Goal: Task Accomplishment & Management: Complete application form

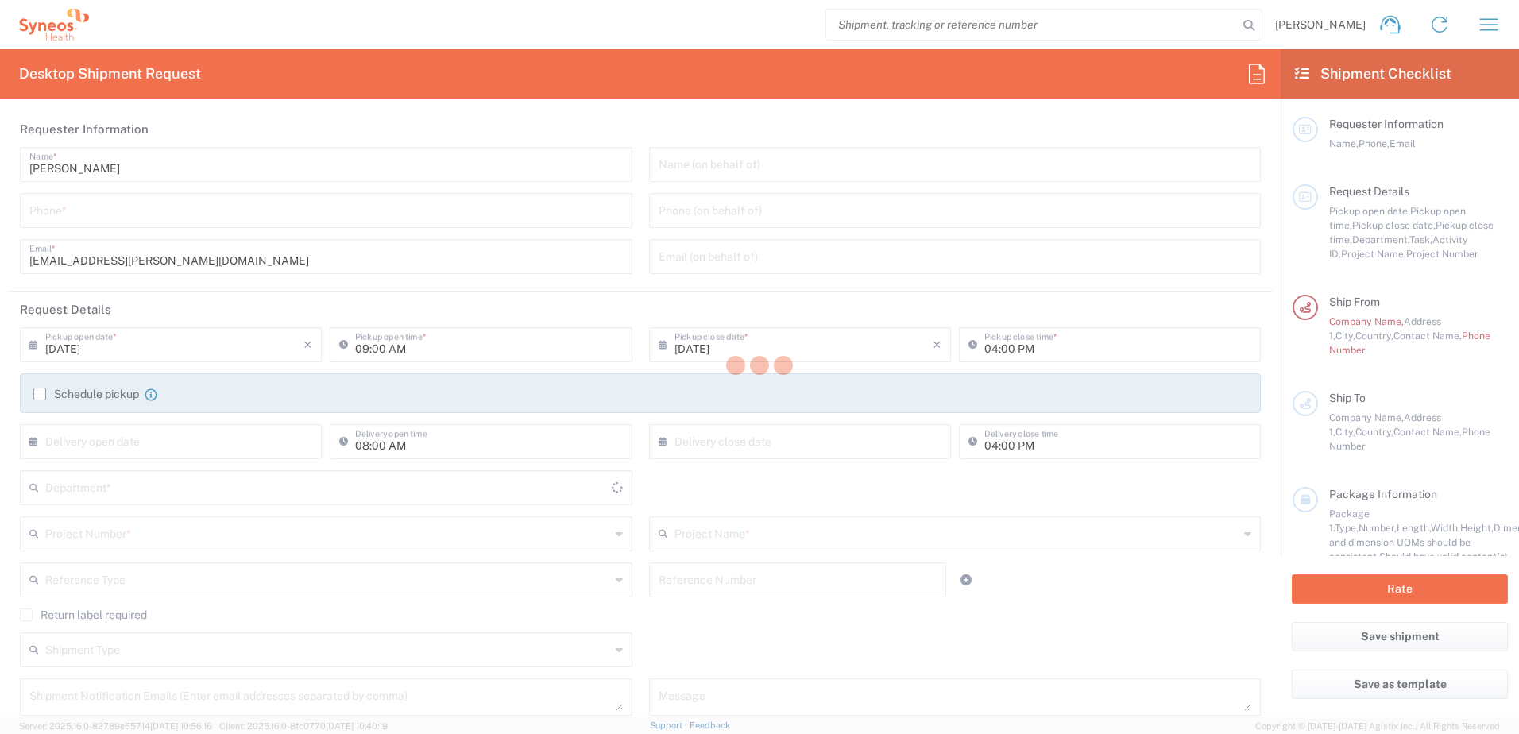
type input "[GEOGRAPHIC_DATA]"
type input "3230"
type input "Syneos Health Finland Oy FOR IT RETURNS PLEASE REFER TO IT SYNCUP PAGE"
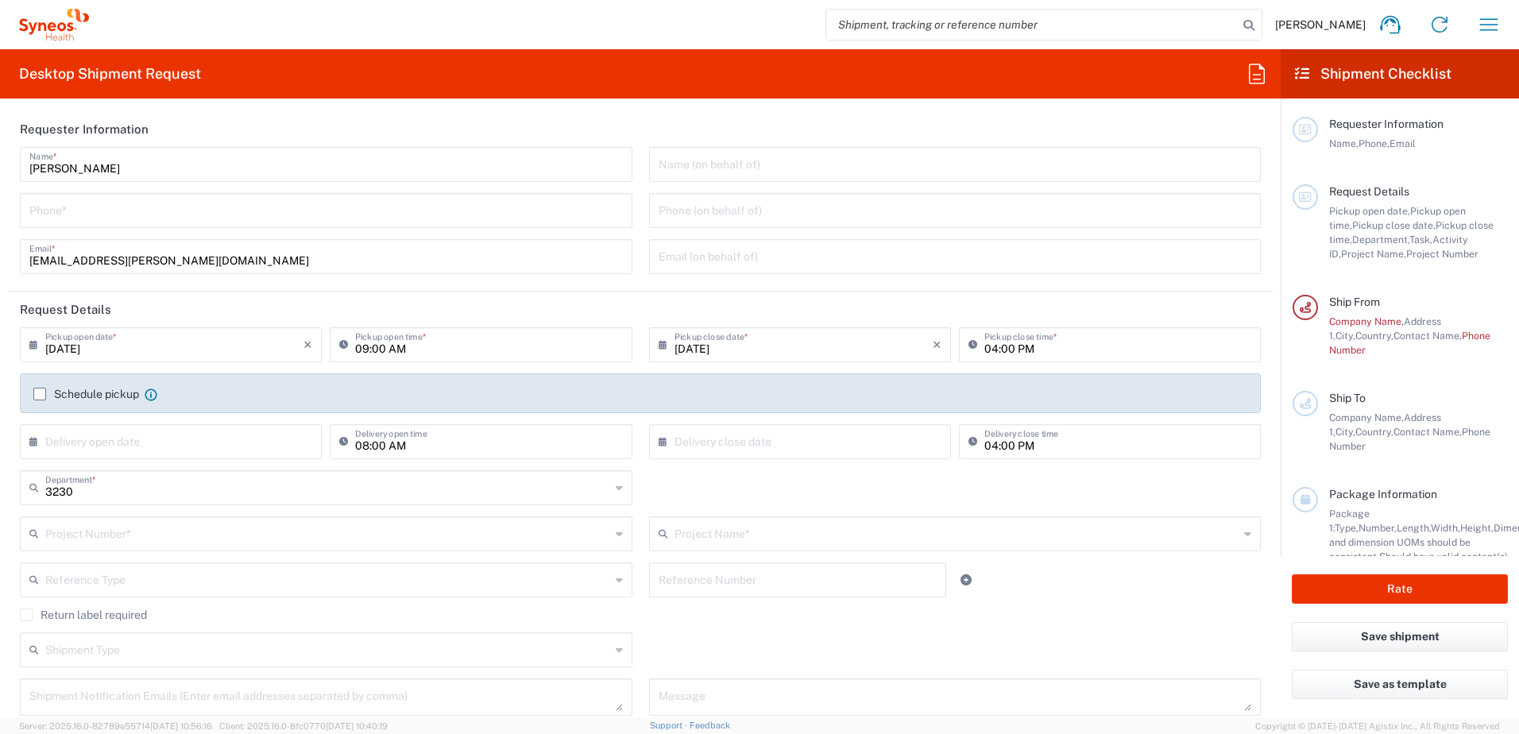
click at [169, 348] on input "08/12/2025" at bounding box center [174, 344] width 258 height 28
click at [193, 462] on span "14" at bounding box center [195, 466] width 23 height 22
type input "08/14/2025"
click at [487, 343] on input "09:00 AM" at bounding box center [488, 344] width 267 height 28
type input "08:00 AM"
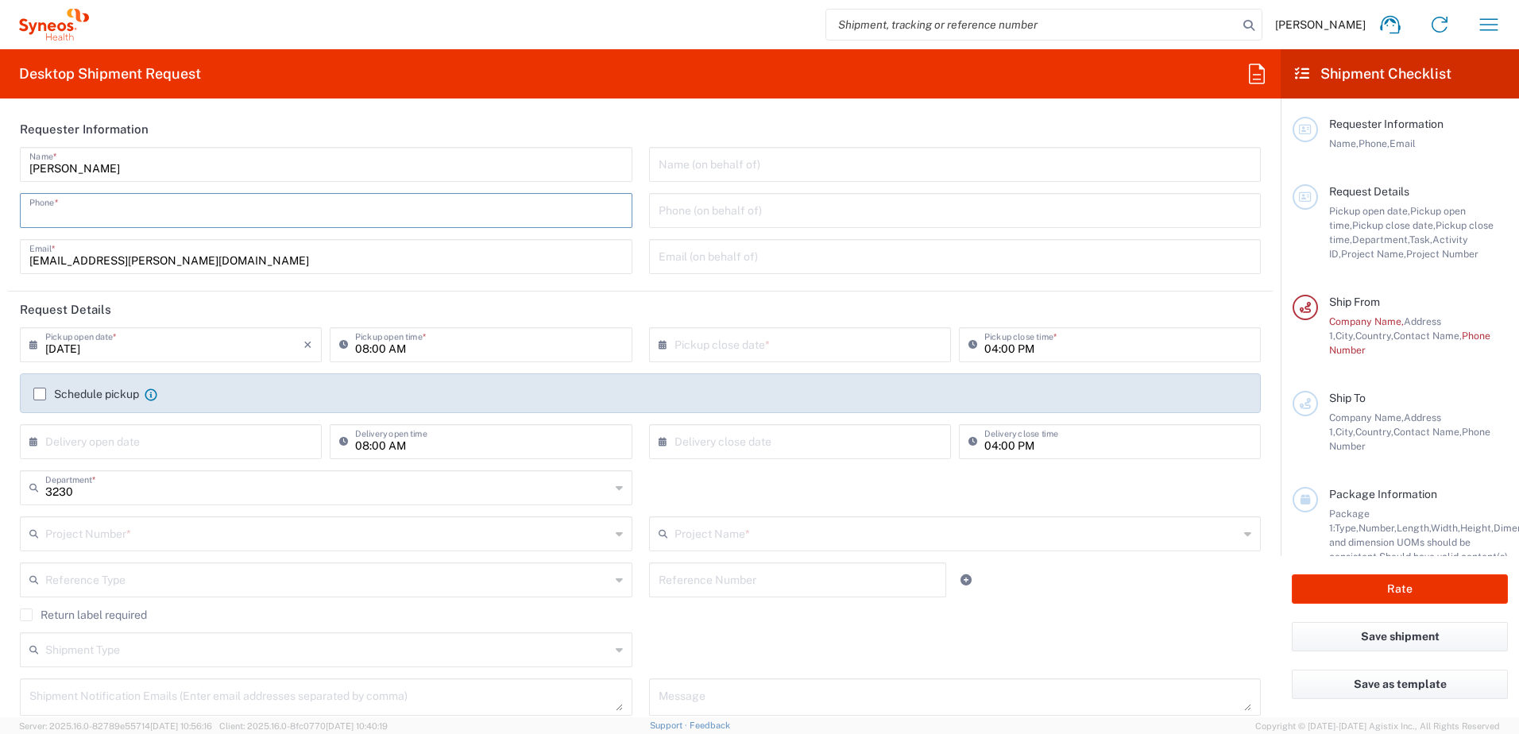
click at [289, 215] on input "tel" at bounding box center [326, 209] width 594 height 28
type input "0505167448"
click at [824, 350] on input "text" at bounding box center [804, 344] width 258 height 28
click at [987, 346] on input "04:00 PM" at bounding box center [1117, 344] width 267 height 28
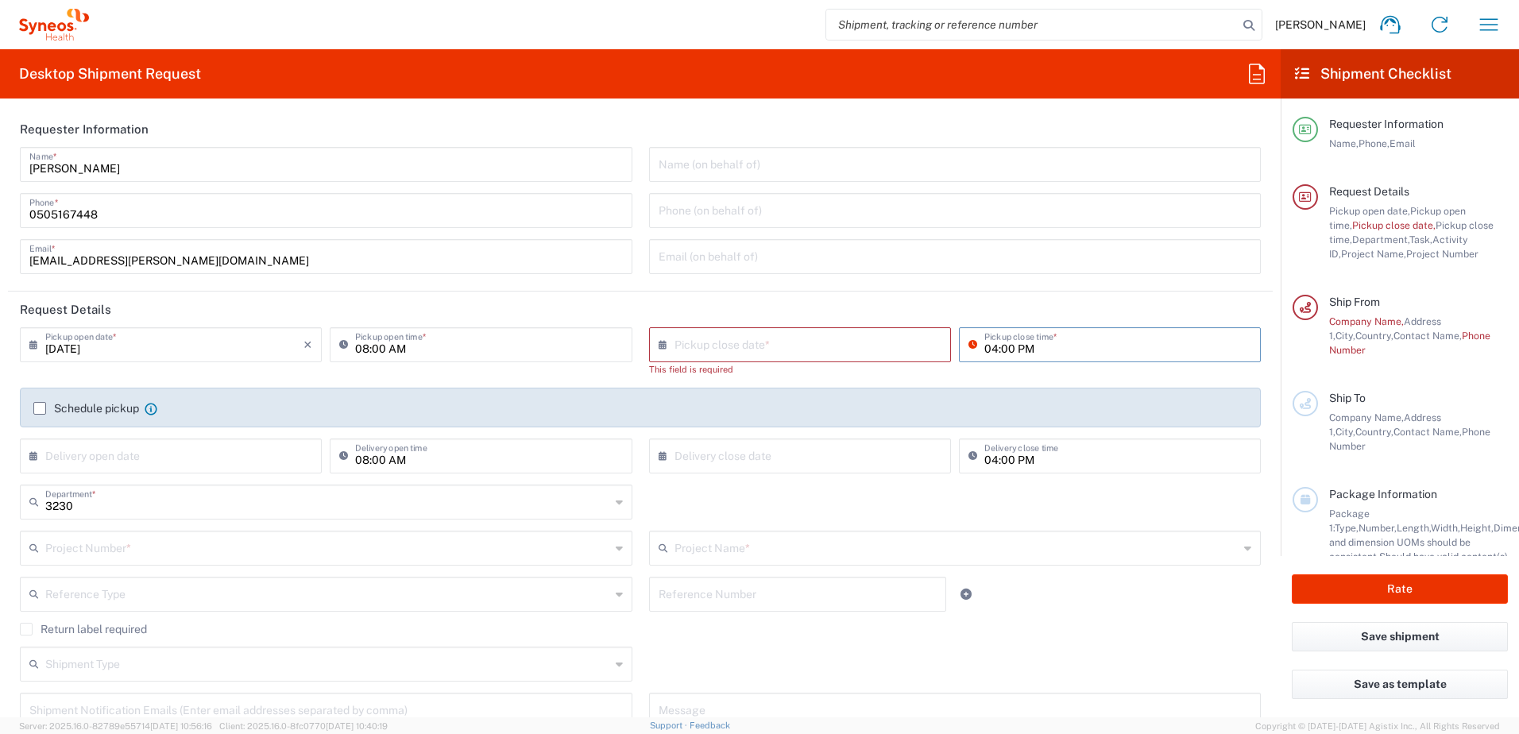
click at [984, 345] on input "04:00 PM" at bounding box center [1117, 344] width 267 height 28
type input "03:00 PM"
click at [741, 346] on input "text" at bounding box center [804, 344] width 258 height 28
click at [755, 352] on input "text" at bounding box center [804, 344] width 258 height 28
click at [659, 340] on icon at bounding box center [667, 344] width 16 height 25
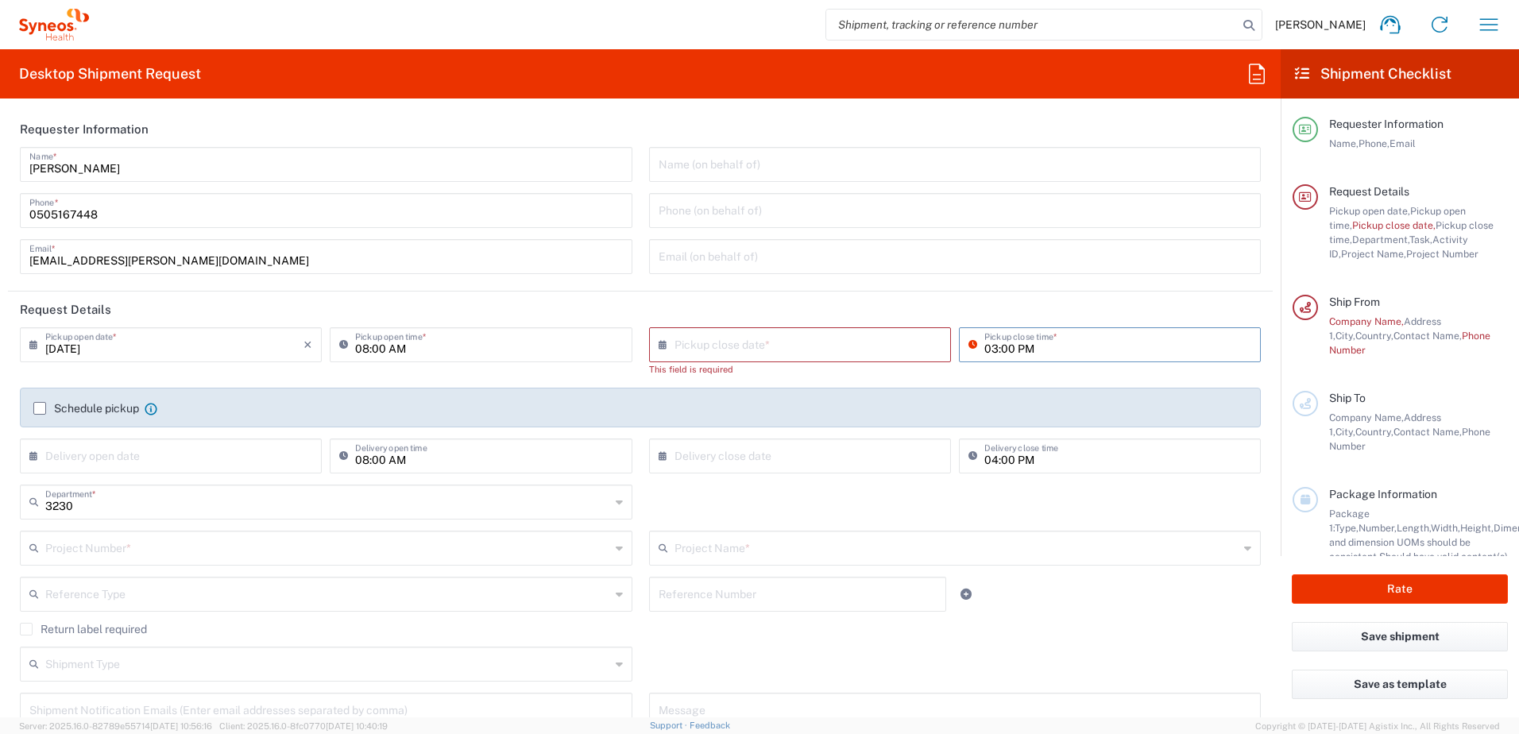
click at [720, 337] on input "text" at bounding box center [804, 344] width 258 height 28
click at [729, 343] on input "text" at bounding box center [804, 344] width 258 height 28
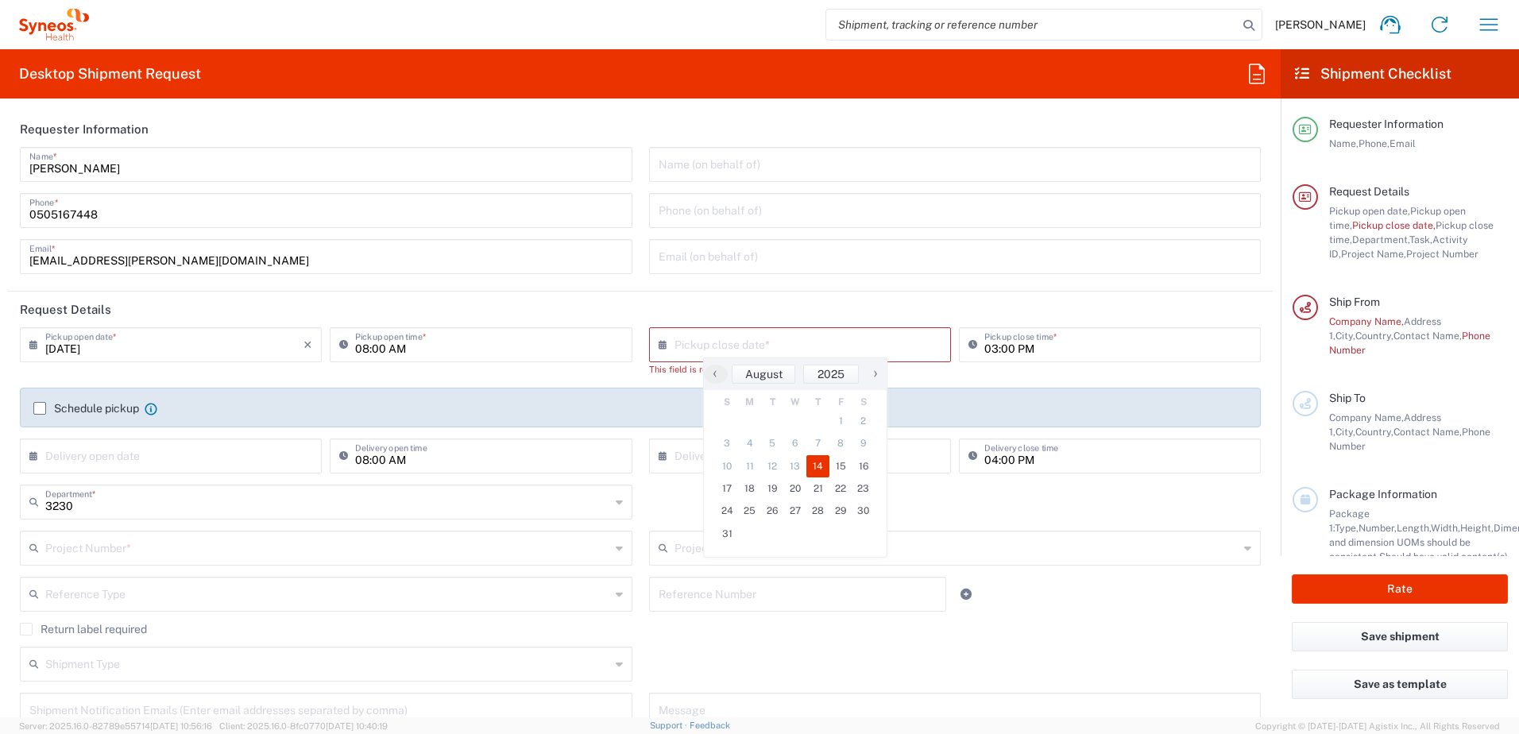
click at [818, 470] on span "14" at bounding box center [818, 466] width 23 height 22
type input "08/14/2025"
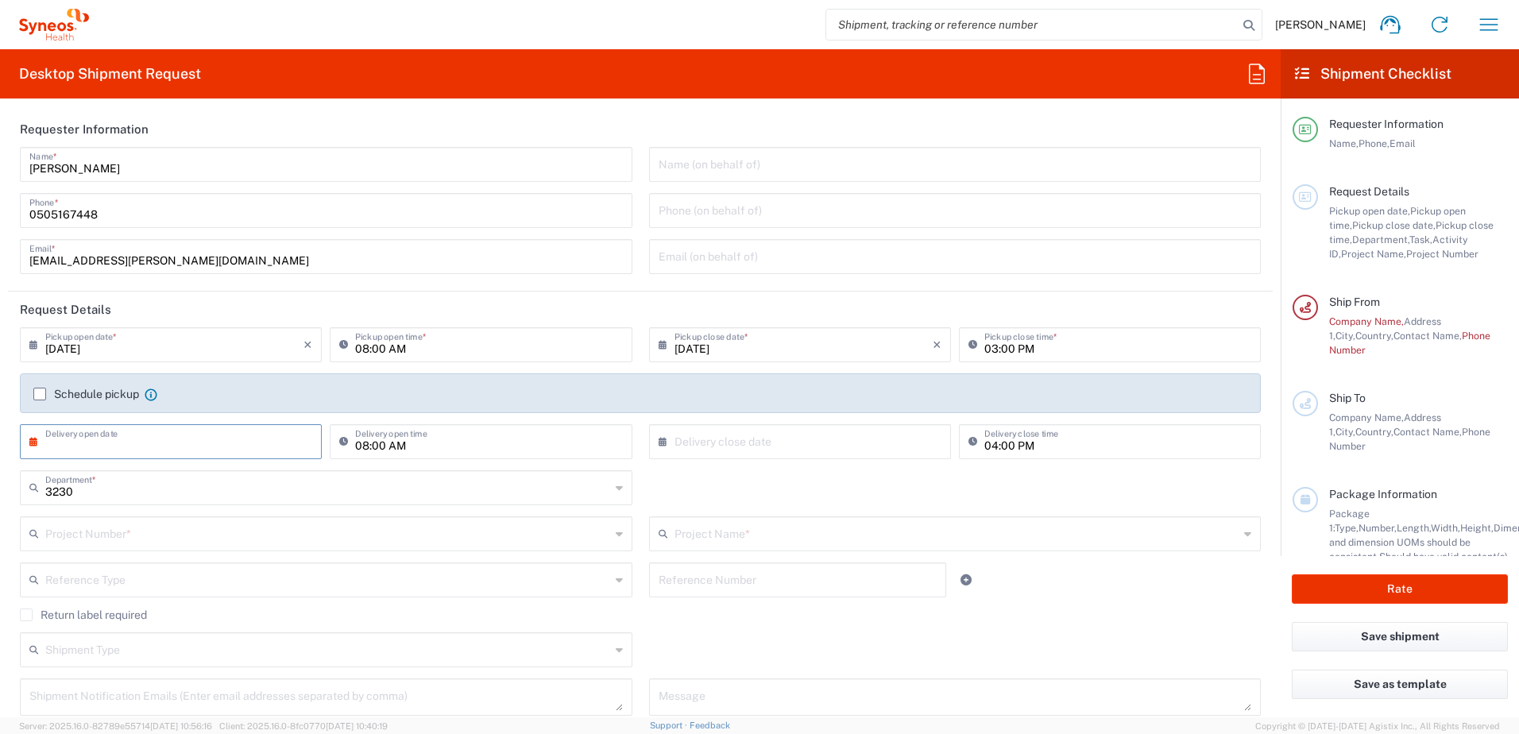
click at [114, 448] on input "text" at bounding box center [174, 441] width 258 height 28
click at [122, 582] on span "18" at bounding box center [127, 585] width 23 height 22
type input "08/18/2025"
click at [399, 448] on input "08:00 AM" at bounding box center [488, 441] width 267 height 28
type input "09:00 AM"
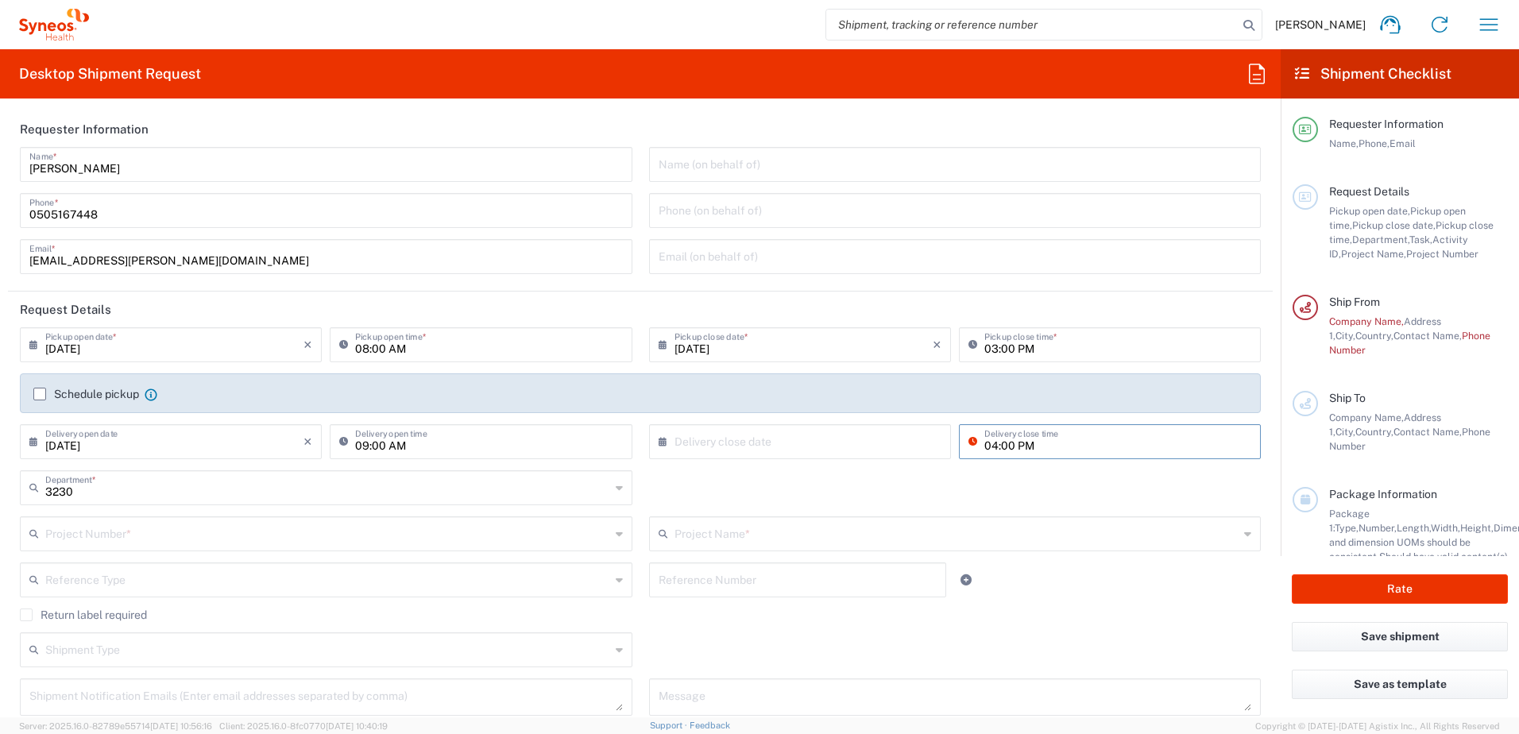
click at [1008, 440] on input "04:00 PM" at bounding box center [1117, 441] width 267 height 28
type input "11:59 AM"
click at [977, 488] on div "3230 Department * 3230 3000 3100 3109 3110 3111 3112 3125 3130 3135 3136 3150 3…" at bounding box center [641, 493] width 1258 height 46
click at [254, 497] on input "3230" at bounding box center [327, 487] width 565 height 28
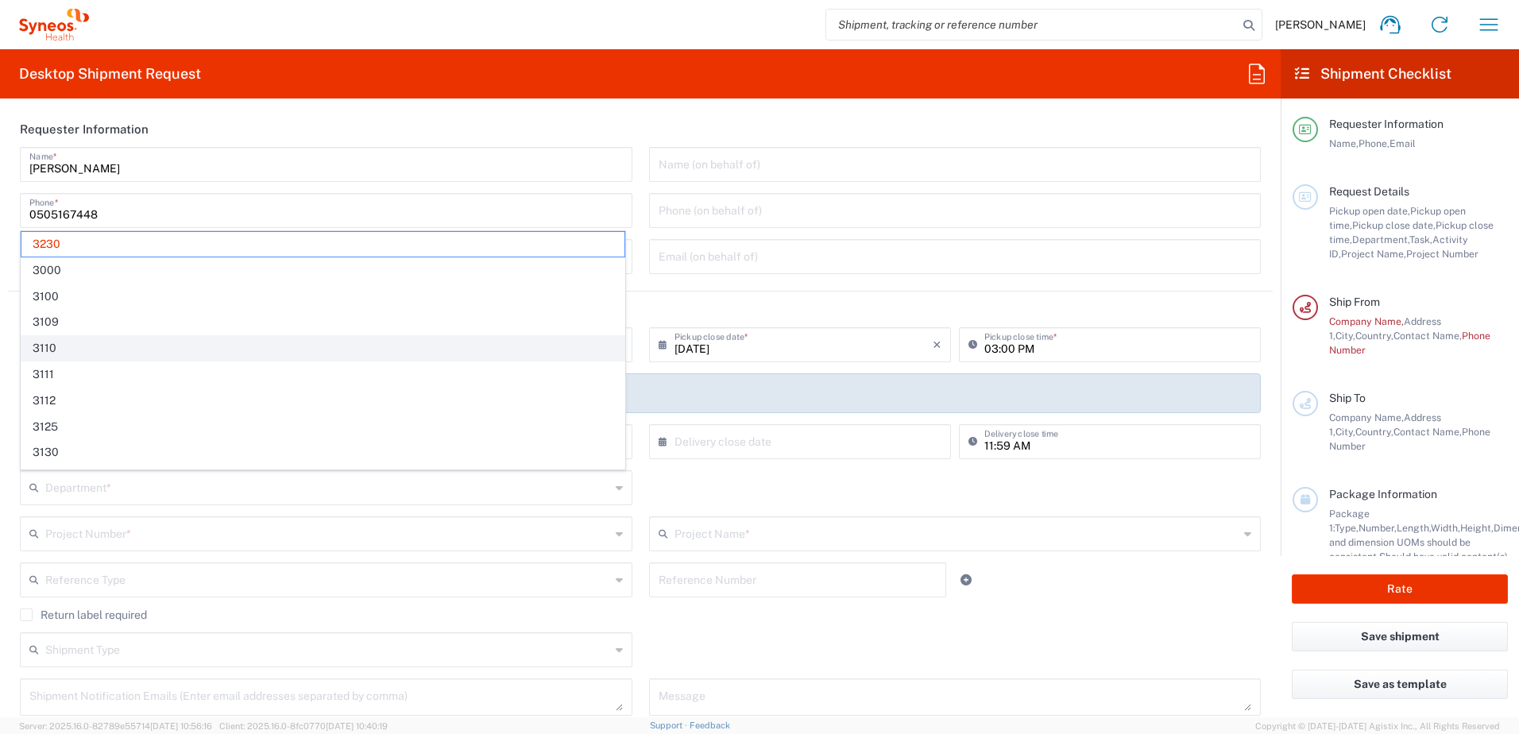
click at [259, 342] on span "3110" at bounding box center [322, 348] width 603 height 25
type input "3110"
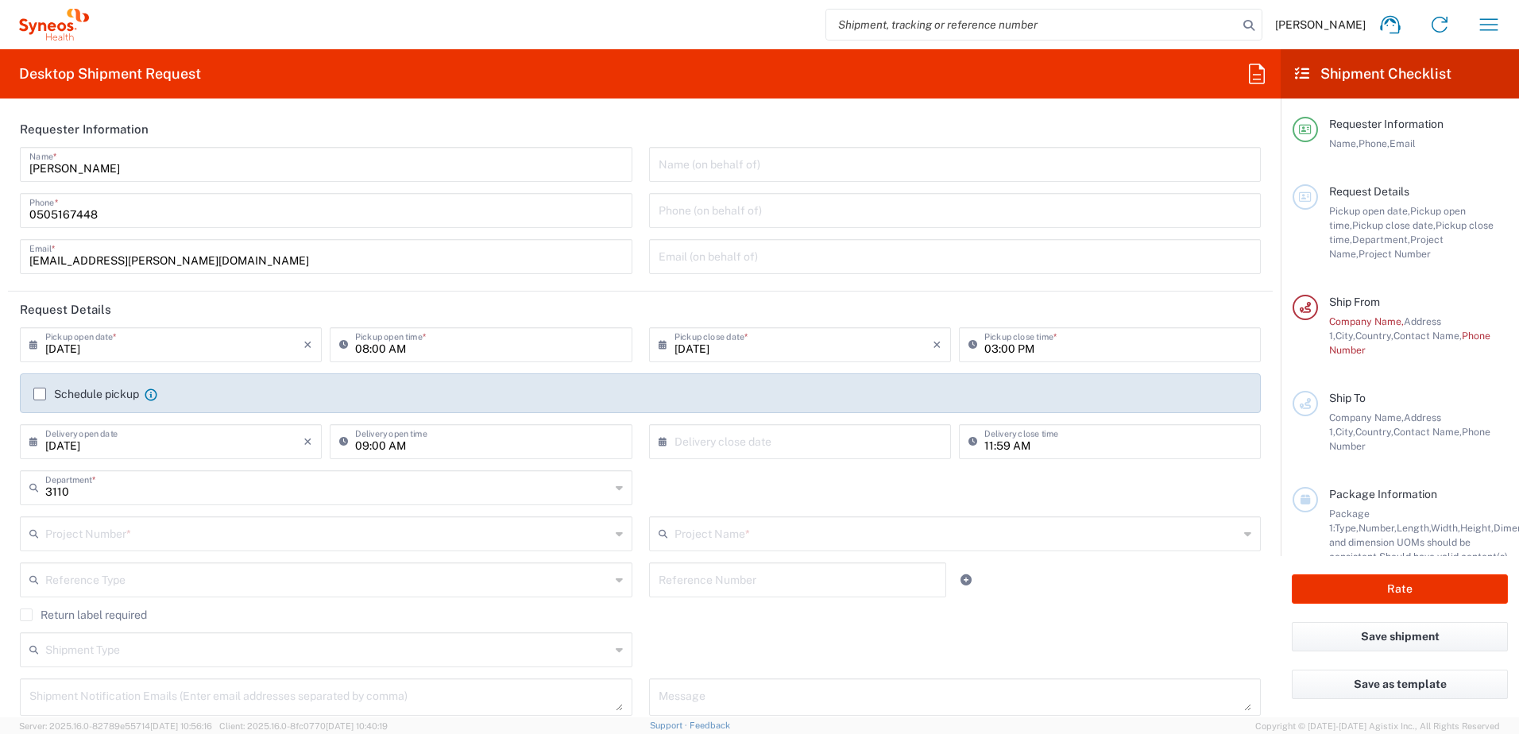
click at [247, 545] on input "text" at bounding box center [327, 533] width 565 height 28
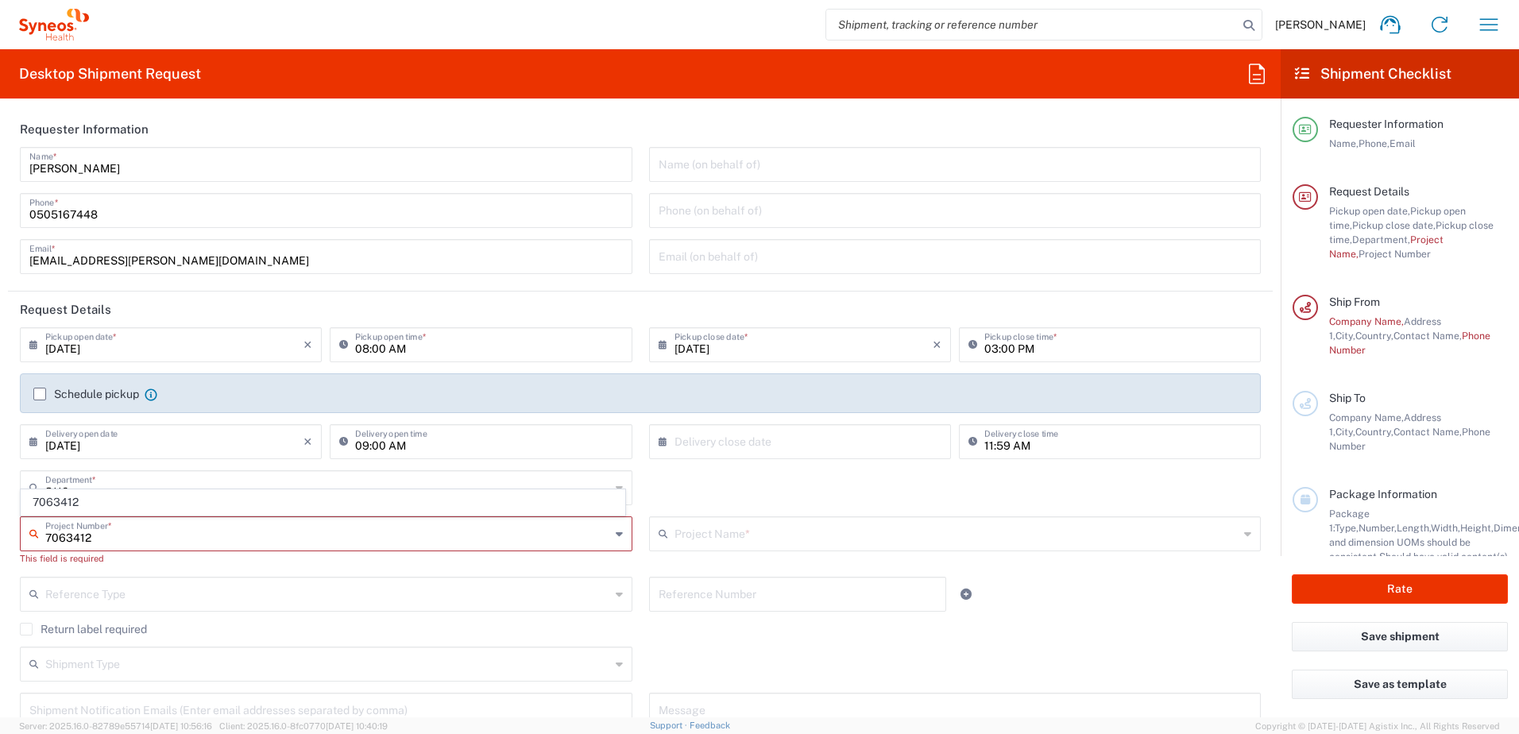
type input "7063412"
drag, startPoint x: 743, startPoint y: 544, endPoint x: 992, endPoint y: 534, distance: 249.7
click at [741, 544] on input "text" at bounding box center [957, 533] width 565 height 28
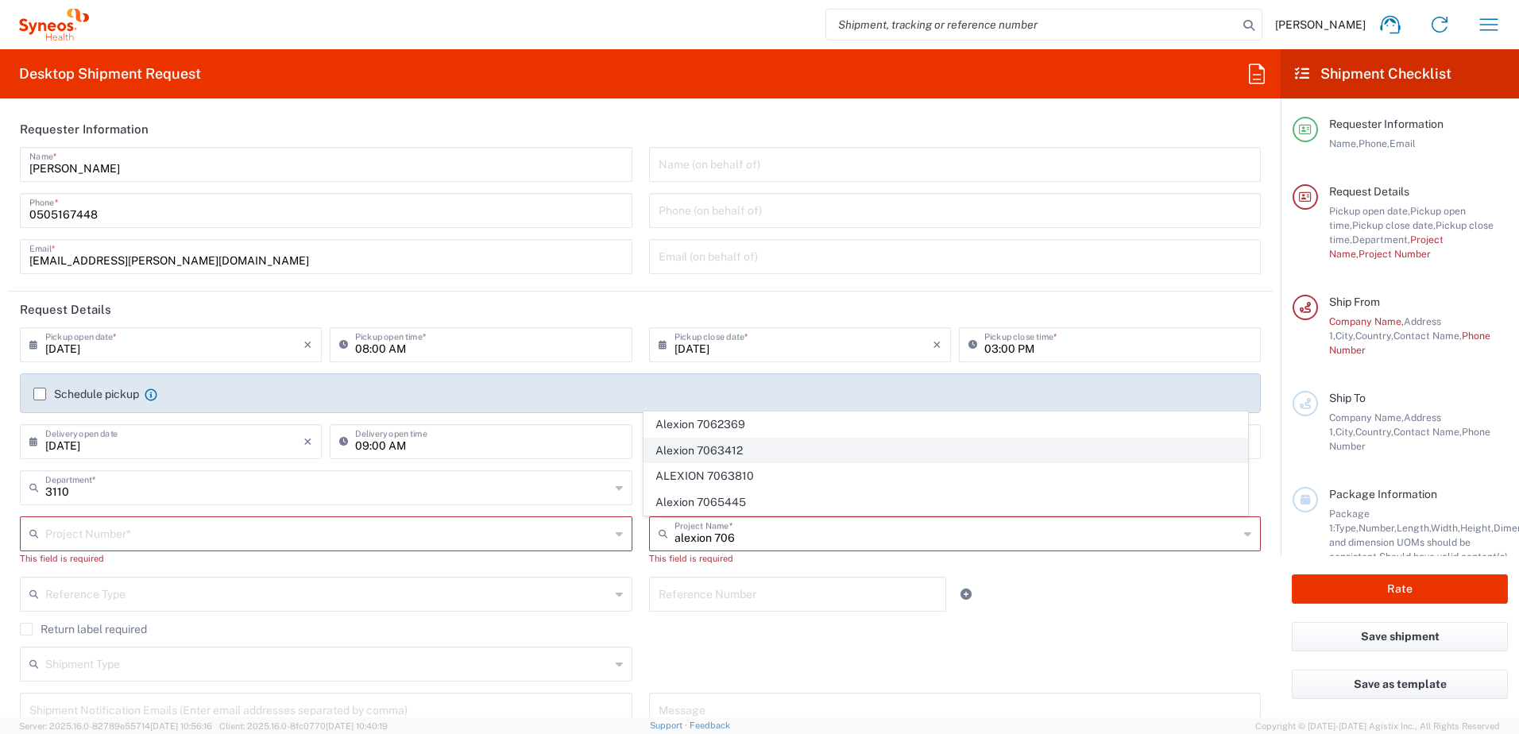
click at [710, 456] on span "Alexion 7063412" at bounding box center [945, 451] width 603 height 25
type input "Alexion 7063412"
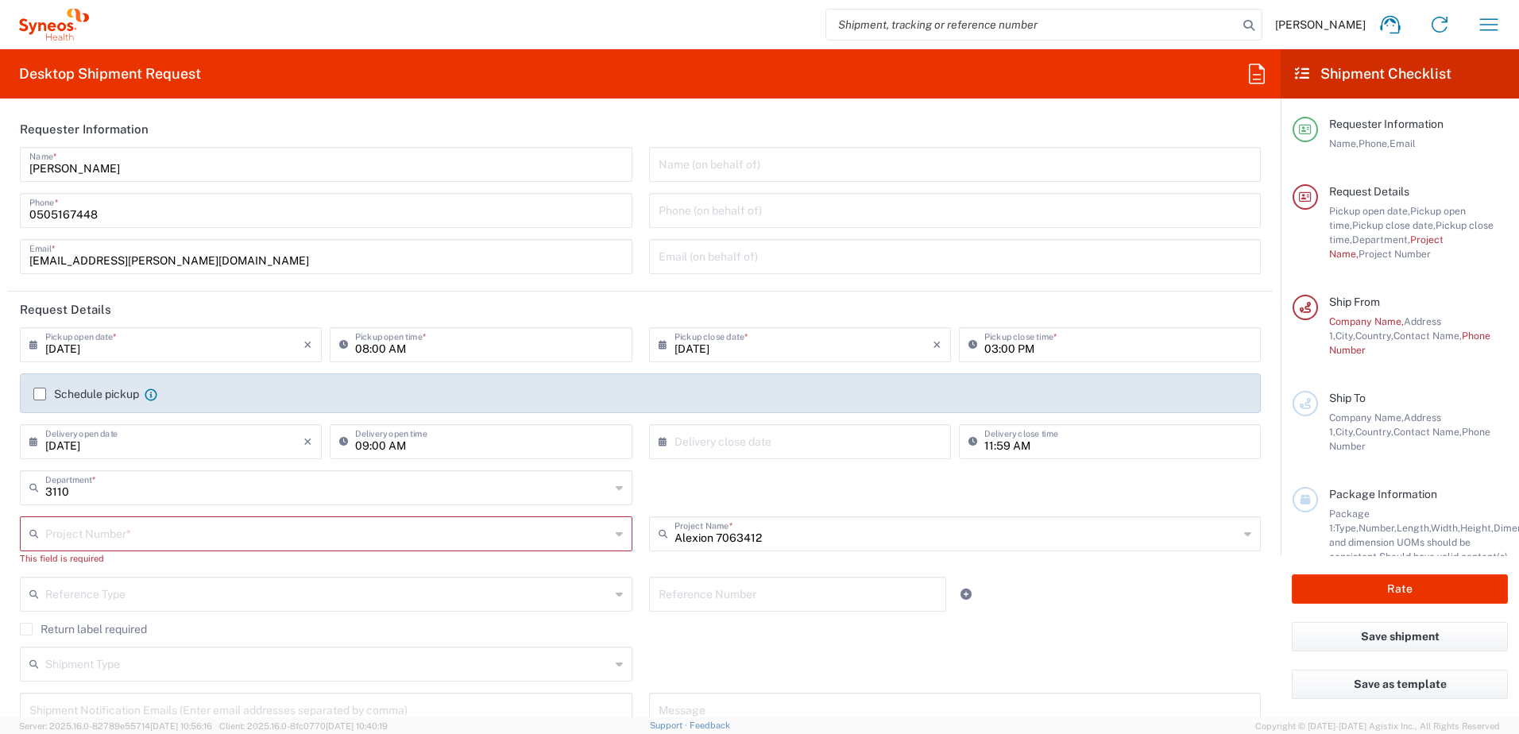
type input "7063412"
click at [32, 218] on input "0505167448" at bounding box center [326, 209] width 594 height 28
drag, startPoint x: 37, startPoint y: 214, endPoint x: 24, endPoint y: 210, distance: 13.3
click at [24, 210] on div "0505167448 Phone *" at bounding box center [326, 210] width 613 height 35
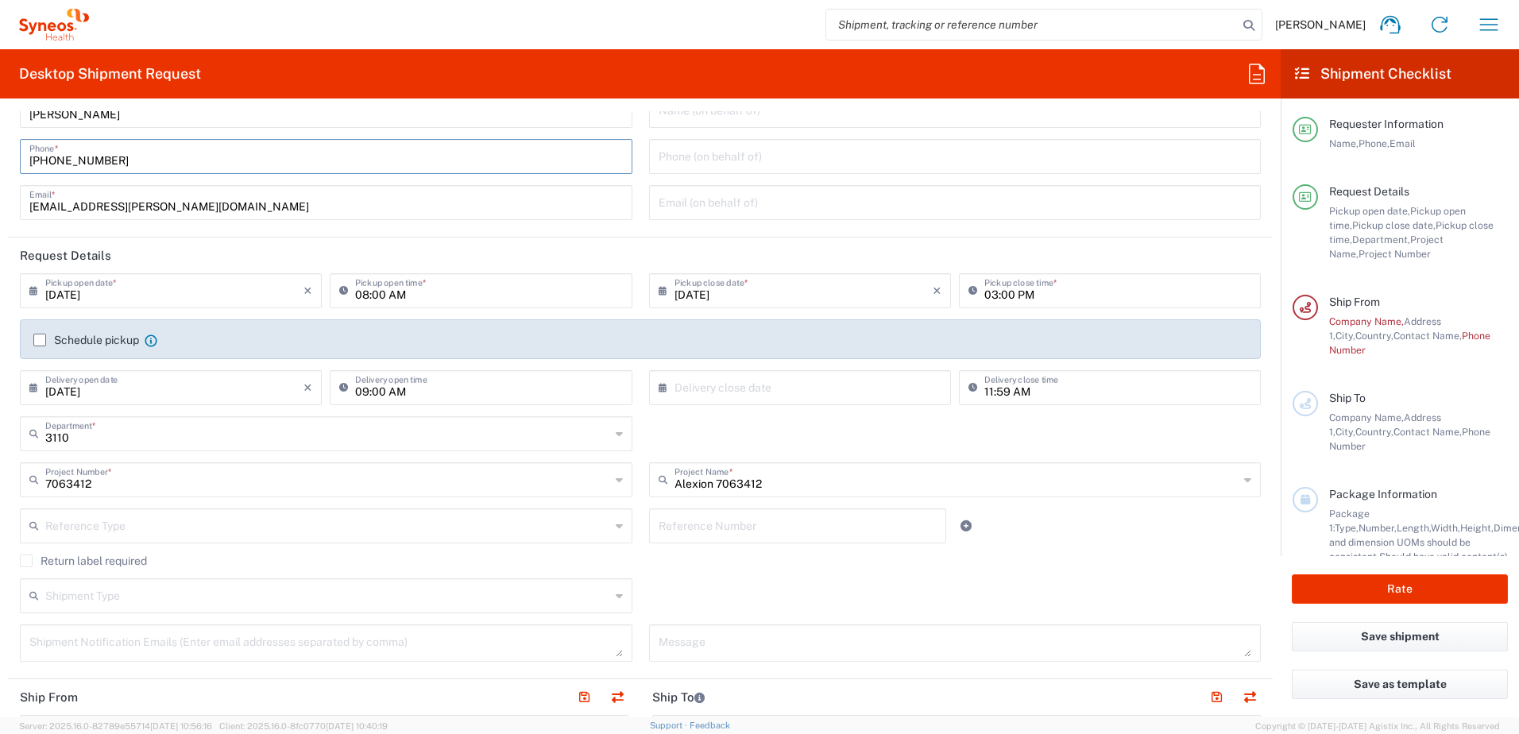
scroll to position [79, 0]
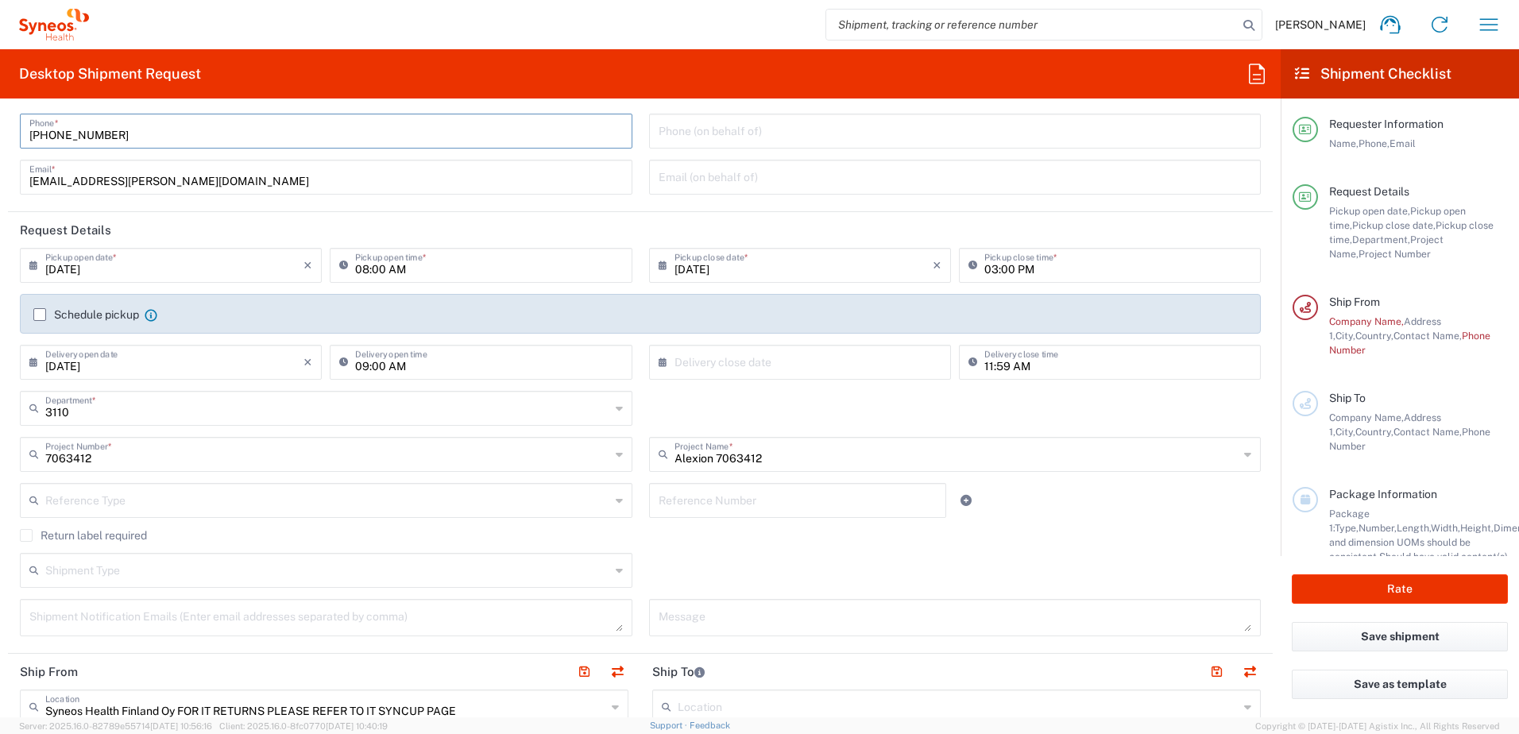
type input "+358505167448"
click at [726, 374] on input "text" at bounding box center [804, 361] width 258 height 28
click at [751, 510] on span "18" at bounding box center [750, 506] width 23 height 22
type input "08/18/2025"
click at [616, 501] on icon at bounding box center [619, 500] width 7 height 25
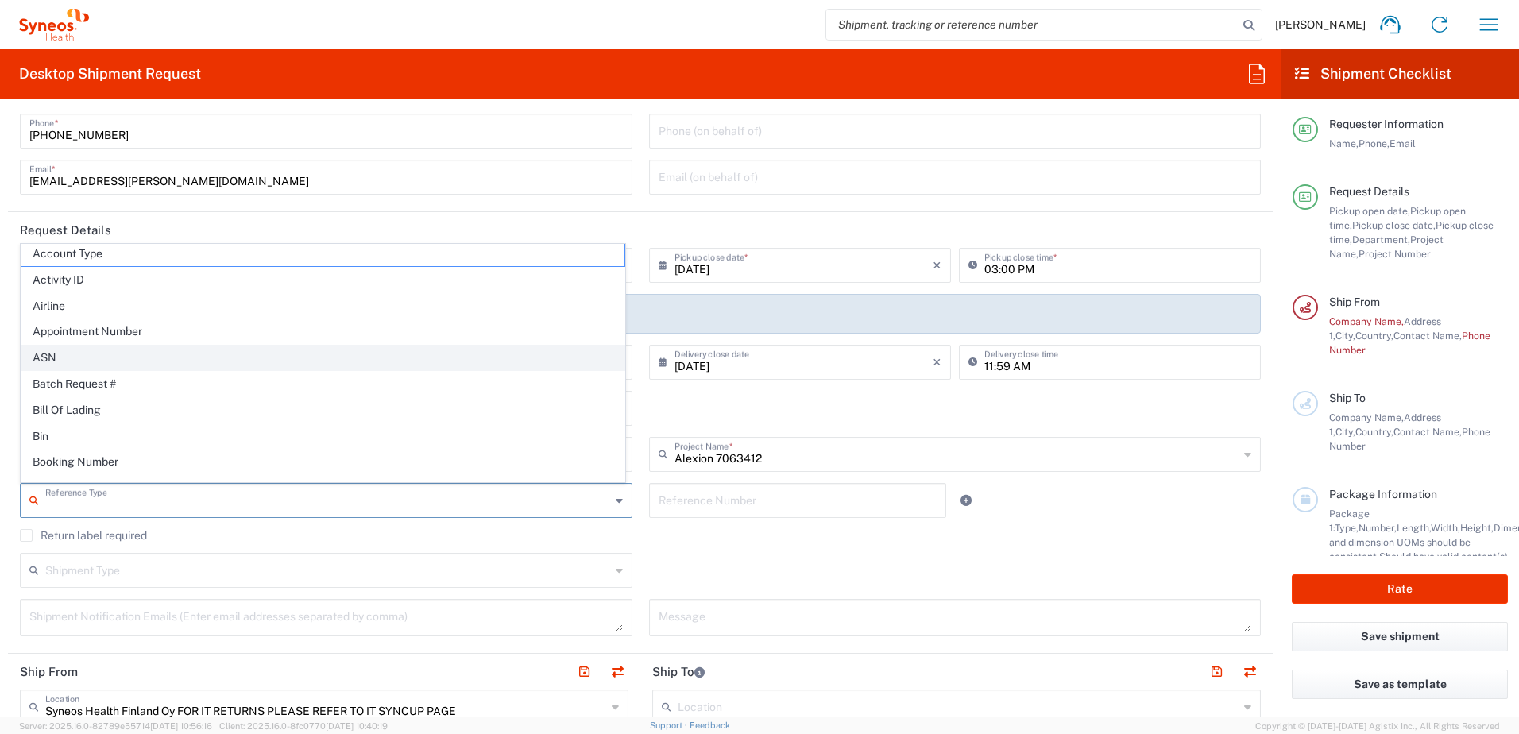
scroll to position [0, 0]
click at [720, 532] on agx-checkbox-control "Return label required" at bounding box center [640, 535] width 1241 height 13
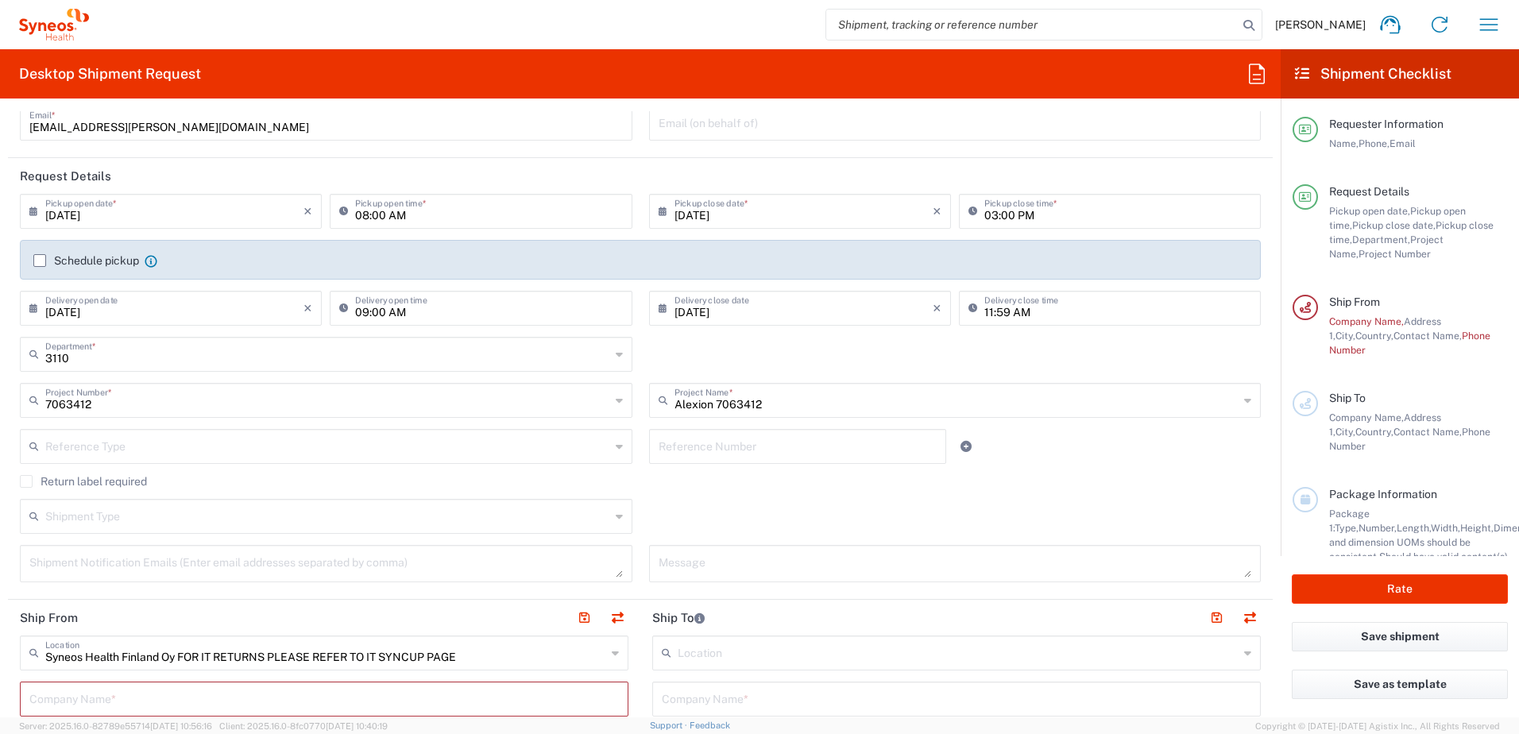
scroll to position [159, 0]
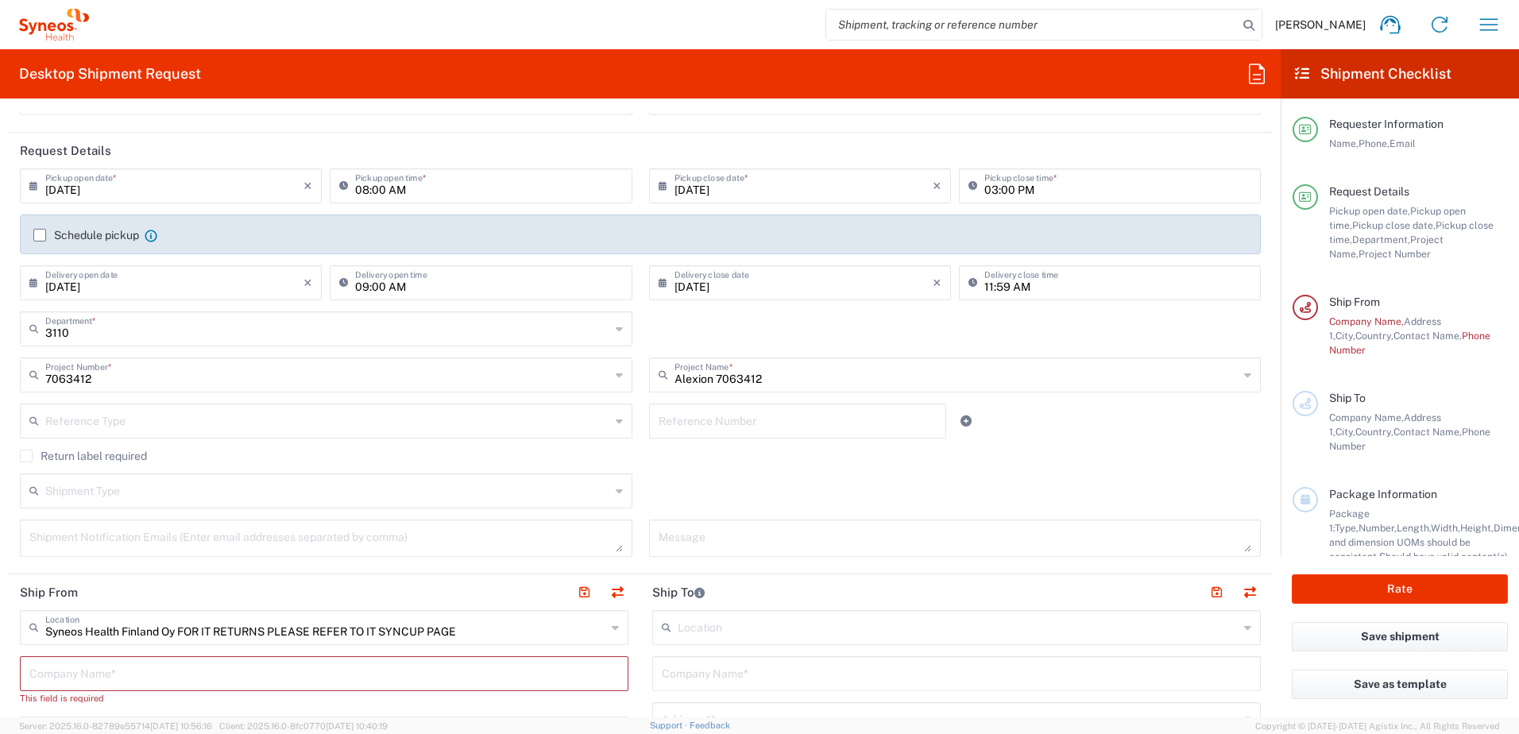
click at [616, 490] on icon at bounding box center [619, 490] width 7 height 25
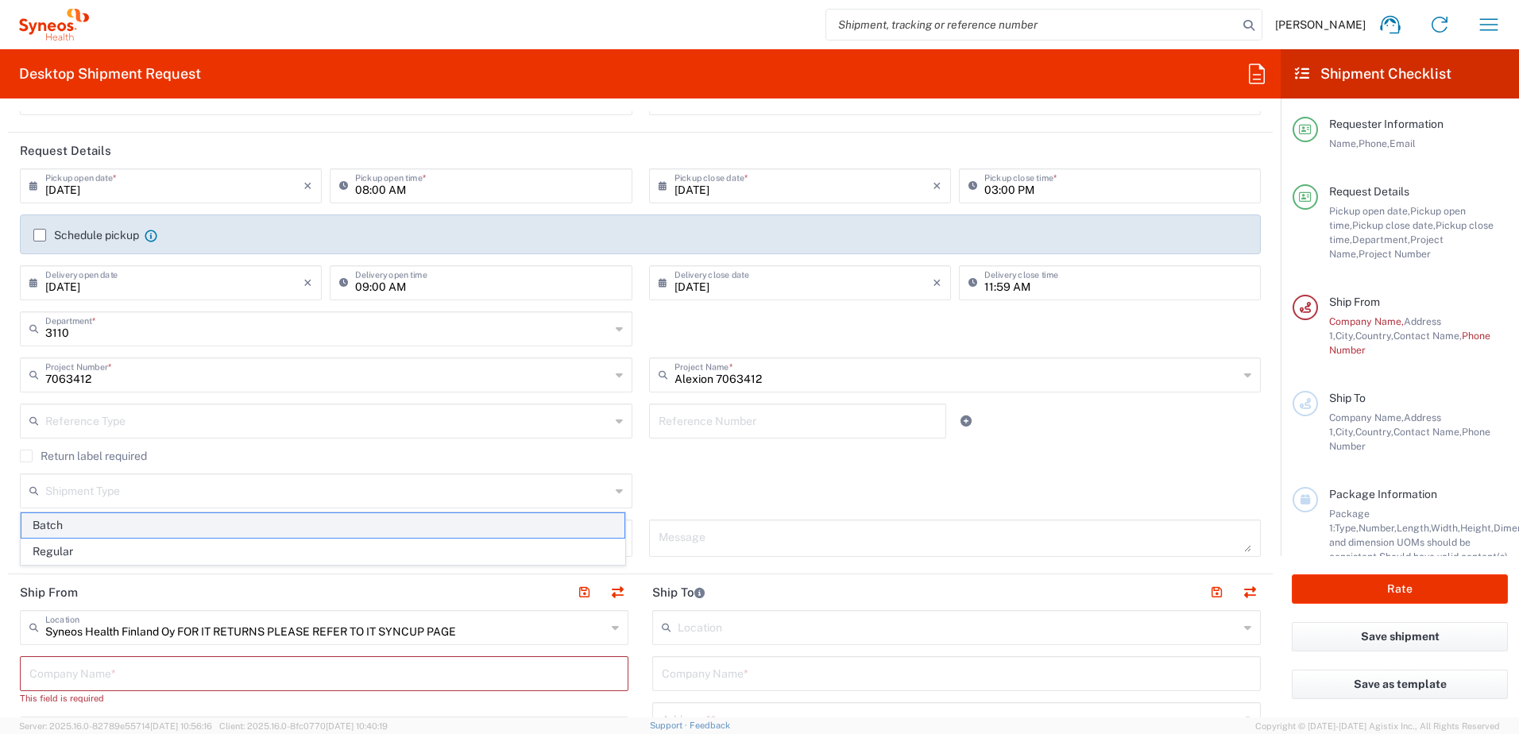
click at [525, 529] on span "Batch" at bounding box center [322, 525] width 603 height 25
type input "Batch"
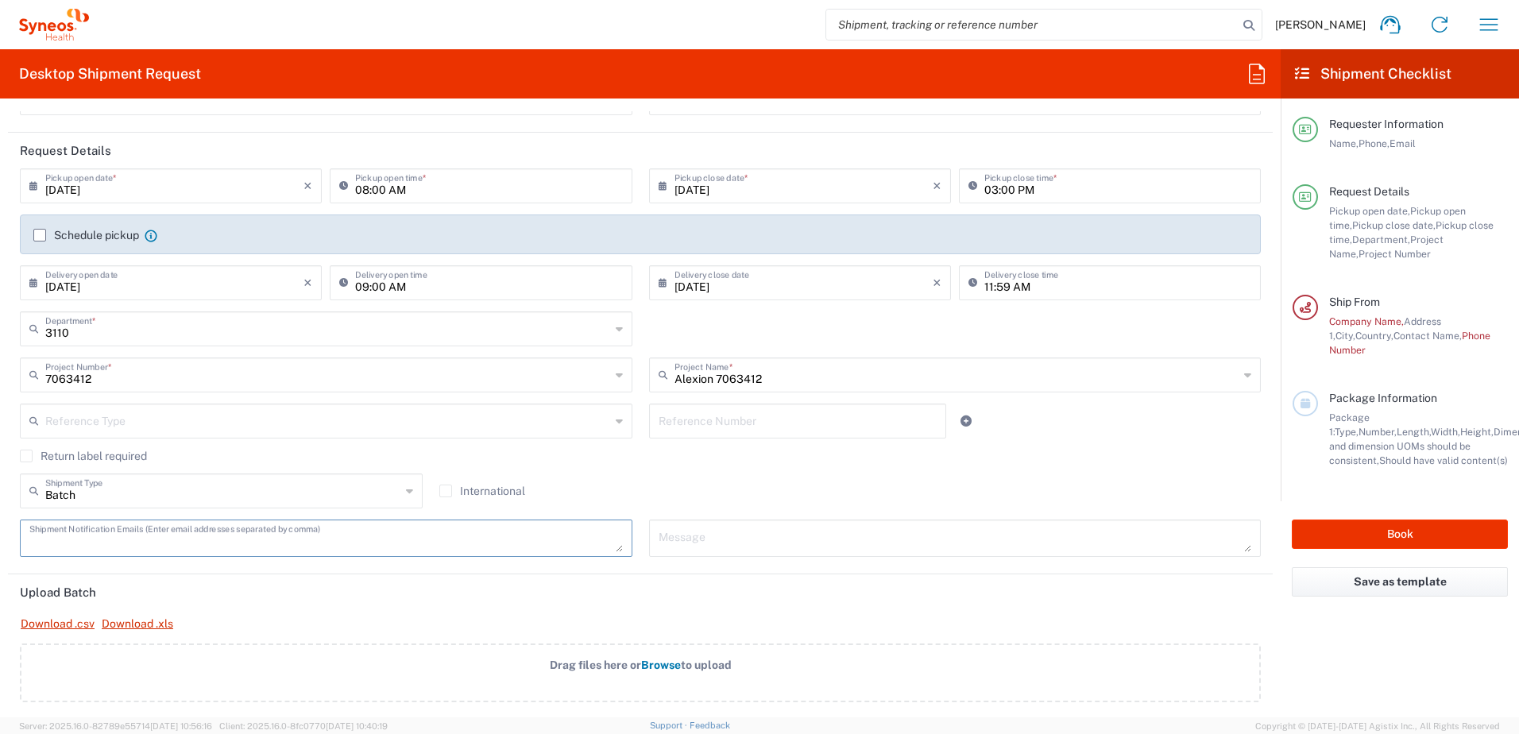
click at [412, 534] on textarea at bounding box center [326, 538] width 594 height 28
type textarea "liisa.murray@syneoshealth.com,"
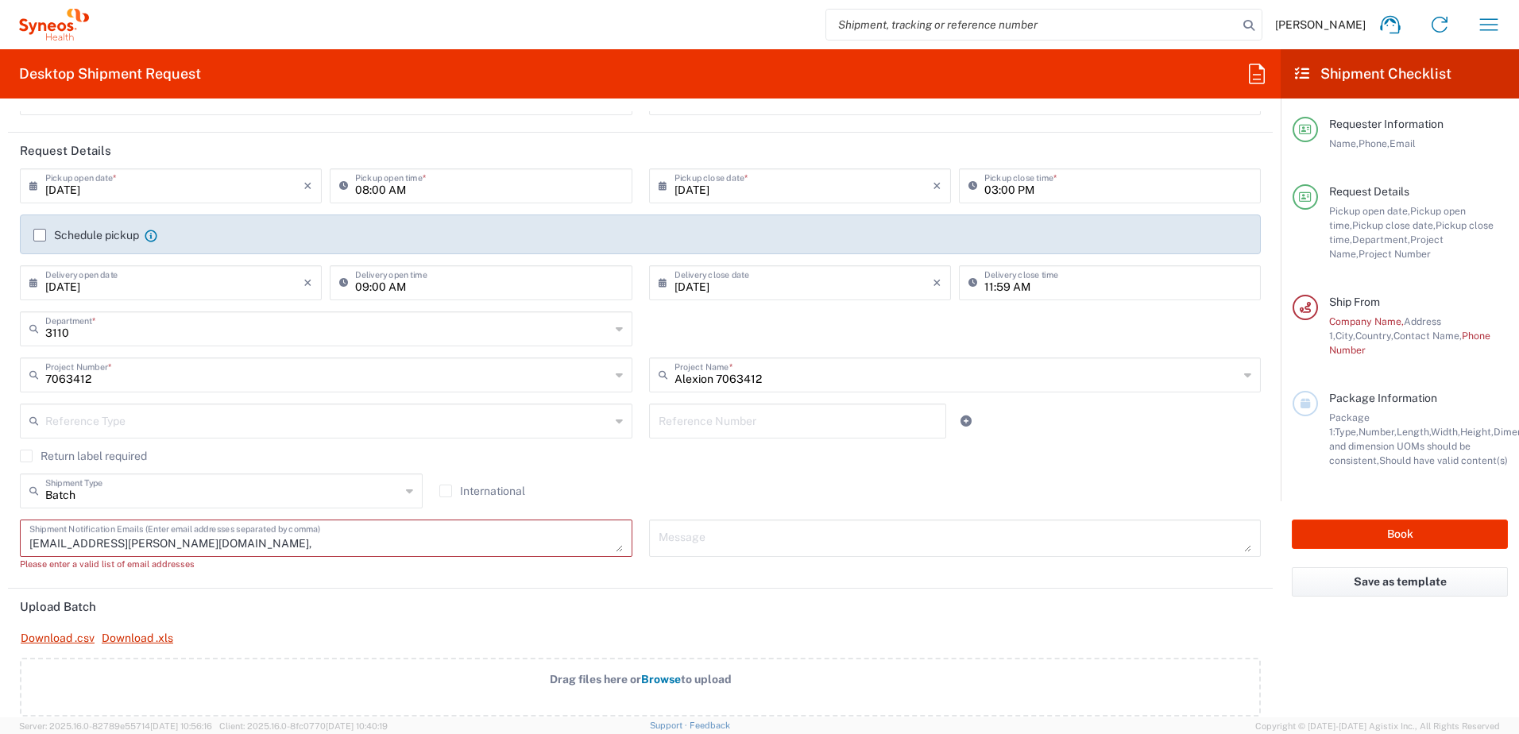
click at [406, 493] on icon at bounding box center [409, 490] width 7 height 25
type input "Batch"
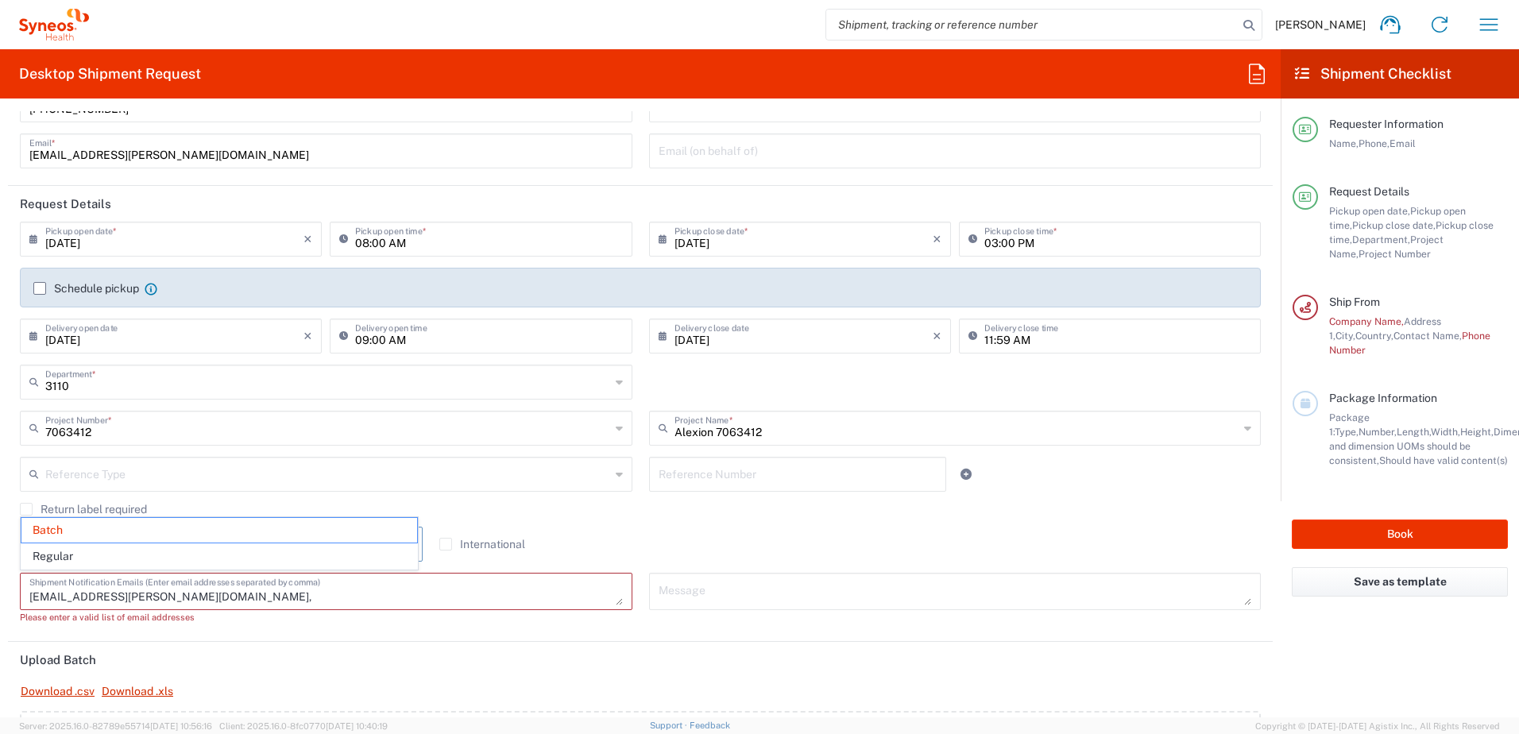
scroll to position [79, 0]
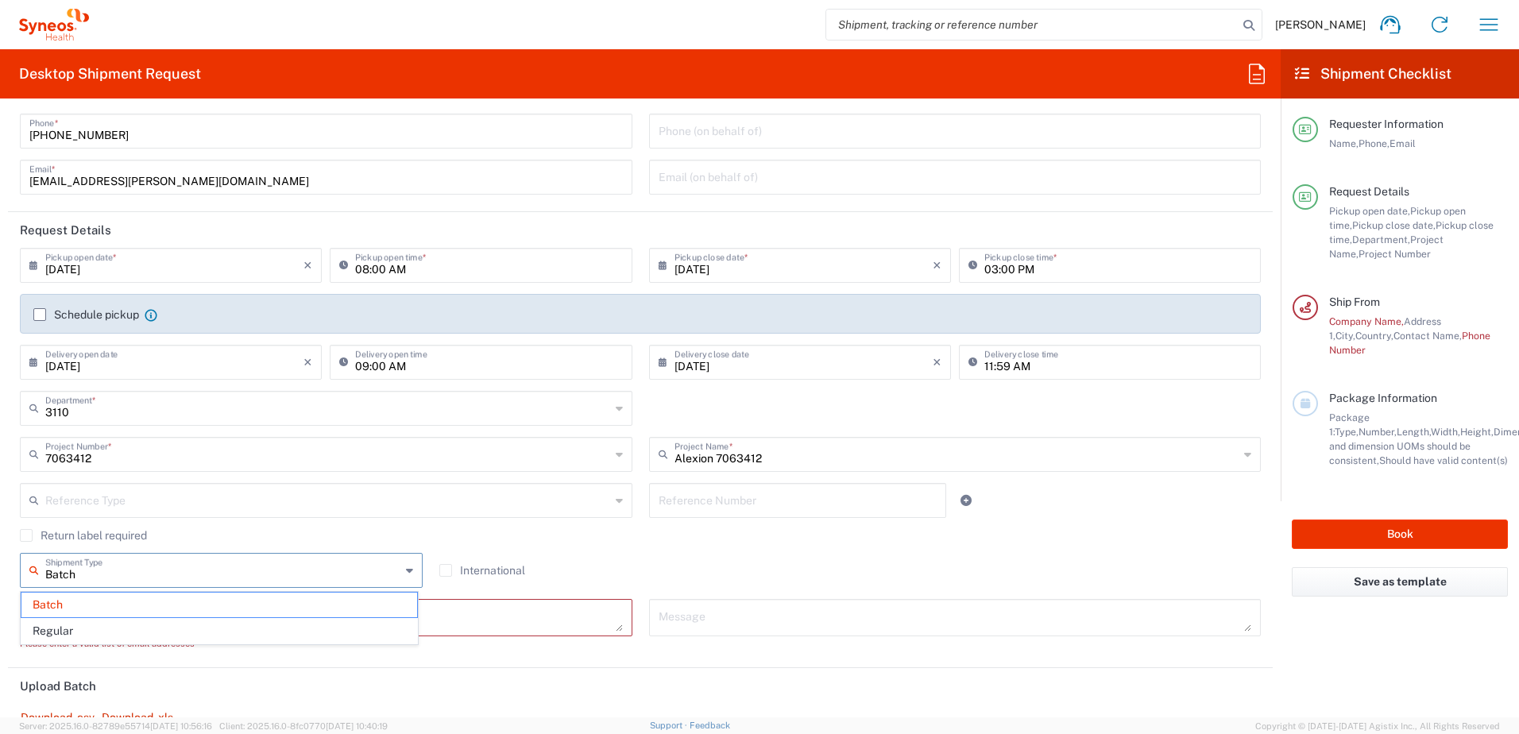
drag, startPoint x: 108, startPoint y: 572, endPoint x: -3, endPoint y: 567, distance: 111.4
click at [0, 567] on html "Liisa Murray Home Shipment estimator Shipment tracking Desktop shipment request…" at bounding box center [759, 367] width 1519 height 734
click at [703, 570] on div "Shipment Type Batch Regular International" at bounding box center [641, 576] width 1258 height 46
type input "Batch"
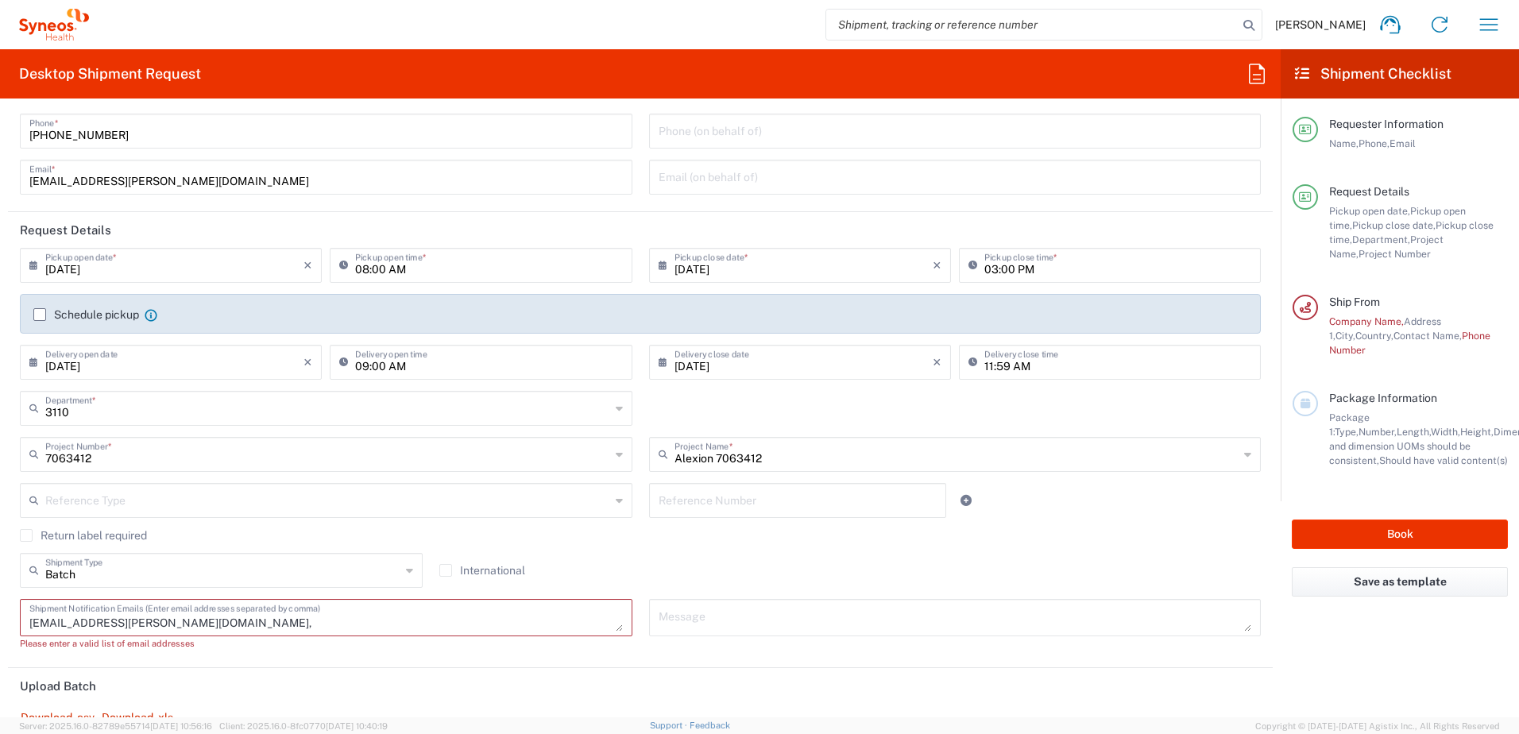
click at [408, 573] on icon at bounding box center [409, 570] width 7 height 25
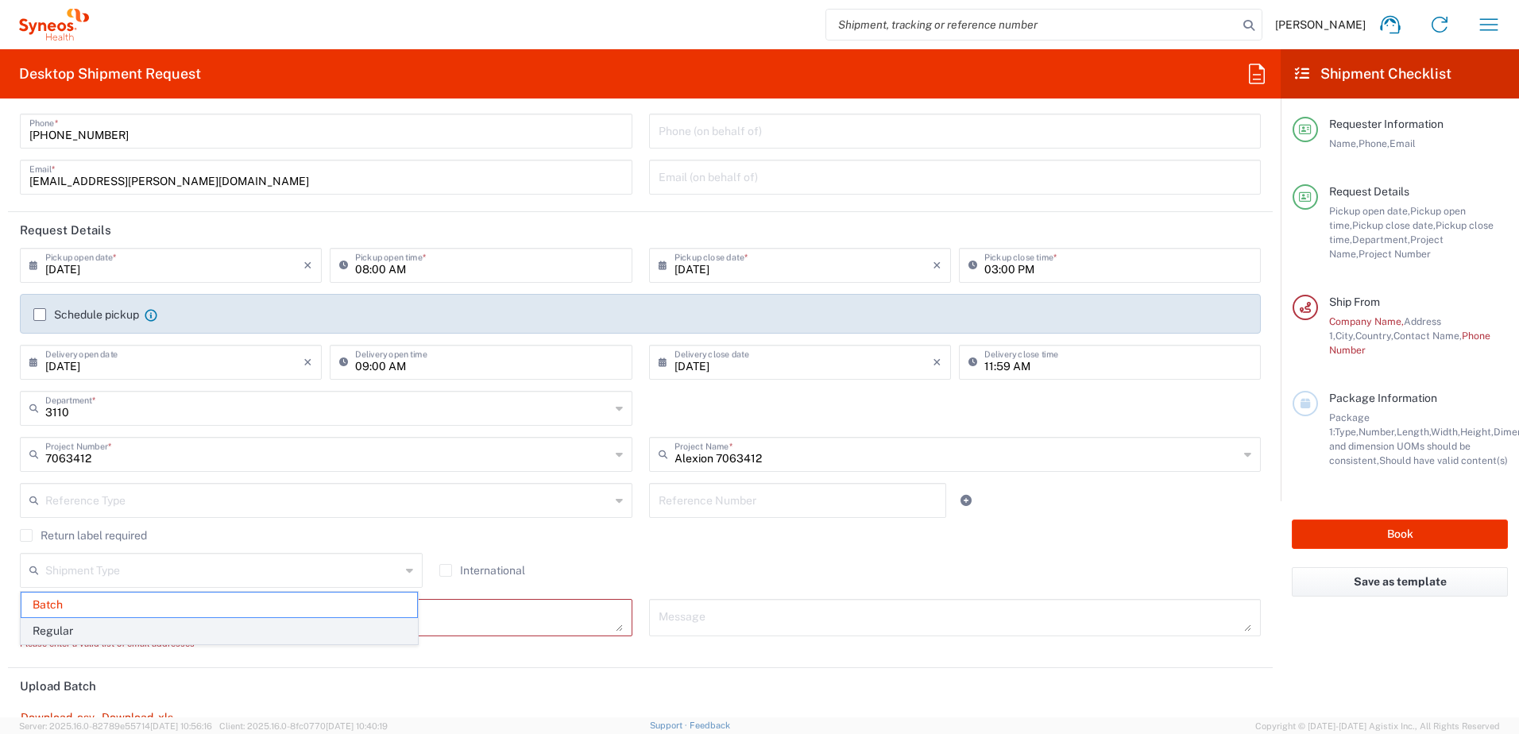
click at [107, 632] on span "Regular" at bounding box center [219, 631] width 396 height 25
type input "Regular"
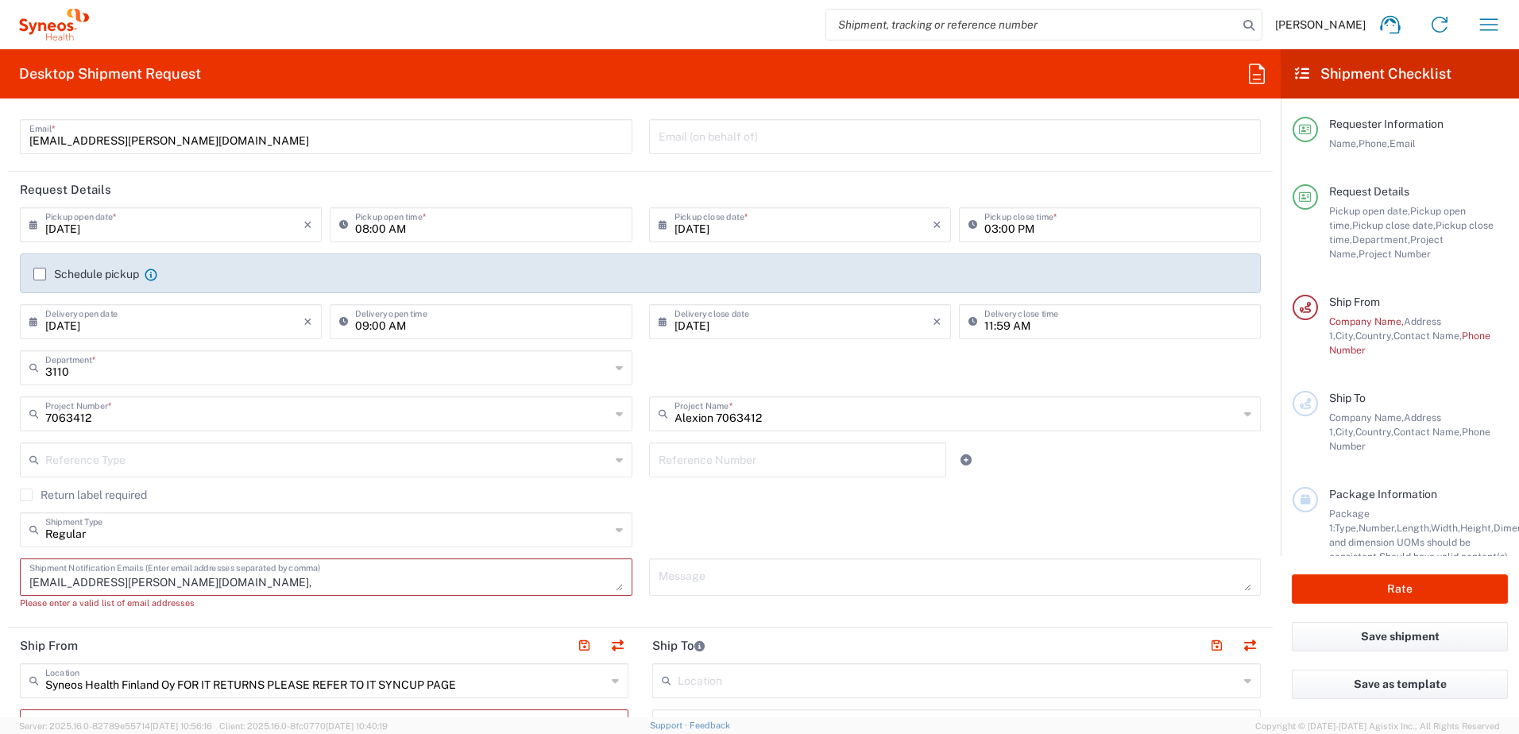
scroll to position [159, 0]
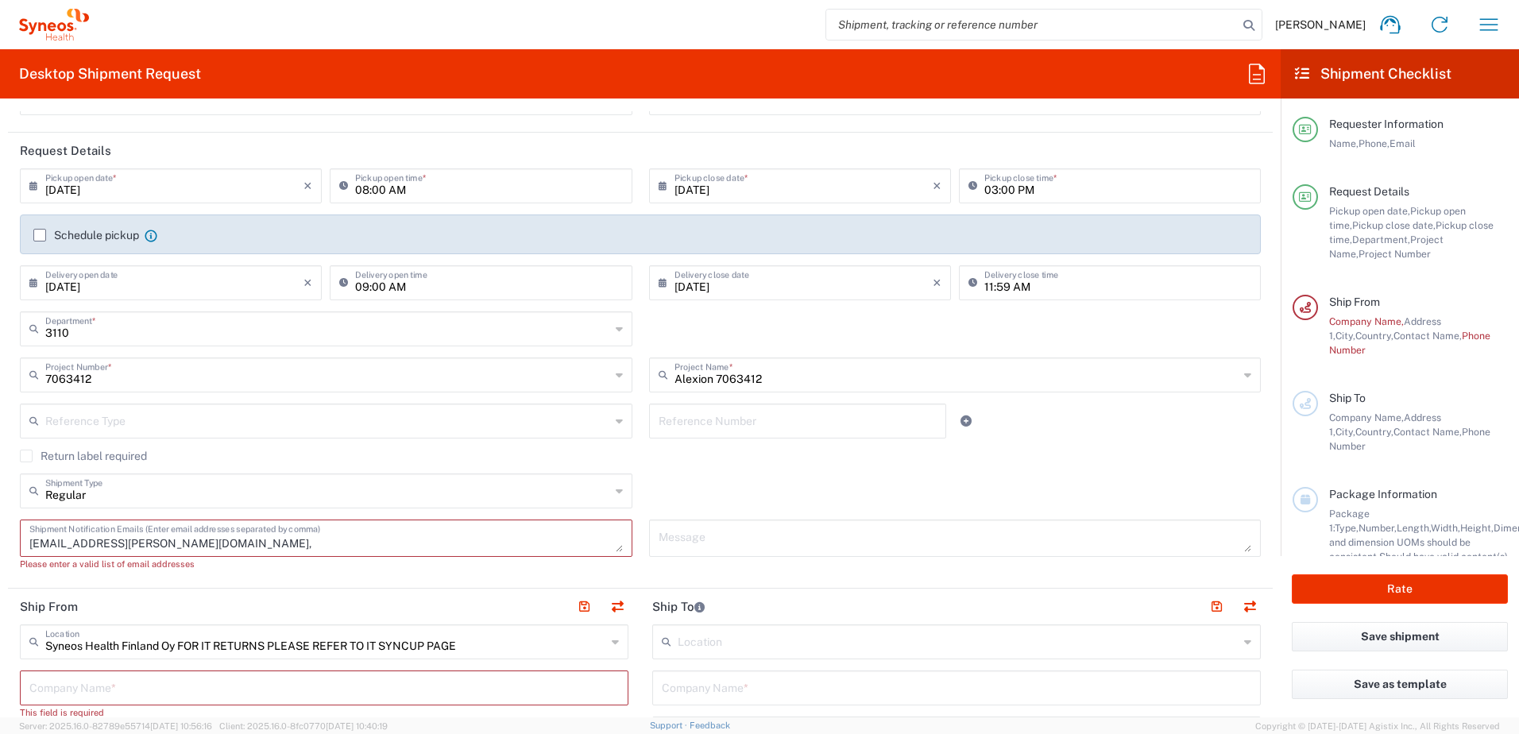
click at [379, 538] on textarea "liisa.murray@syneoshealth.com," at bounding box center [326, 538] width 594 height 28
click at [215, 545] on textarea "liisa.murray@syneoshealth.com," at bounding box center [326, 538] width 594 height 28
paste textarea ""Bucht, Kristiina (CWR)" <kristiina.bucht@syneoshealth.com>"
drag, startPoint x: 327, startPoint y: 542, endPoint x: 195, endPoint y: 543, distance: 131.9
click at [195, 543] on textarea "liisa.murray@syneoshealth.com, "Bucht, Kristiina (CWR)" <kristiina.bucht@syneos…" at bounding box center [326, 538] width 594 height 28
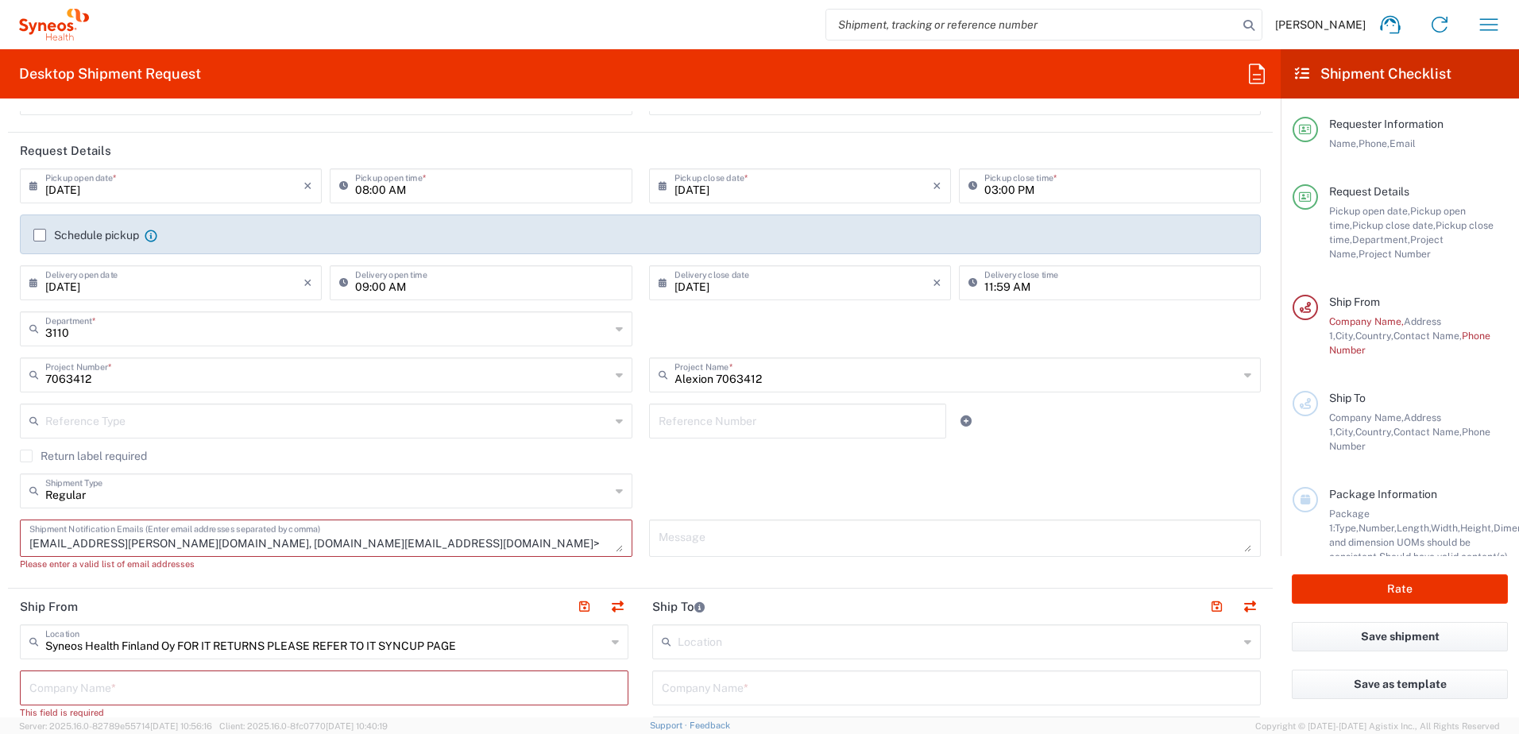
click at [381, 550] on textarea "liisa.murray@syneoshealth.com, kristiina.bucht@syneoshealth.com>" at bounding box center [326, 538] width 594 height 28
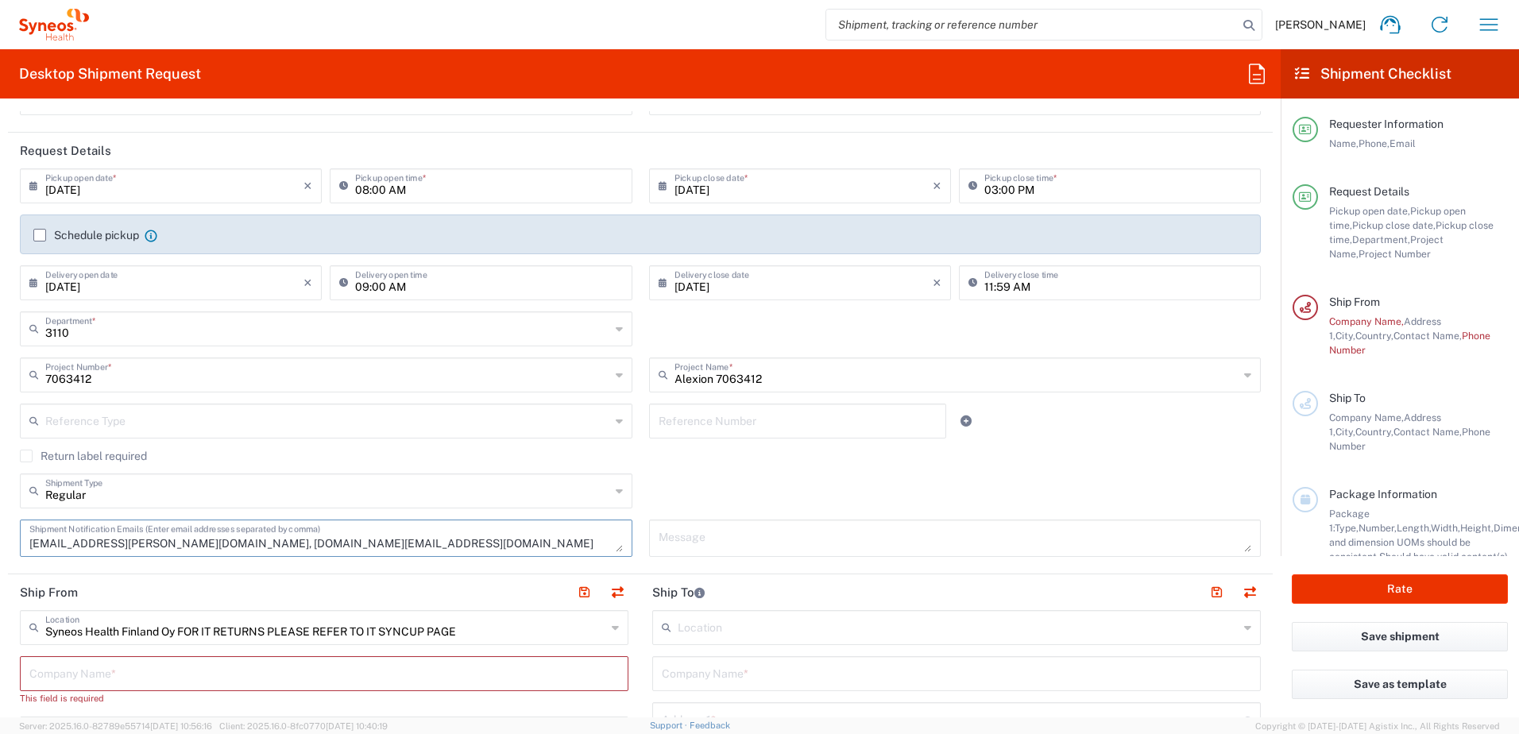
type textarea "liisa.murray@syneoshealth.com, kristiina.bucht@syneoshealth.com"
click at [708, 542] on textarea at bounding box center [956, 538] width 594 height 28
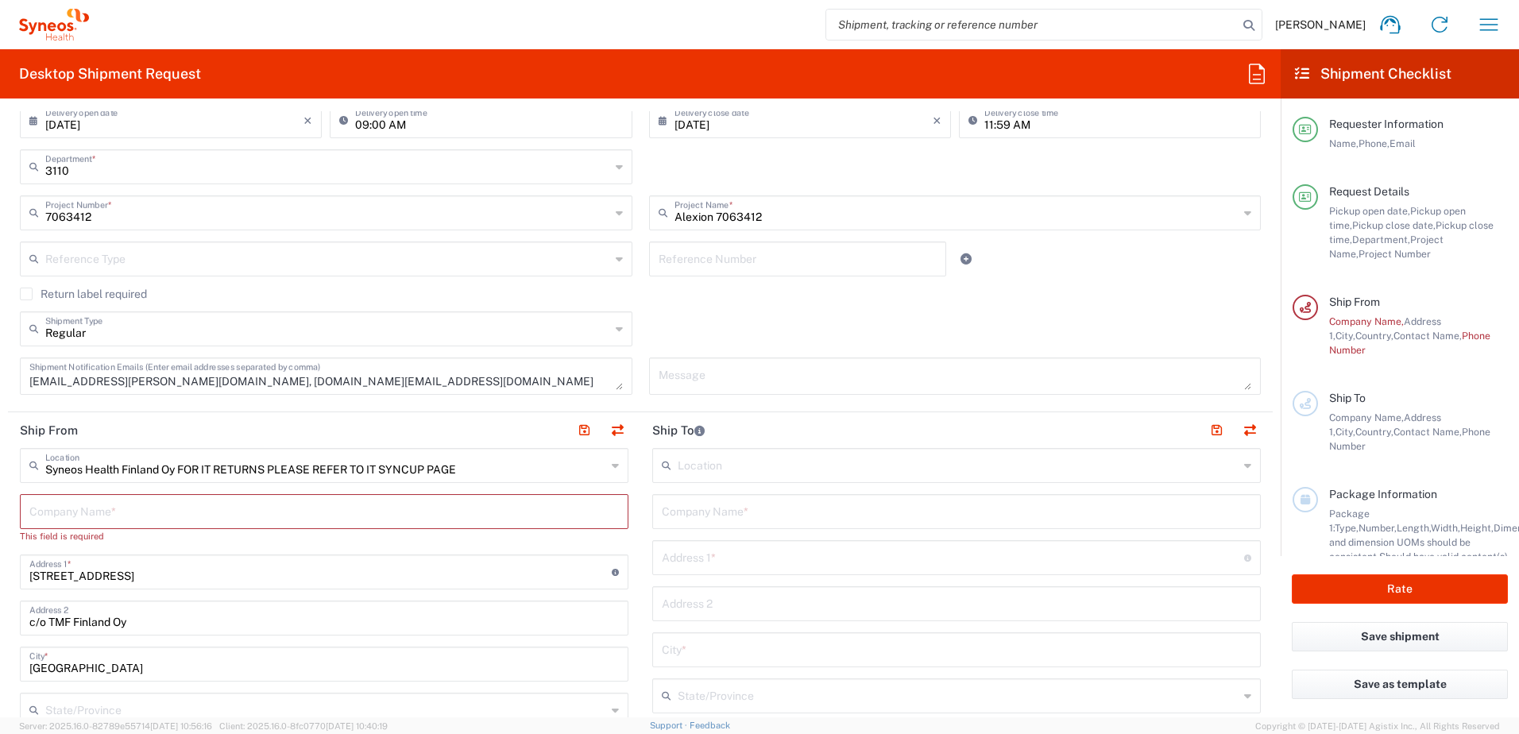
scroll to position [477, 0]
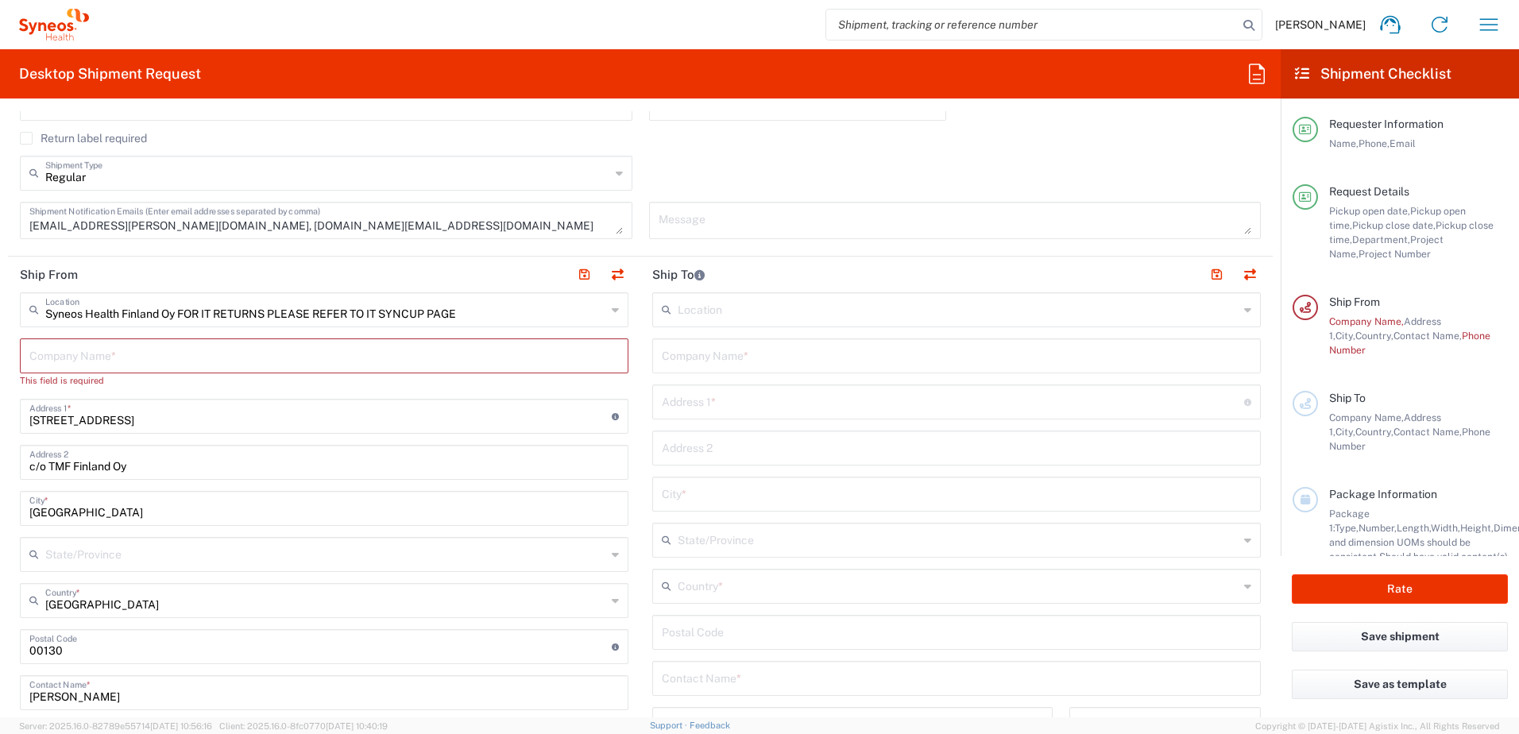
drag, startPoint x: 582, startPoint y: 422, endPoint x: 244, endPoint y: 551, distance: 361.4
click at [582, 422] on input "Erottajankatu 9 B 3" at bounding box center [320, 415] width 582 height 28
click at [202, 431] on div "Erottajankatu 9 B 3 Address 1 * For cross streets use street names with '&' or …" at bounding box center [324, 416] width 609 height 35
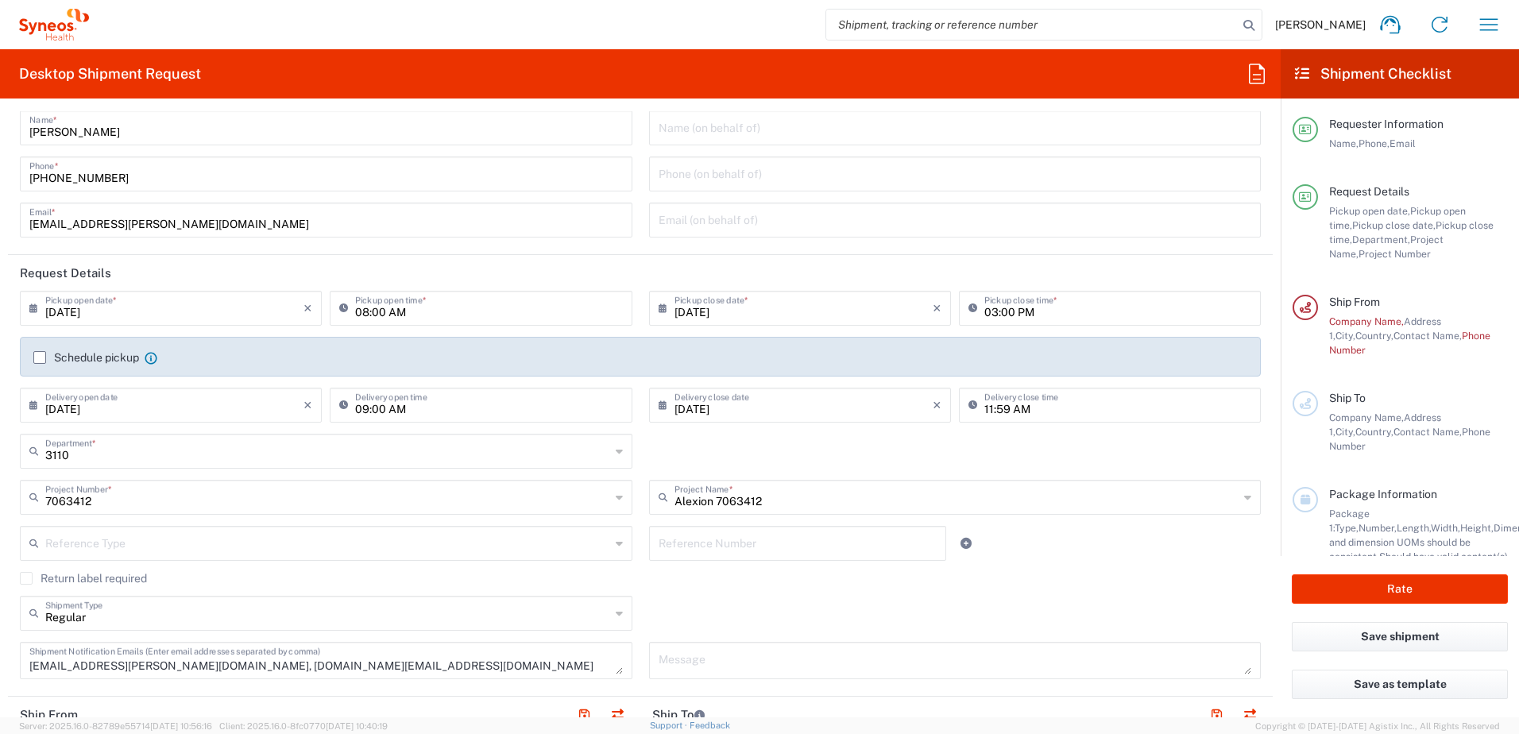
scroll to position [0, 0]
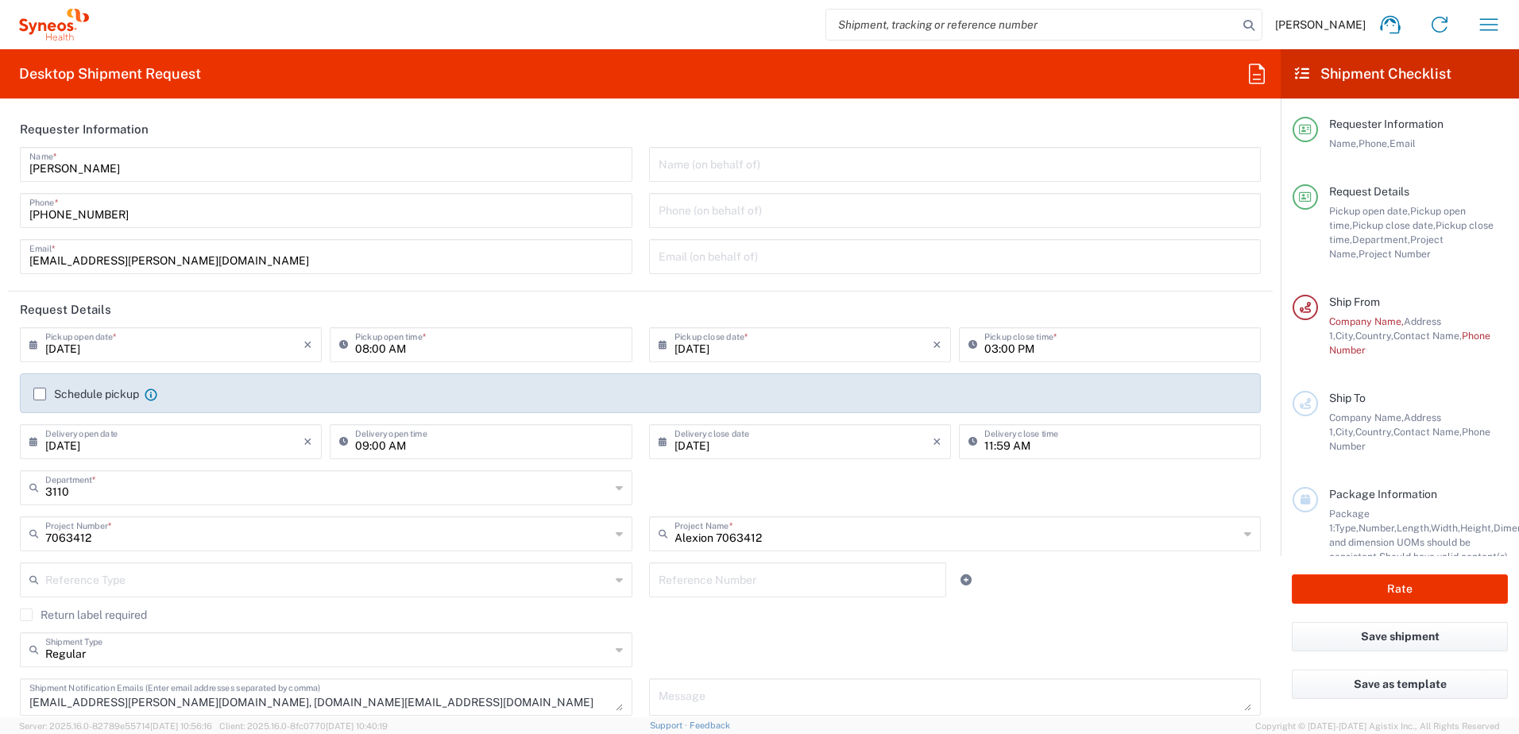
click at [40, 393] on label "Schedule pickup" at bounding box center [86, 394] width 106 height 13
click at [40, 394] on input "Schedule pickup" at bounding box center [40, 394] width 0 height 0
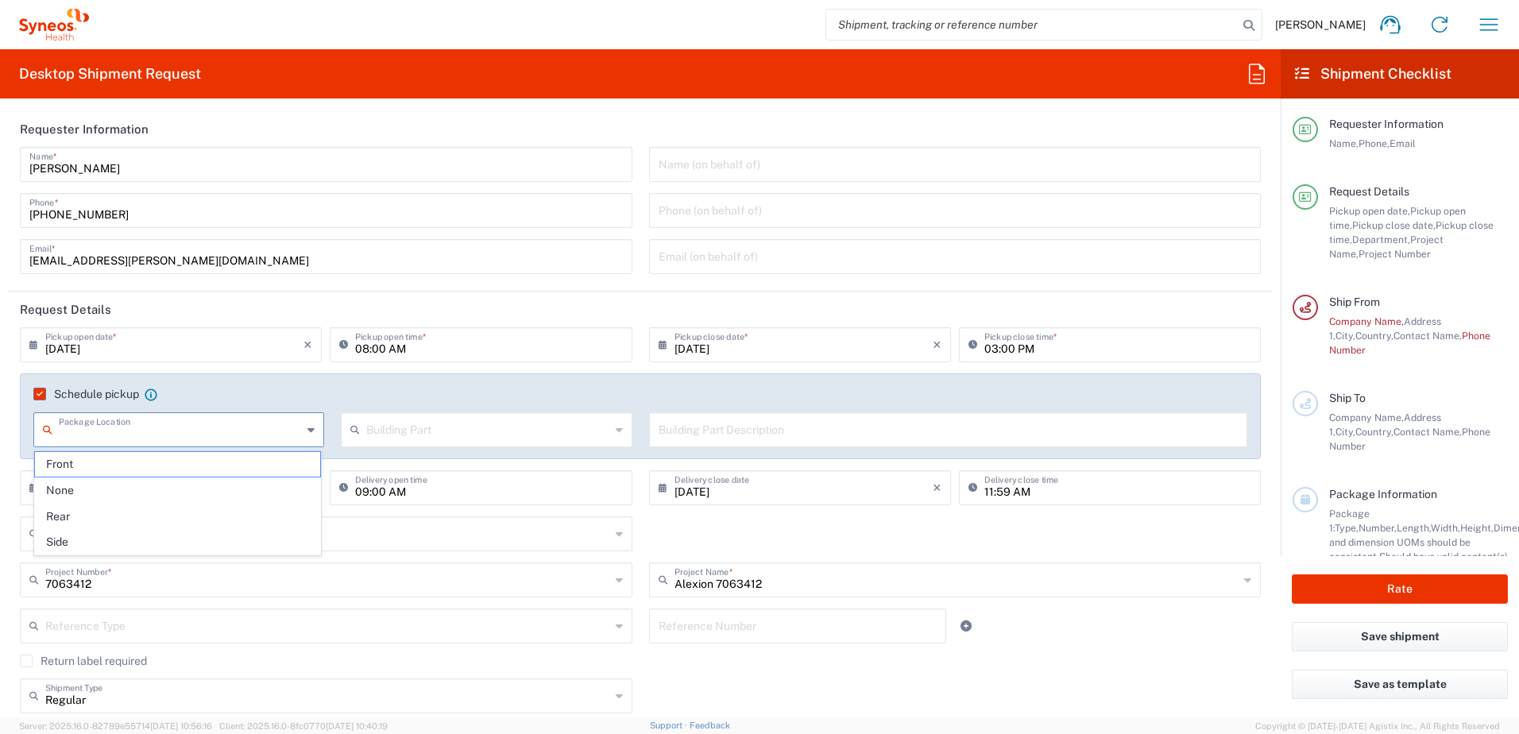
click at [168, 428] on input "text" at bounding box center [180, 429] width 243 height 28
click at [219, 395] on agx-checkbox-control "Schedule pickup When scheduling a pickup please be sure to meet the following c…" at bounding box center [640, 394] width 1214 height 14
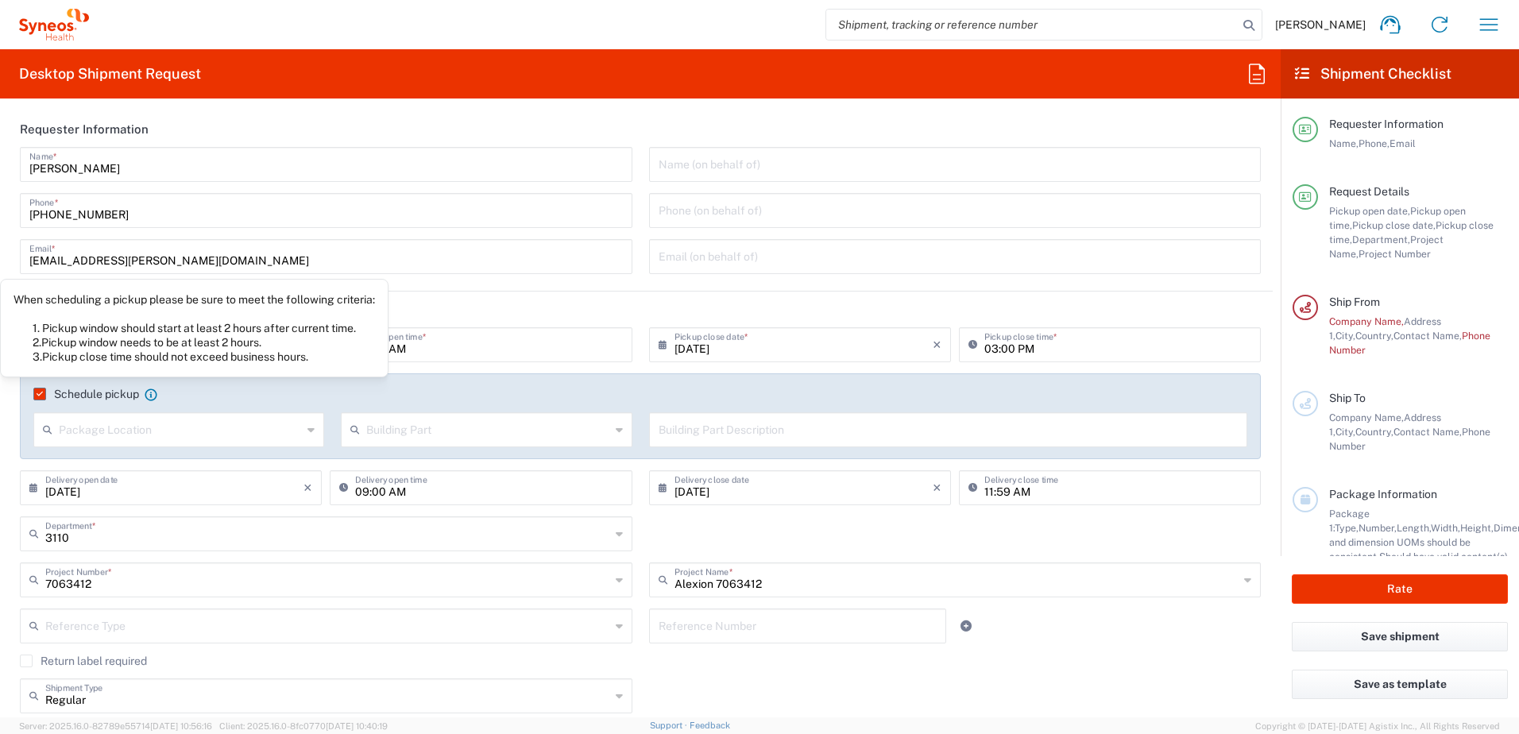
click at [150, 395] on icon at bounding box center [151, 395] width 13 height 13
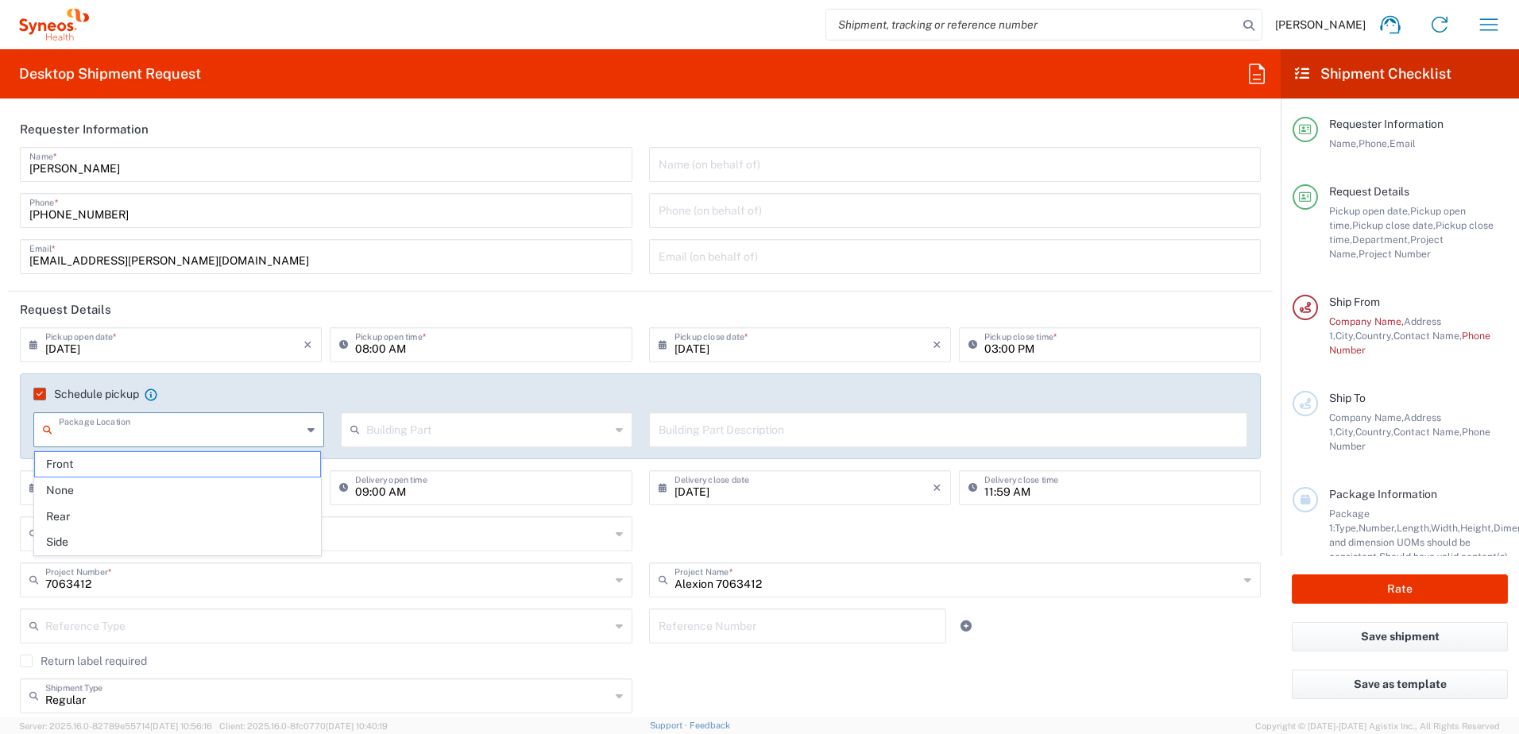
click at [207, 437] on input "text" at bounding box center [180, 429] width 243 height 28
click at [188, 478] on li "None" at bounding box center [177, 491] width 287 height 26
click at [63, 461] on div "Schedule pickup When scheduling a pickup please be sure to meet the following c…" at bounding box center [641, 421] width 1258 height 97
type input "None"
click at [419, 425] on input "text" at bounding box center [487, 429] width 243 height 28
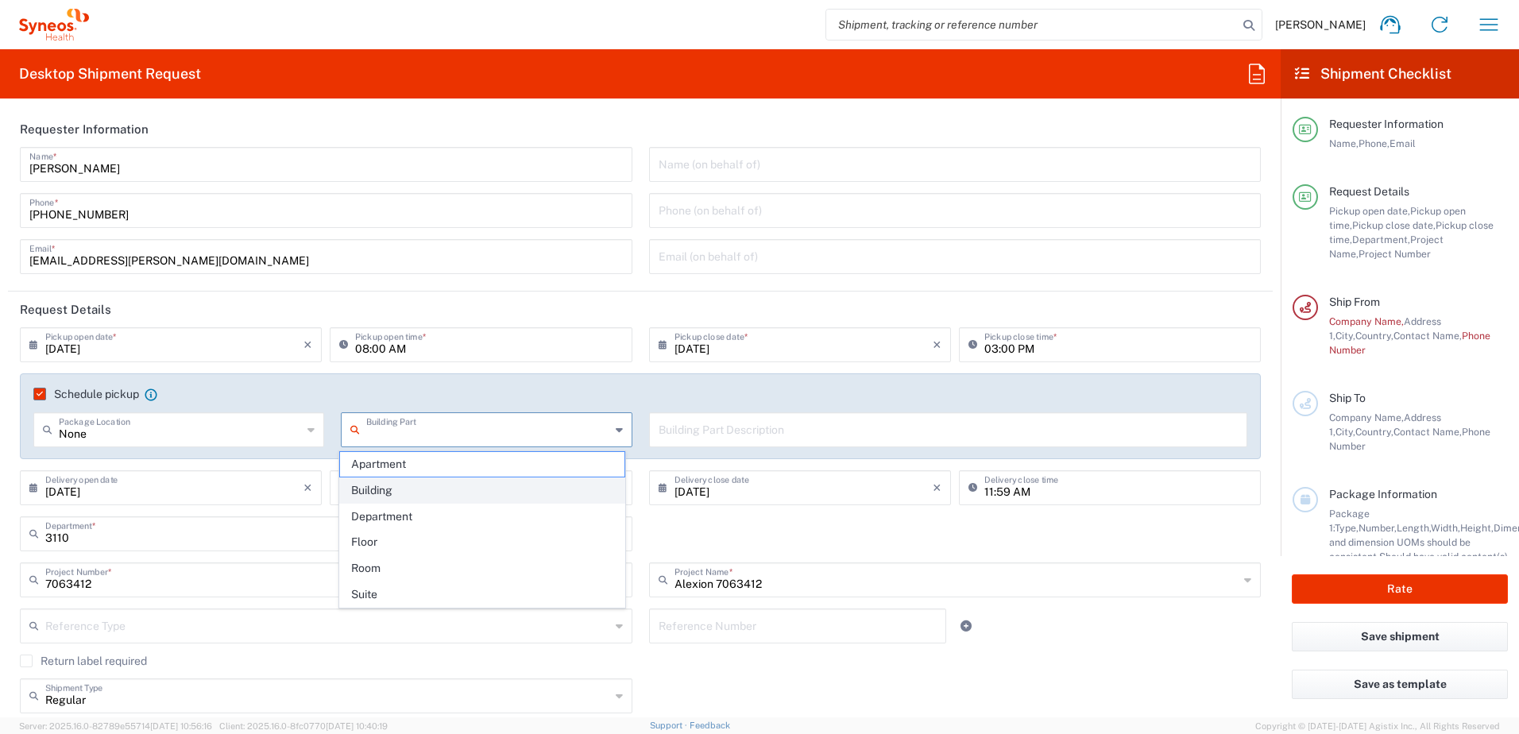
click at [414, 493] on span "Building" at bounding box center [482, 490] width 285 height 25
type input "Building"
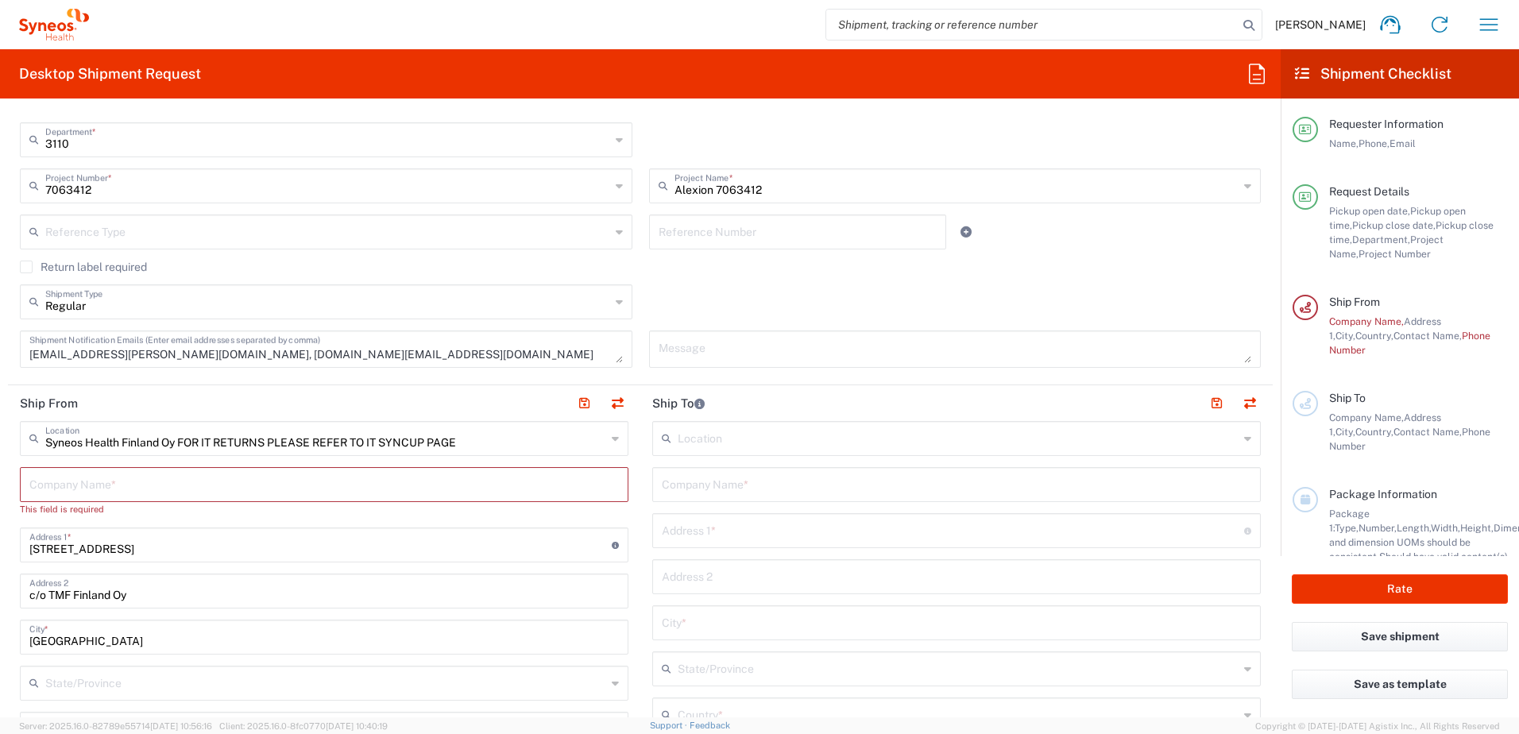
scroll to position [397, 0]
click at [613, 435] on icon at bounding box center [615, 435] width 7 height 25
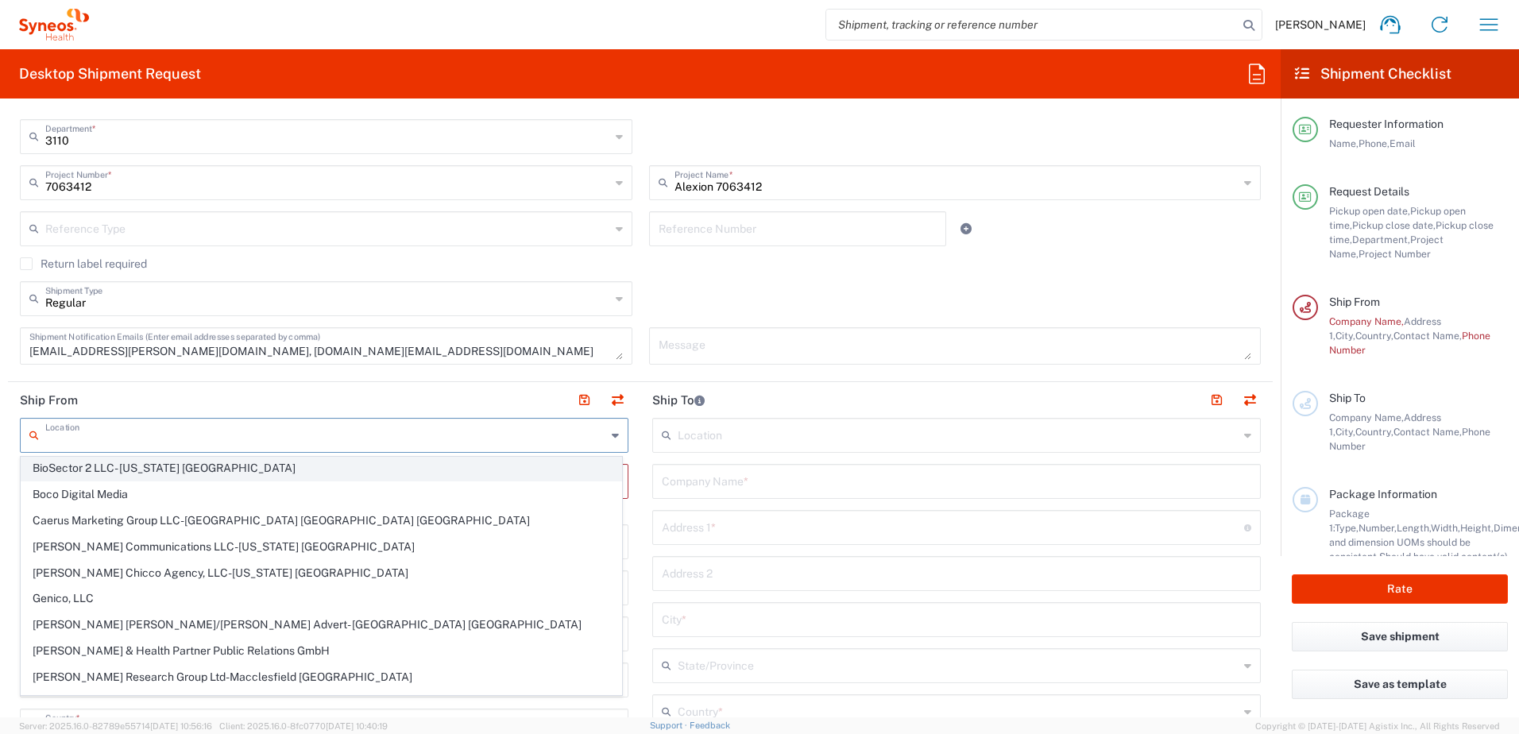
scroll to position [0, 0]
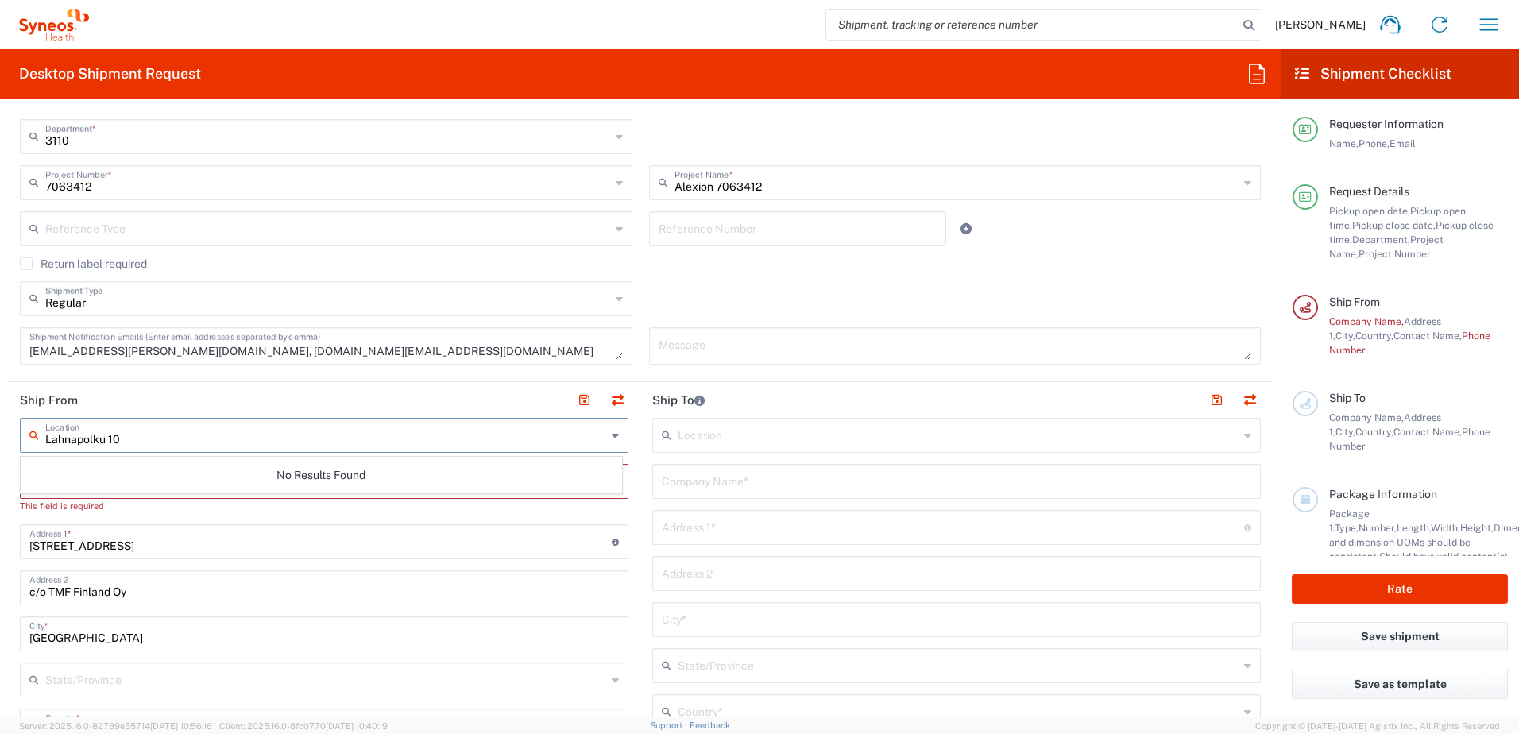
type input "Lahnapolku 10"
click at [221, 534] on input "Erottajankatu 9 B 3" at bounding box center [320, 541] width 582 height 28
click at [172, 484] on input "text" at bounding box center [324, 480] width 590 height 28
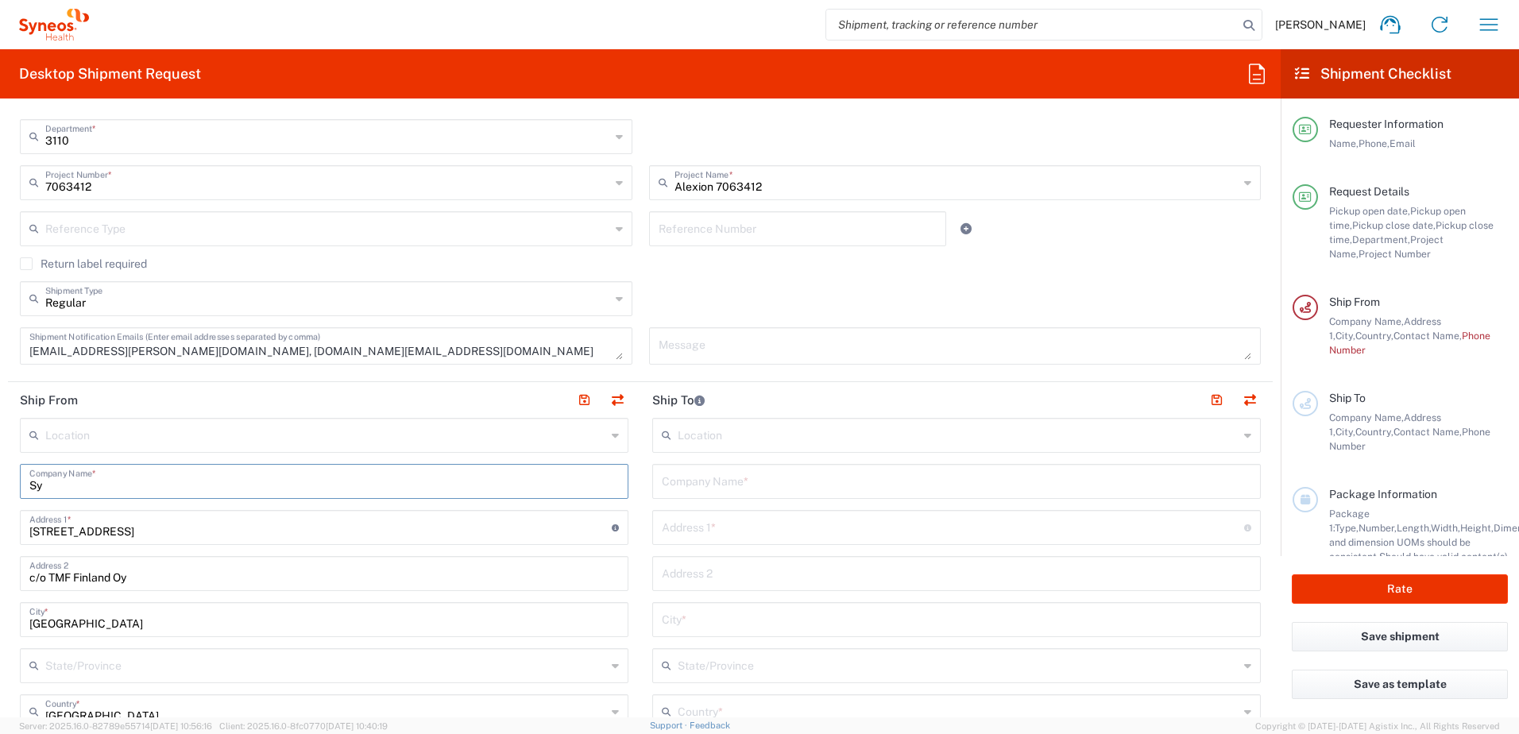
type input "S"
type input "Syneos health"
click at [207, 520] on input "Erottajankatu 9 B 3" at bounding box center [320, 527] width 582 height 28
drag, startPoint x: 207, startPoint y: 522, endPoint x: -3, endPoint y: 524, distance: 210.6
click at [0, 524] on html "Liisa Murray Home Shipment estimator Shipment tracking Desktop shipment request…" at bounding box center [759, 367] width 1519 height 734
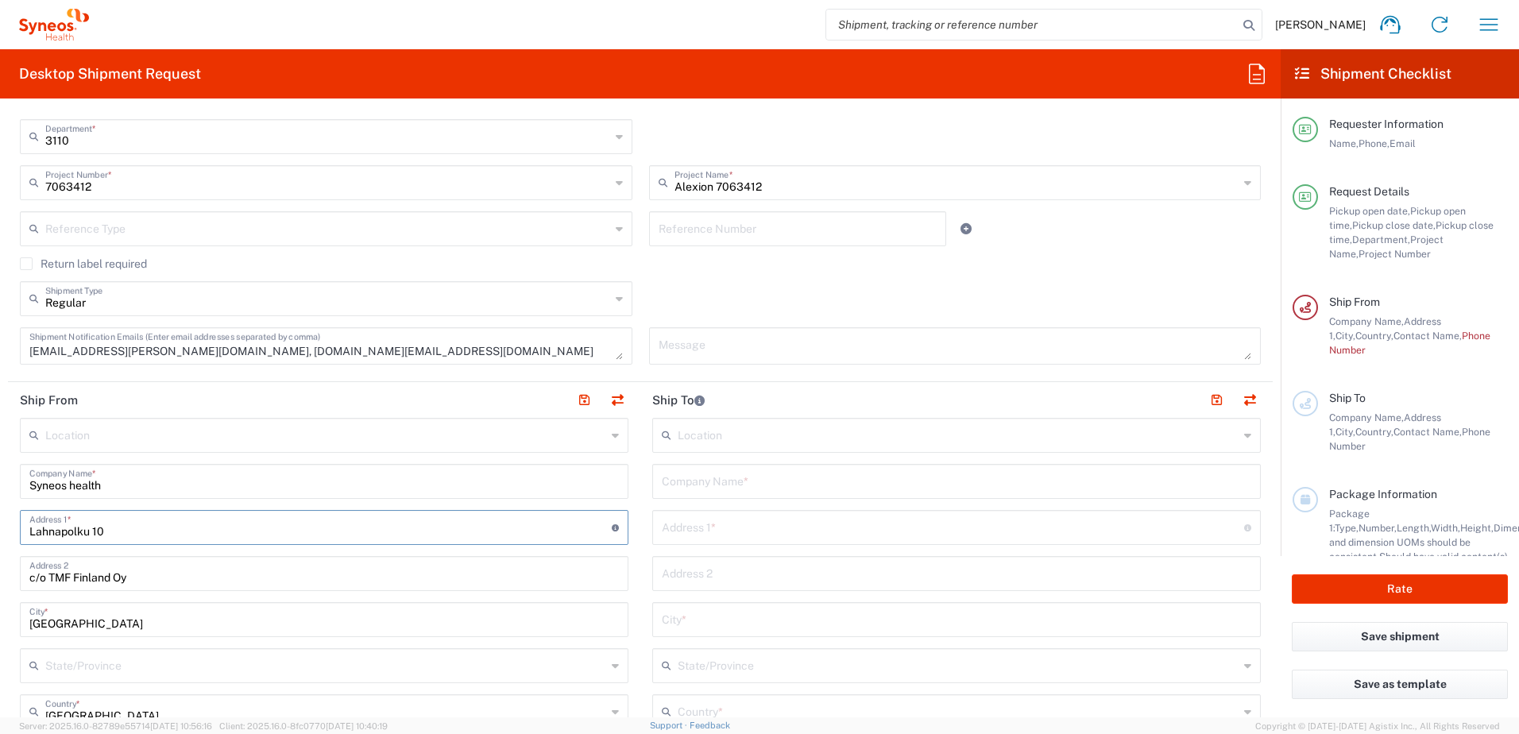
type input "Lahnapolku 10"
drag, startPoint x: 152, startPoint y: 578, endPoint x: -3, endPoint y: 574, distance: 155.0
click at [0, 574] on html "Liisa Murray Home Shipment estimator Shipment tracking Desktop shipment request…" at bounding box center [759, 367] width 1519 height 734
drag, startPoint x: 101, startPoint y: 628, endPoint x: -3, endPoint y: 628, distance: 104.1
click at [0, 628] on html "Liisa Murray Home Shipment estimator Shipment tracking Desktop shipment request…" at bounding box center [759, 367] width 1519 height 734
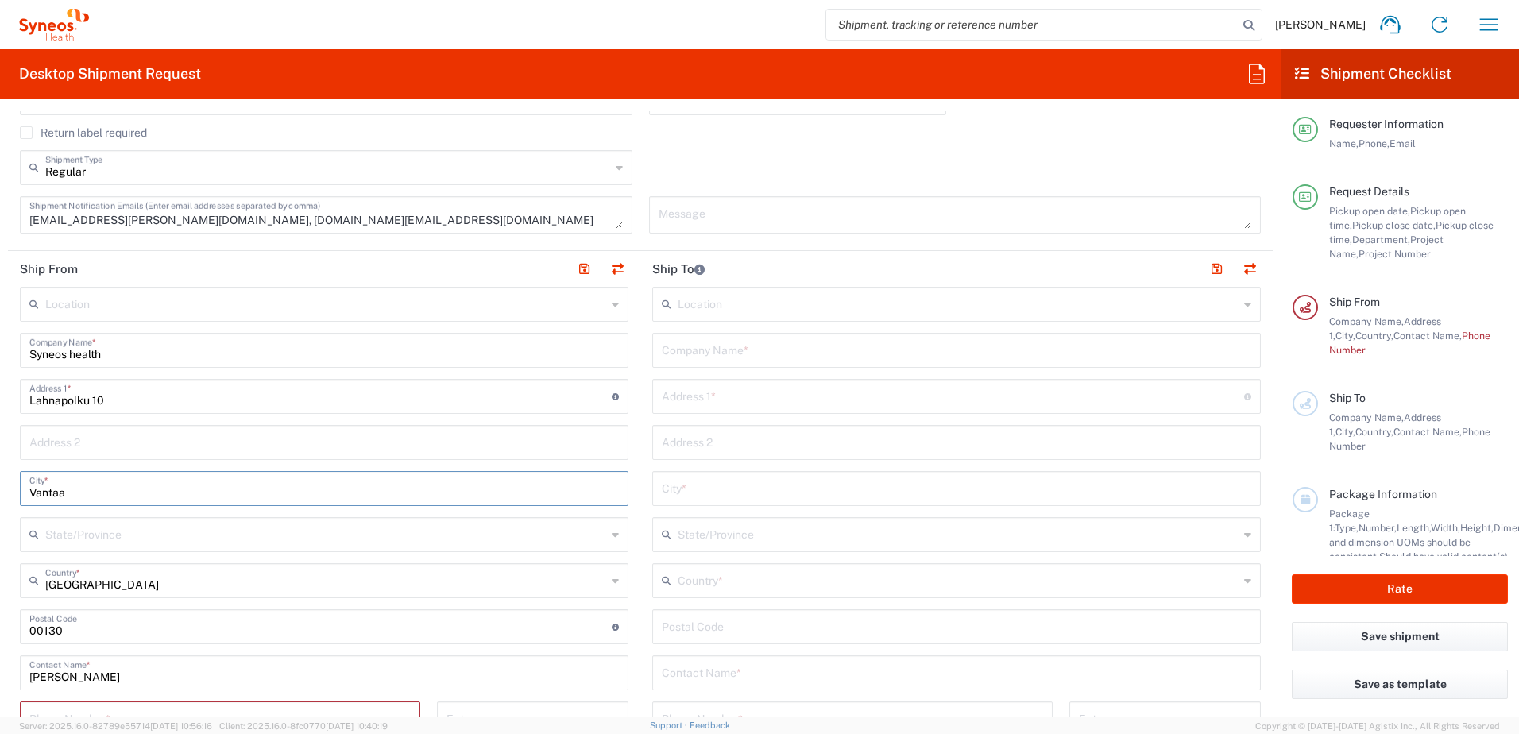
scroll to position [556, 0]
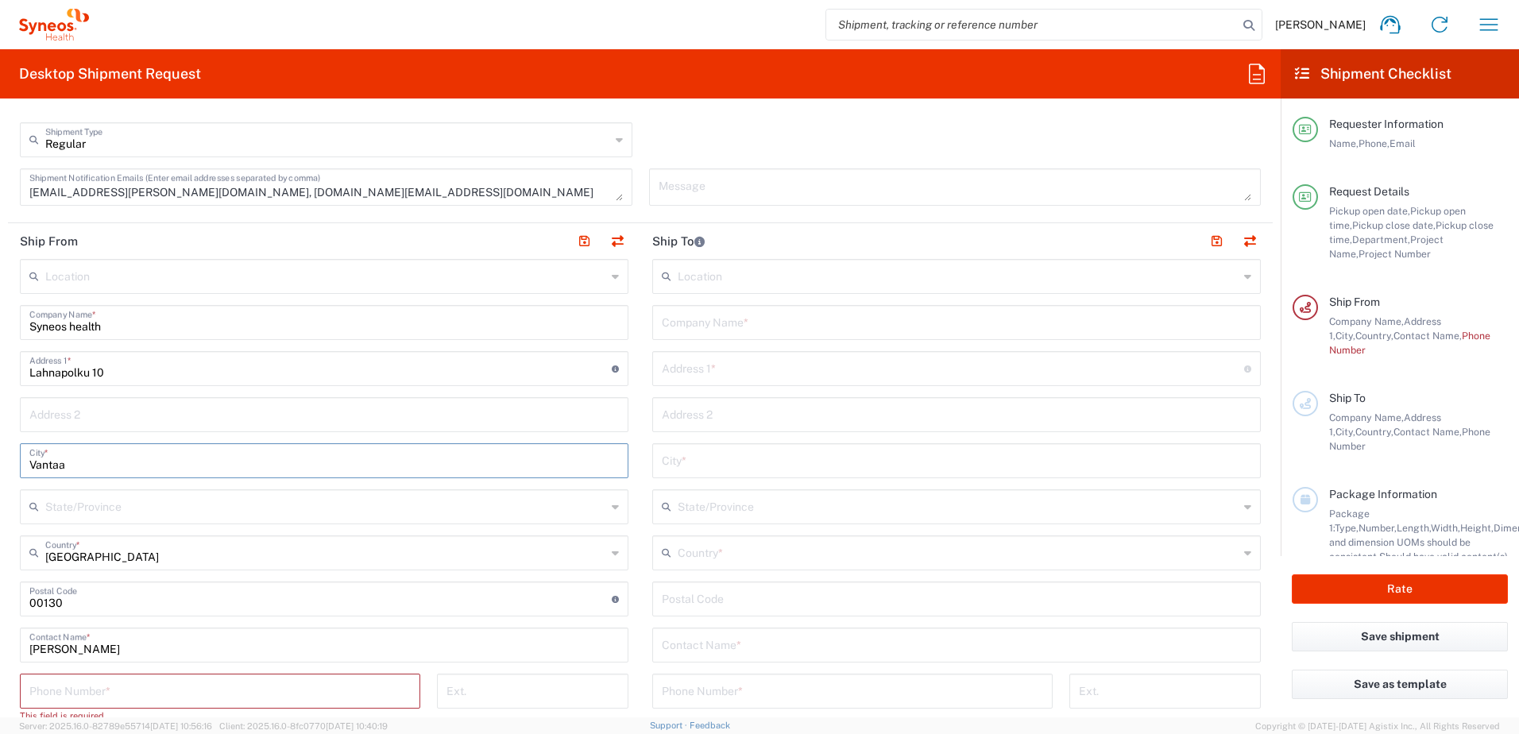
type input "Vantaa"
drag, startPoint x: 113, startPoint y: 607, endPoint x: -3, endPoint y: 605, distance: 116.0
click at [0, 605] on html "Liisa Murray Home Shipment estimator Shipment tracking Desktop shipment request…" at bounding box center [759, 367] width 1519 height 734
drag, startPoint x: 67, startPoint y: 602, endPoint x: 38, endPoint y: 598, distance: 29.0
click at [38, 598] on input "undefined" at bounding box center [320, 598] width 582 height 28
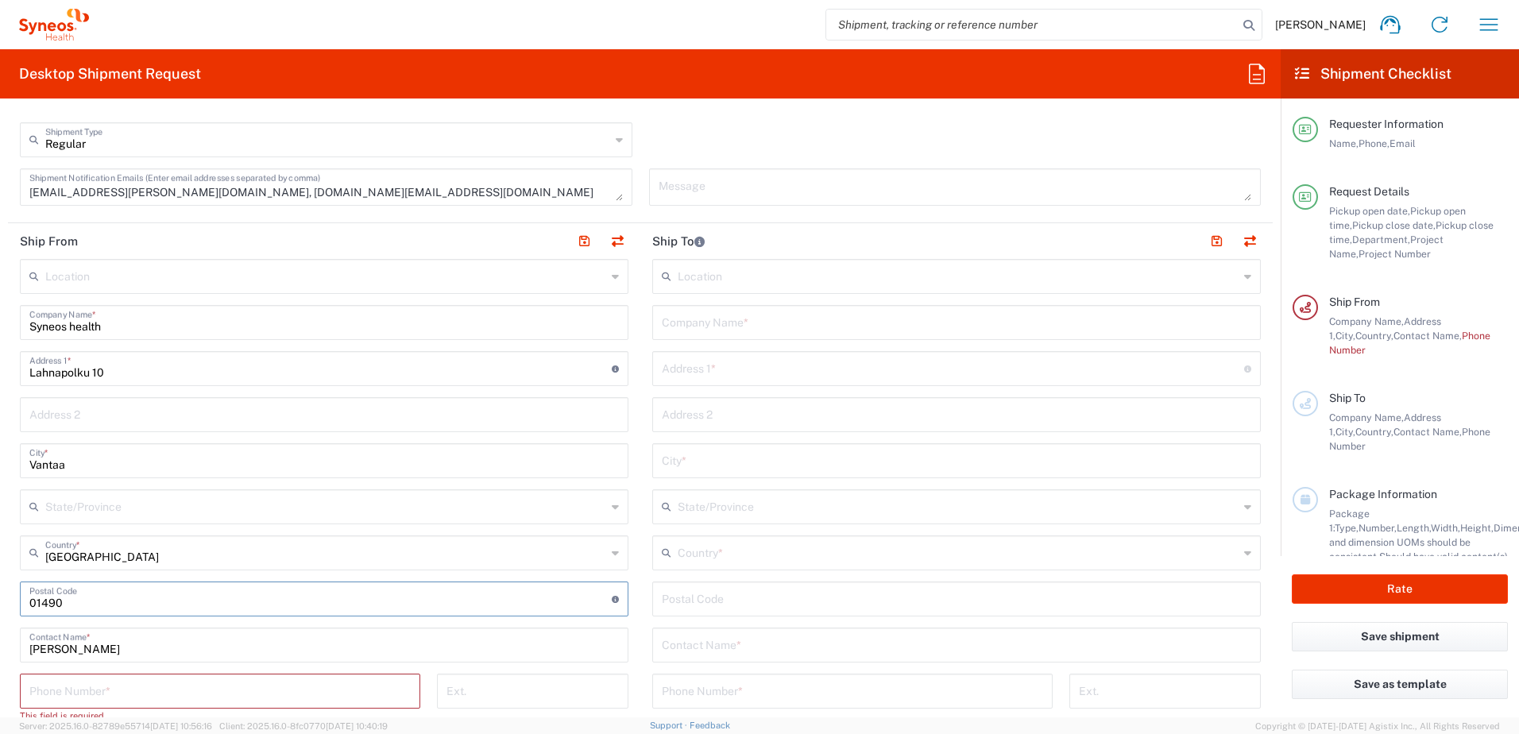
type input "01490"
drag, startPoint x: 145, startPoint y: 697, endPoint x: 151, endPoint y: 685, distance: 13.5
click at [145, 697] on input "tel" at bounding box center [219, 690] width 381 height 28
type input "0505167448"
type input "liisa.murray@syneoshealth.com"
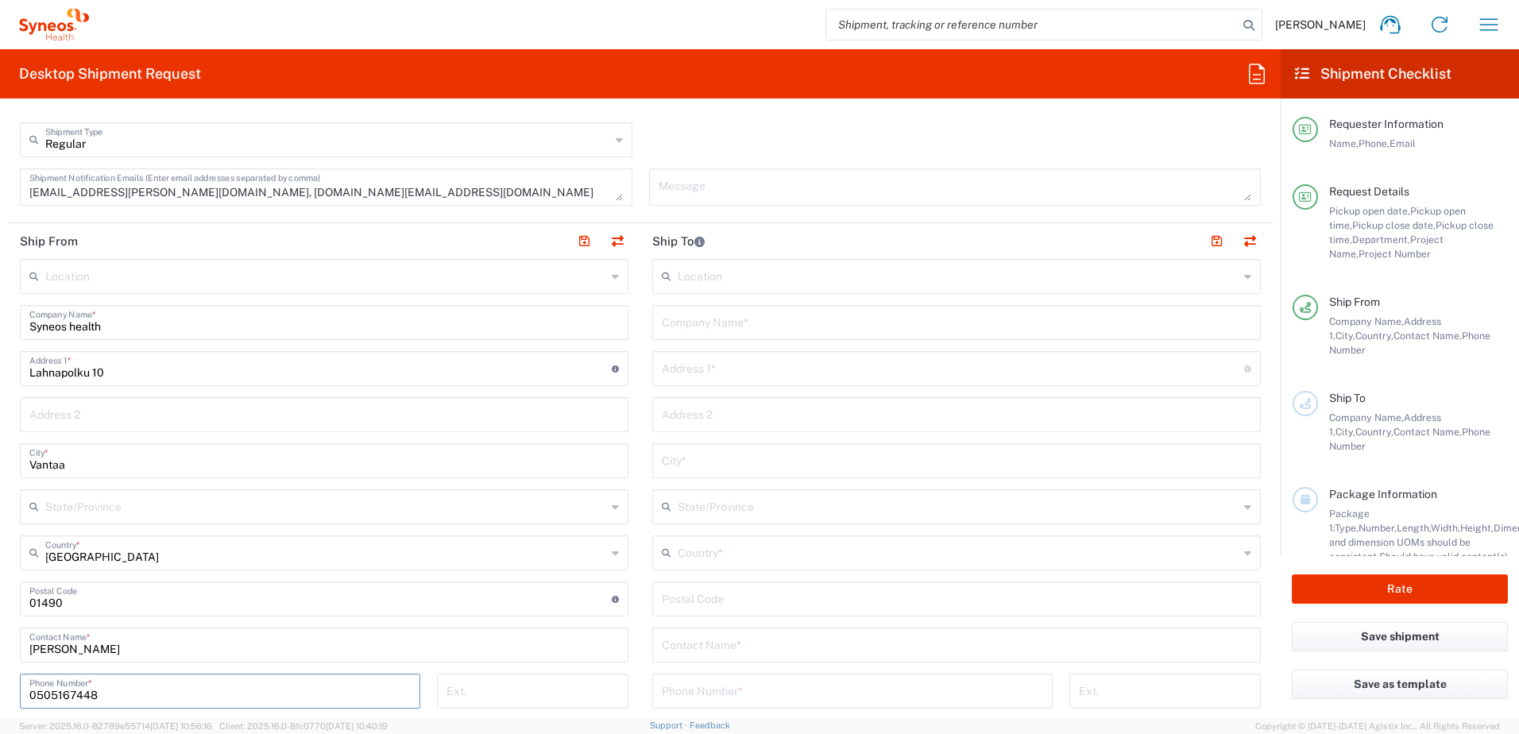
scroll to position [715, 0]
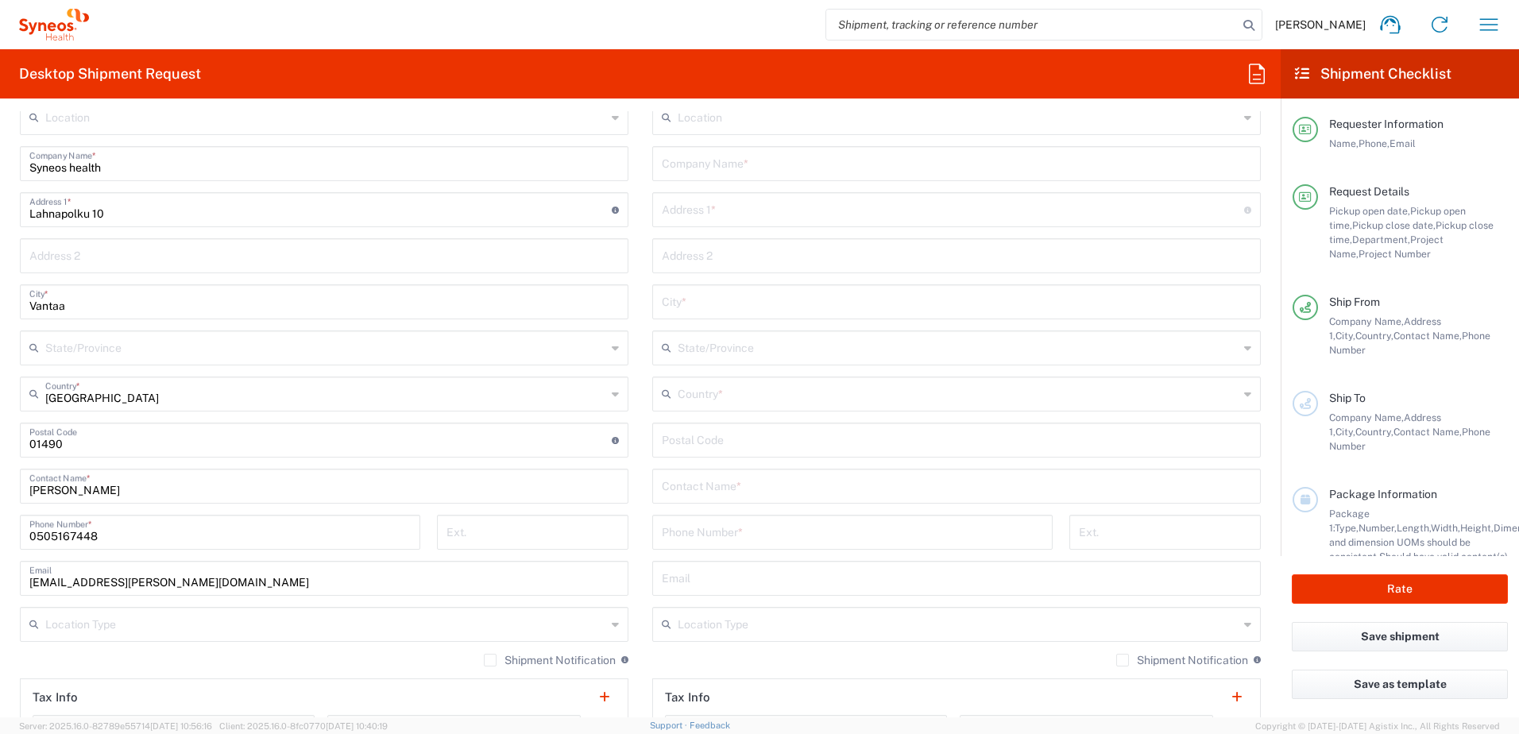
drag, startPoint x: 100, startPoint y: 628, endPoint x: 576, endPoint y: 633, distance: 476.0
click at [100, 628] on input "text" at bounding box center [325, 623] width 561 height 28
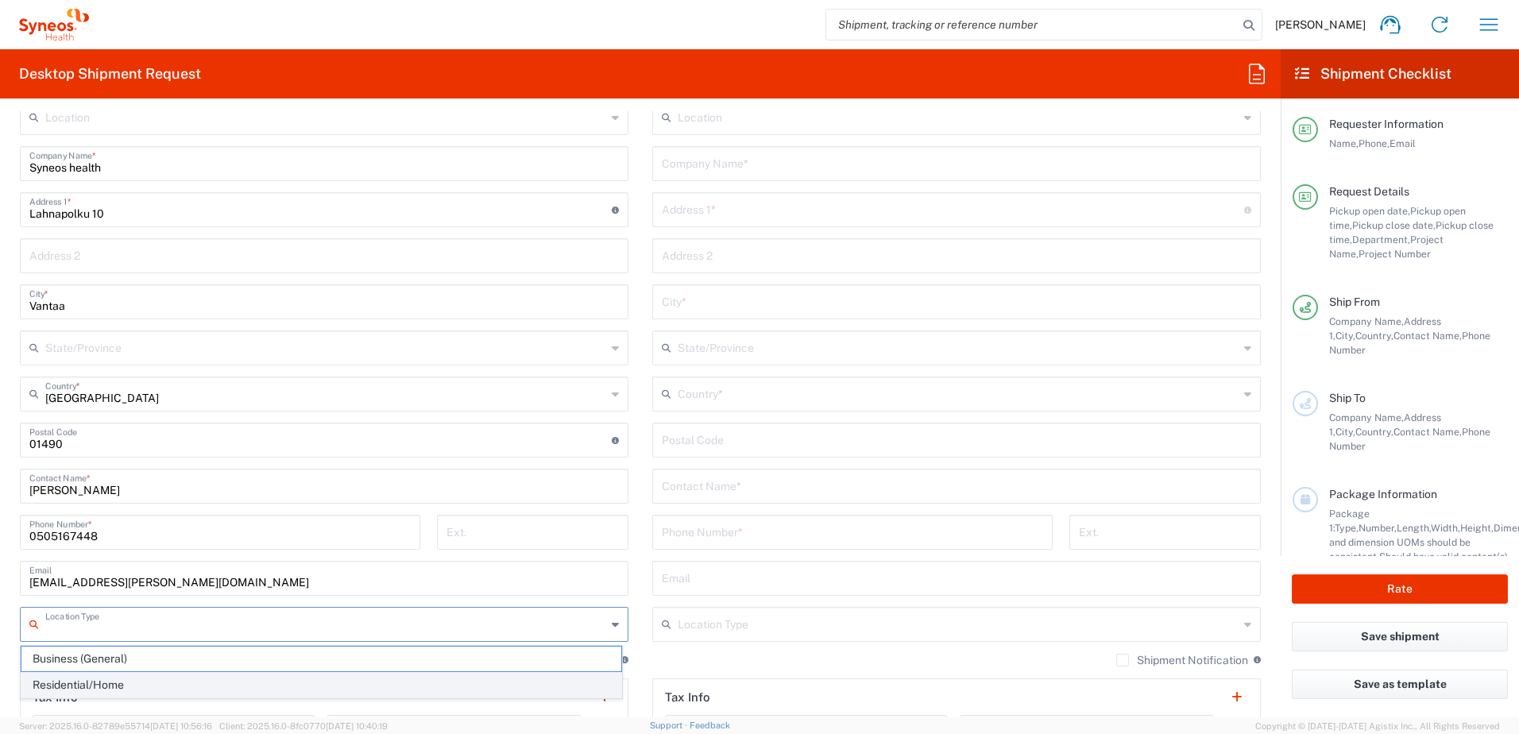
click at [130, 686] on span "Residential/Home" at bounding box center [321, 685] width 600 height 25
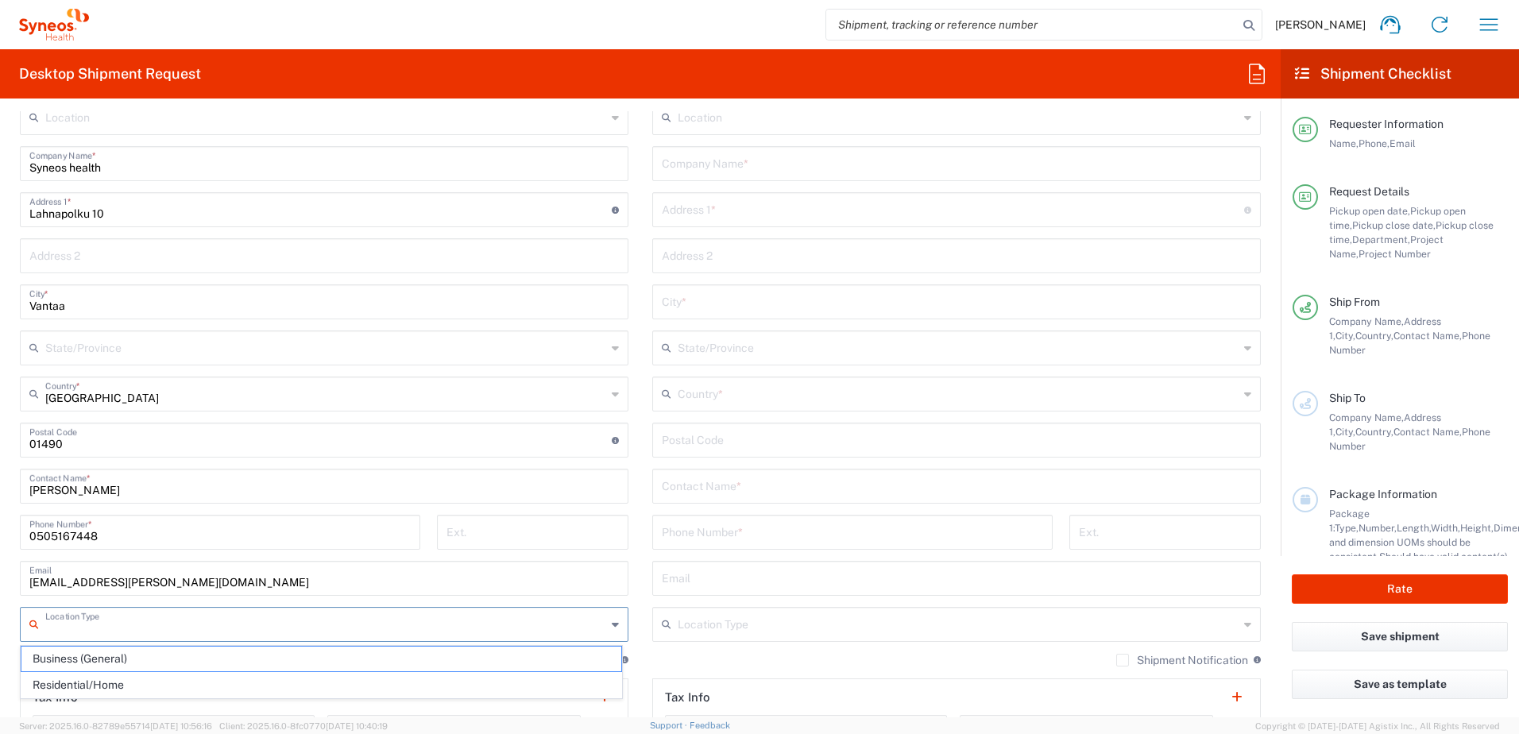
type input "Residential/Home"
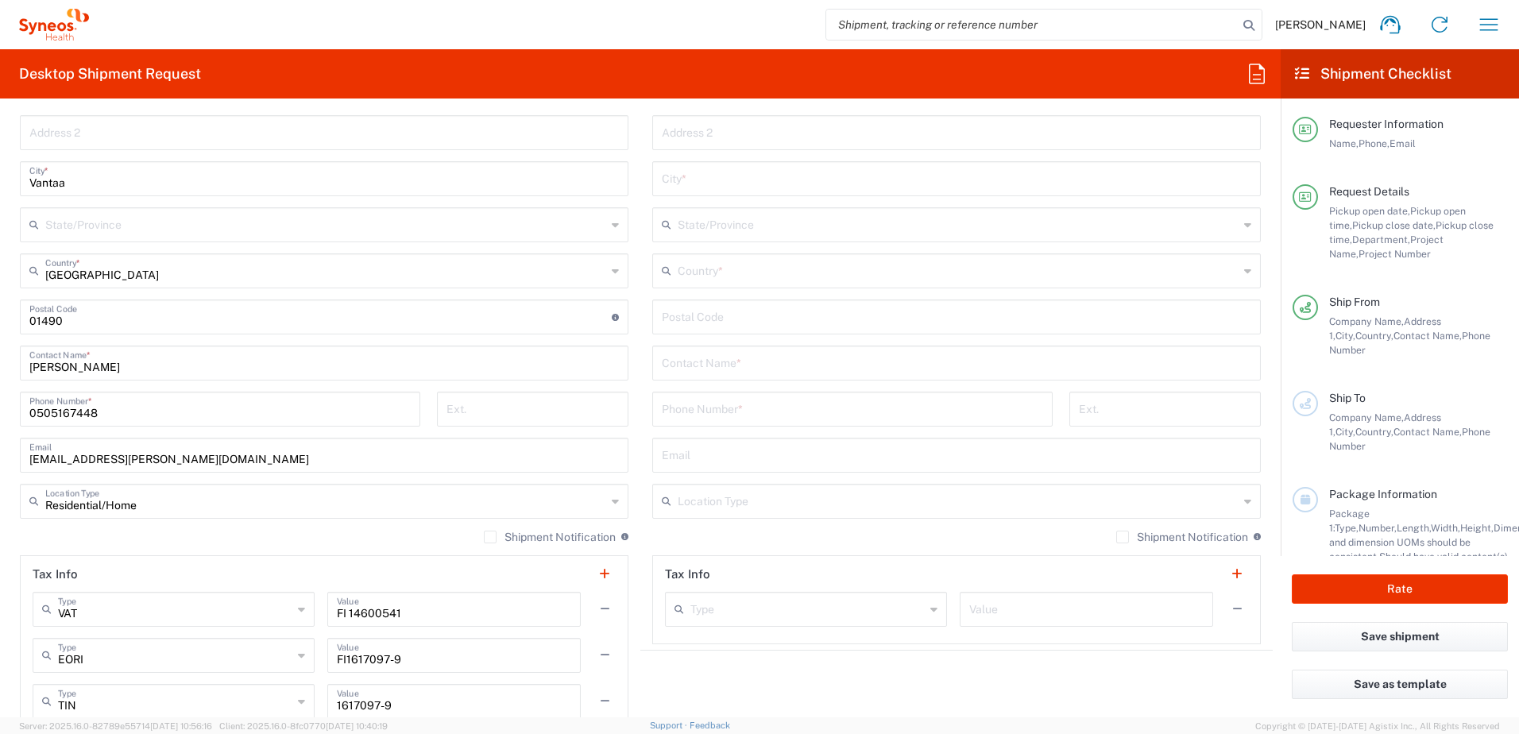
scroll to position [874, 0]
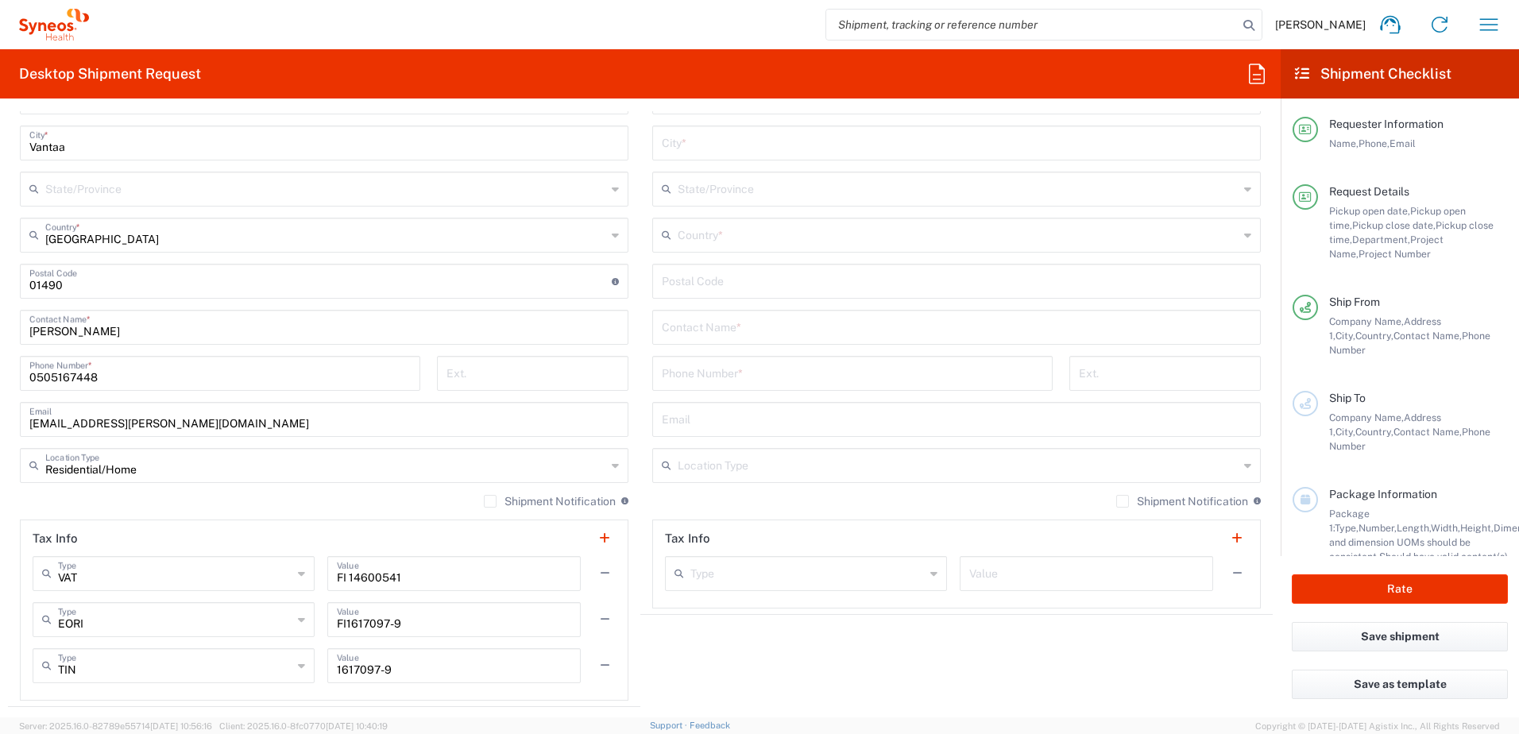
click at [485, 501] on label "Shipment Notification" at bounding box center [550, 501] width 132 height 13
click at [490, 501] on input "Shipment Notification" at bounding box center [490, 501] width 0 height 0
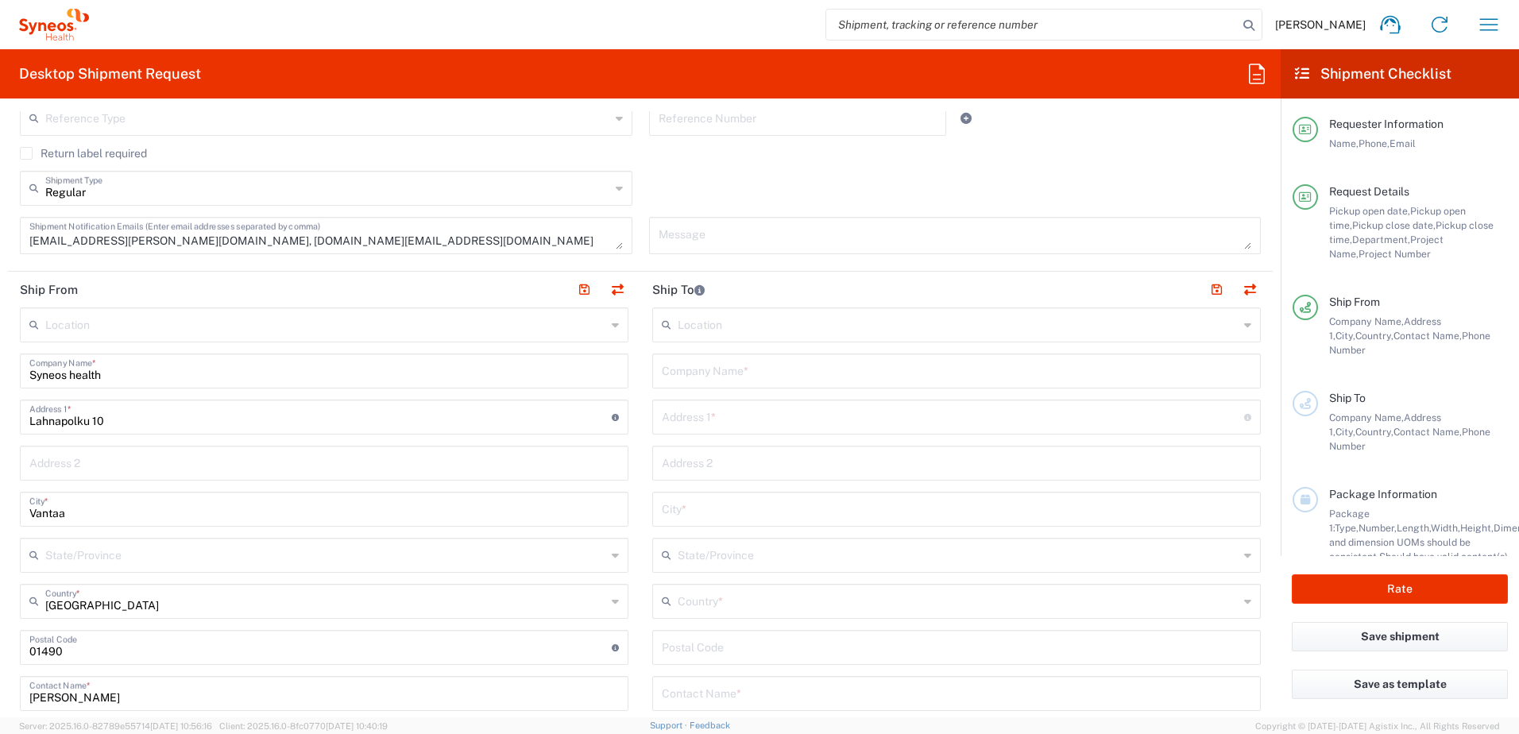
scroll to position [477, 0]
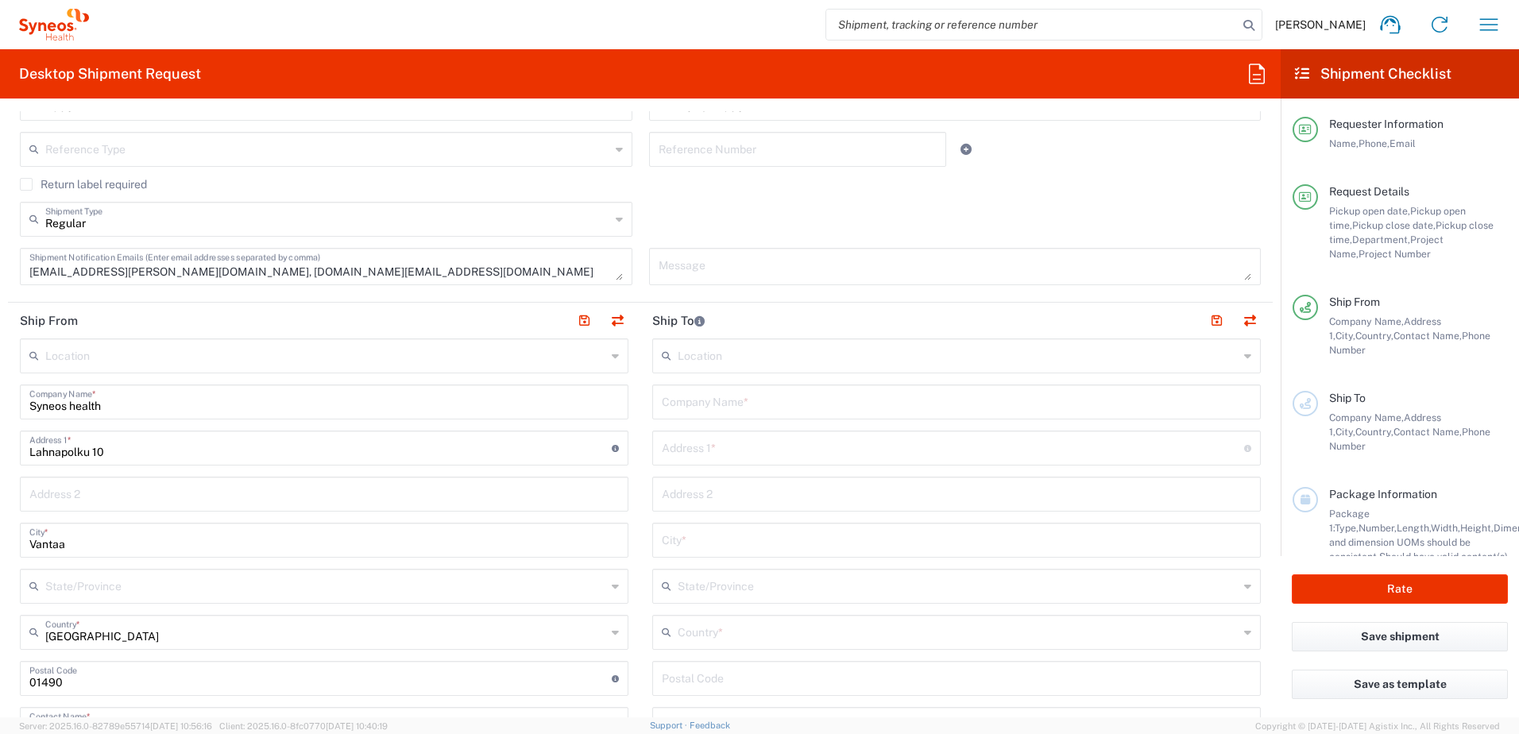
click at [828, 404] on input "text" at bounding box center [957, 401] width 590 height 28
type input "Syneos health"
drag, startPoint x: 762, startPoint y: 455, endPoint x: 752, endPoint y: 454, distance: 10.4
click at [762, 455] on input "text" at bounding box center [953, 447] width 582 height 28
paste input "Tullimiehentie 3 A 6"
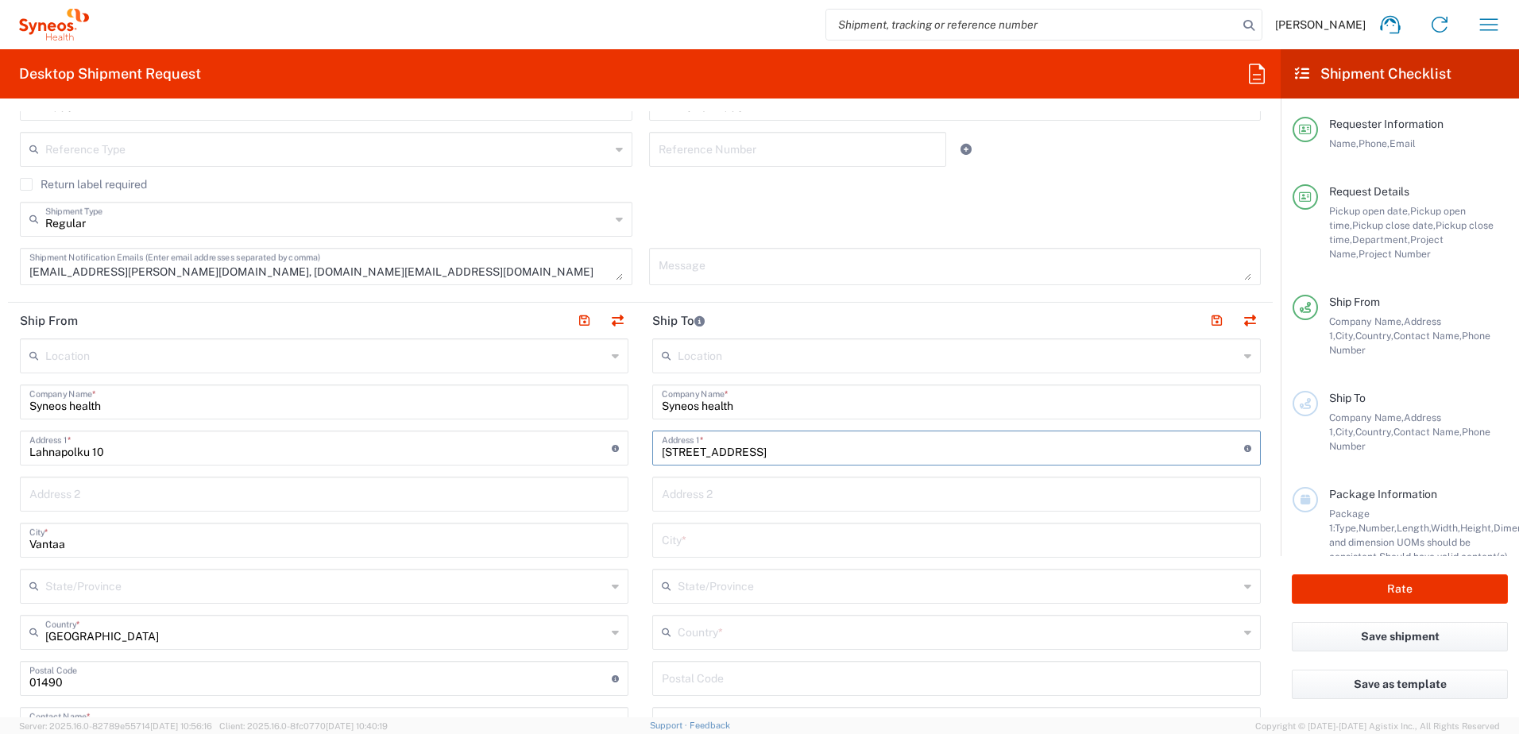
type input "Tullimiehentie 3 A 6"
click at [714, 675] on input "undefined" at bounding box center [957, 677] width 590 height 28
click at [715, 683] on input "undefined" at bounding box center [957, 677] width 590 height 28
paste input "90560"
type input "90560"
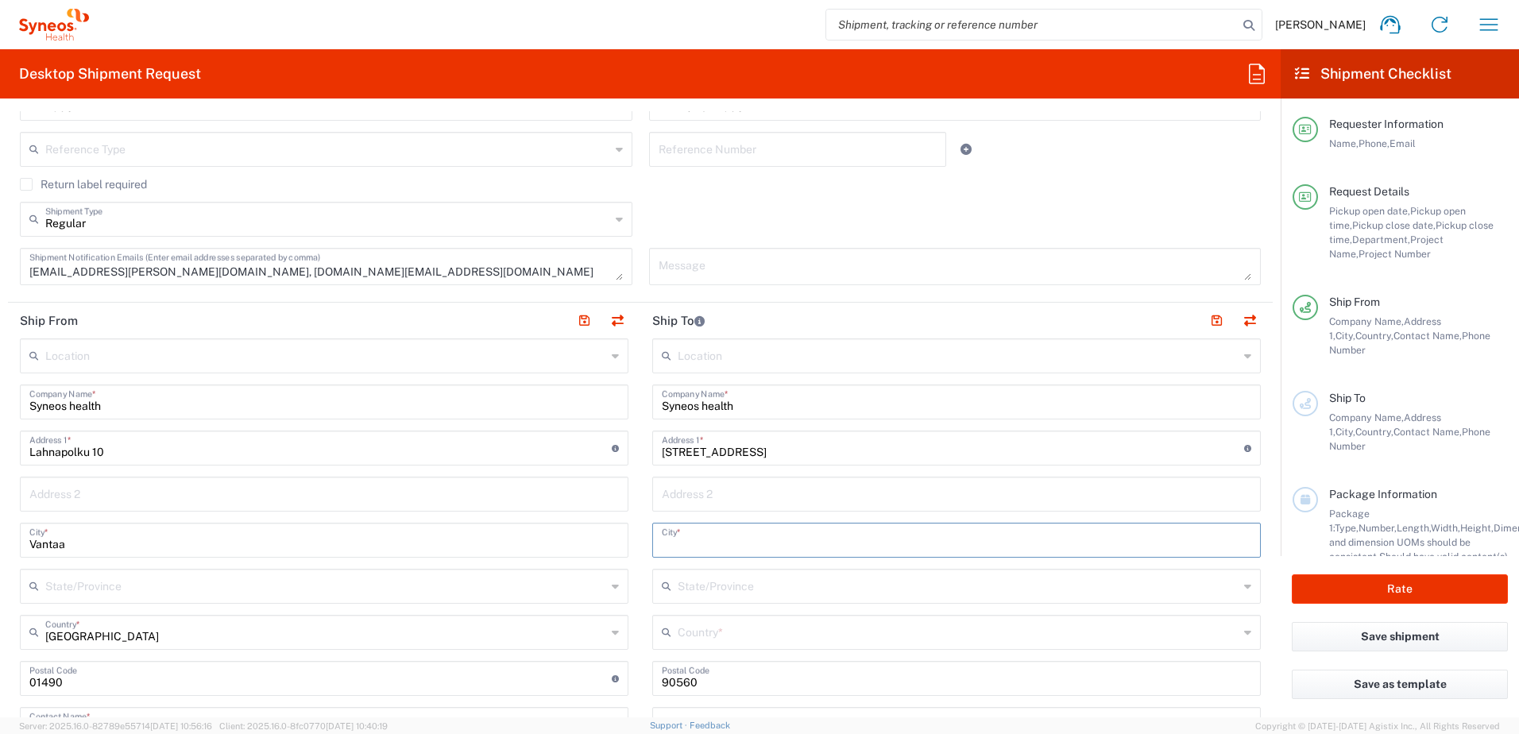
click at [690, 547] on input "text" at bounding box center [957, 539] width 590 height 28
type input "Oulu"
click at [736, 639] on input "text" at bounding box center [958, 631] width 561 height 28
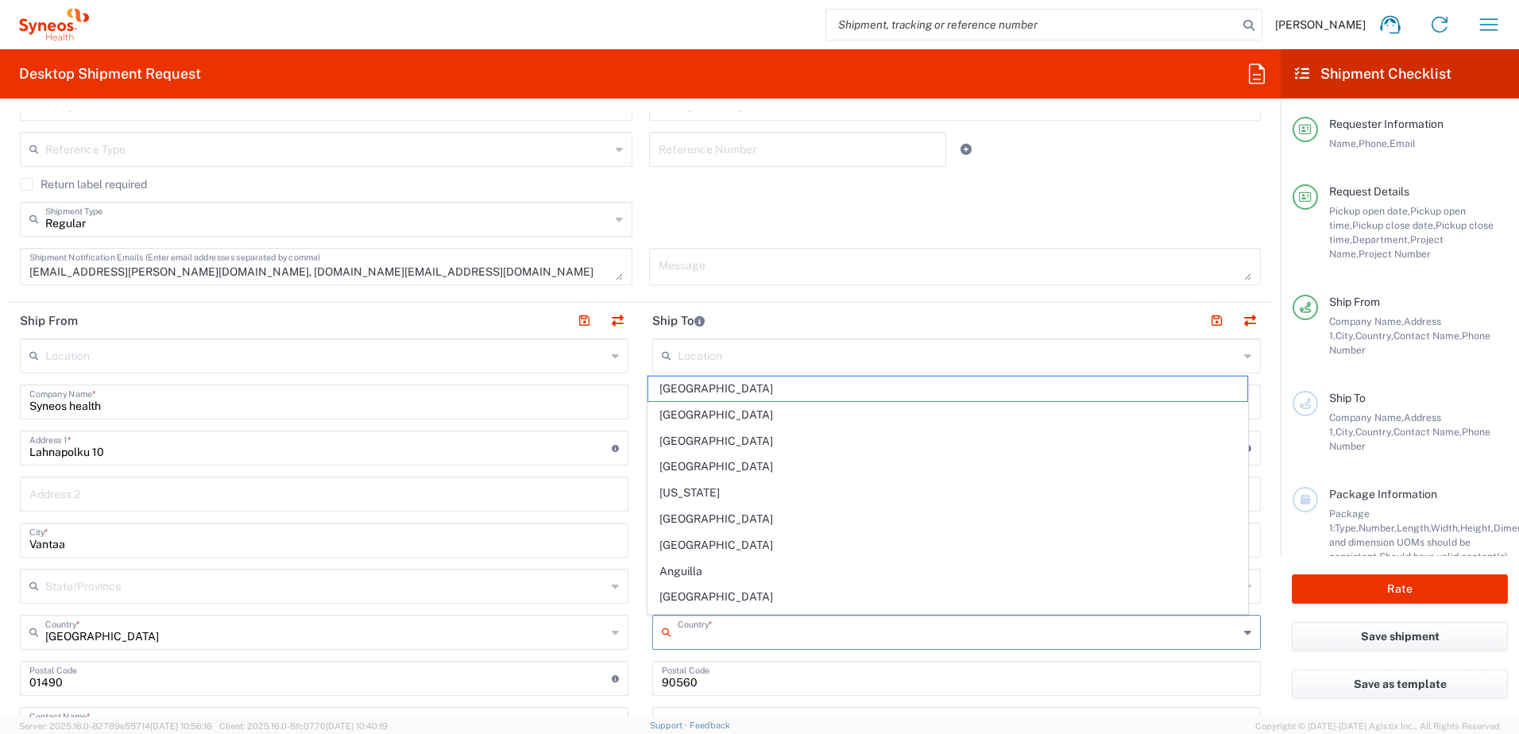
type input "Finland"
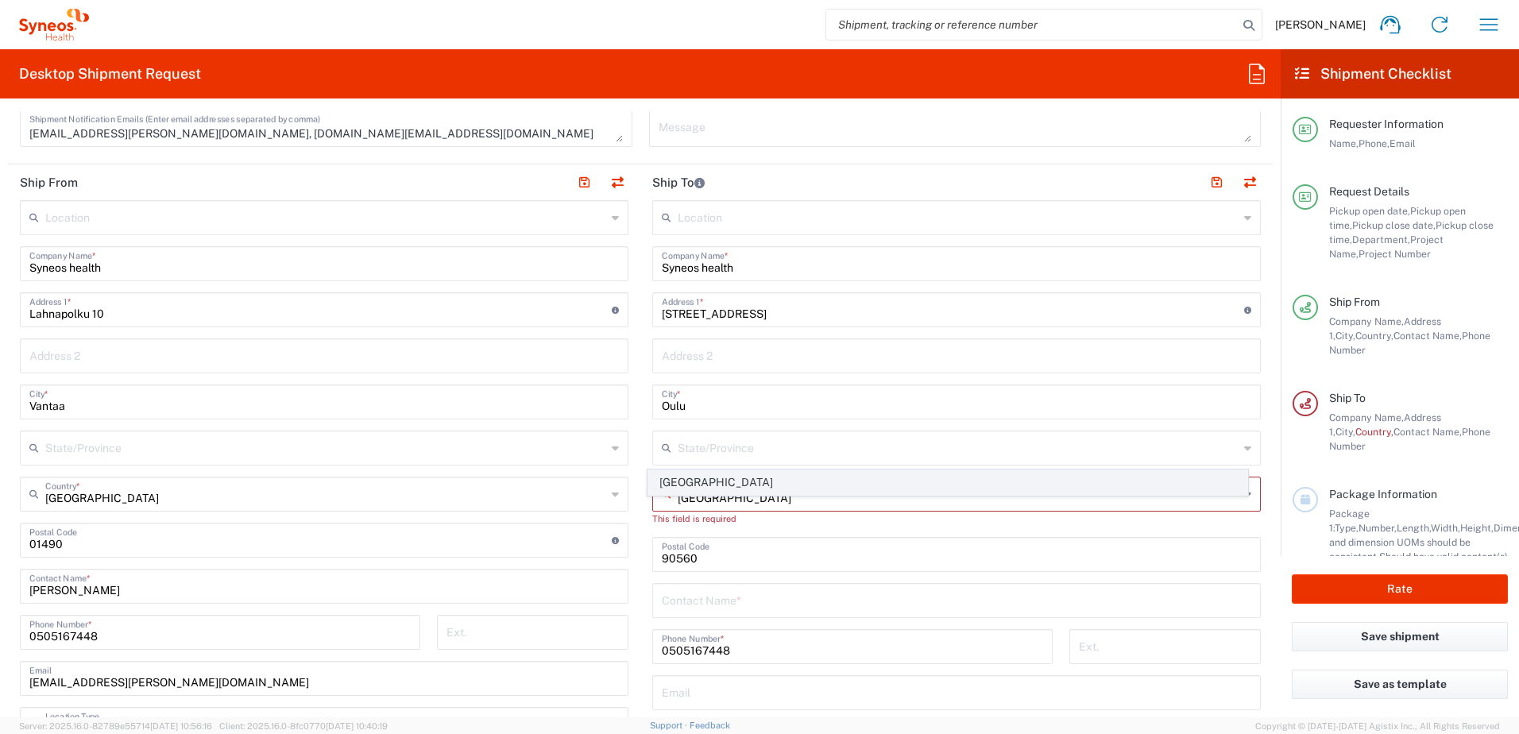
scroll to position [715, 0]
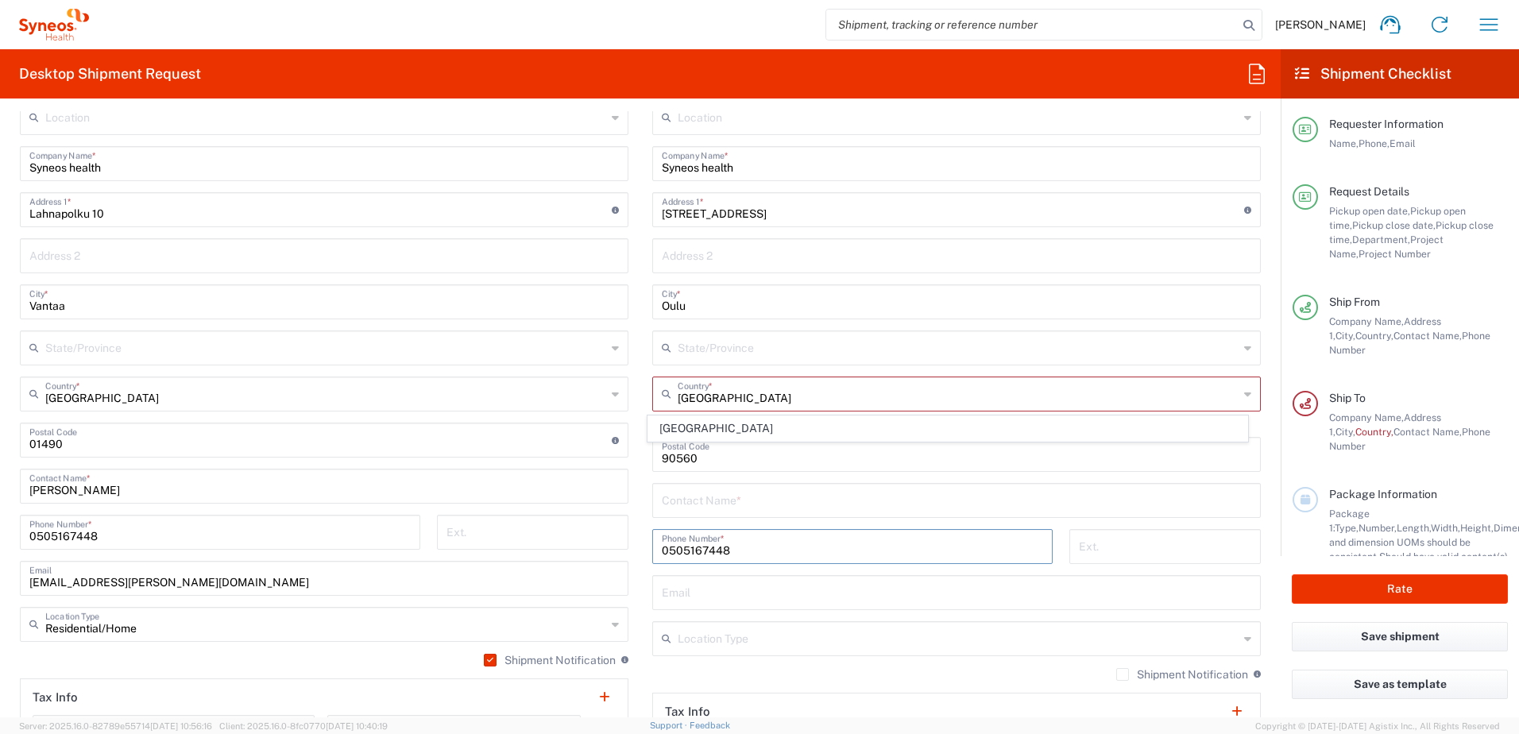
drag, startPoint x: 743, startPoint y: 539, endPoint x: 645, endPoint y: 534, distance: 97.9
click at [645, 534] on div "0505167448 Phone Number *" at bounding box center [852, 552] width 417 height 46
paste input "+358 44 333 0283"
type input "+358 44 333 0283"
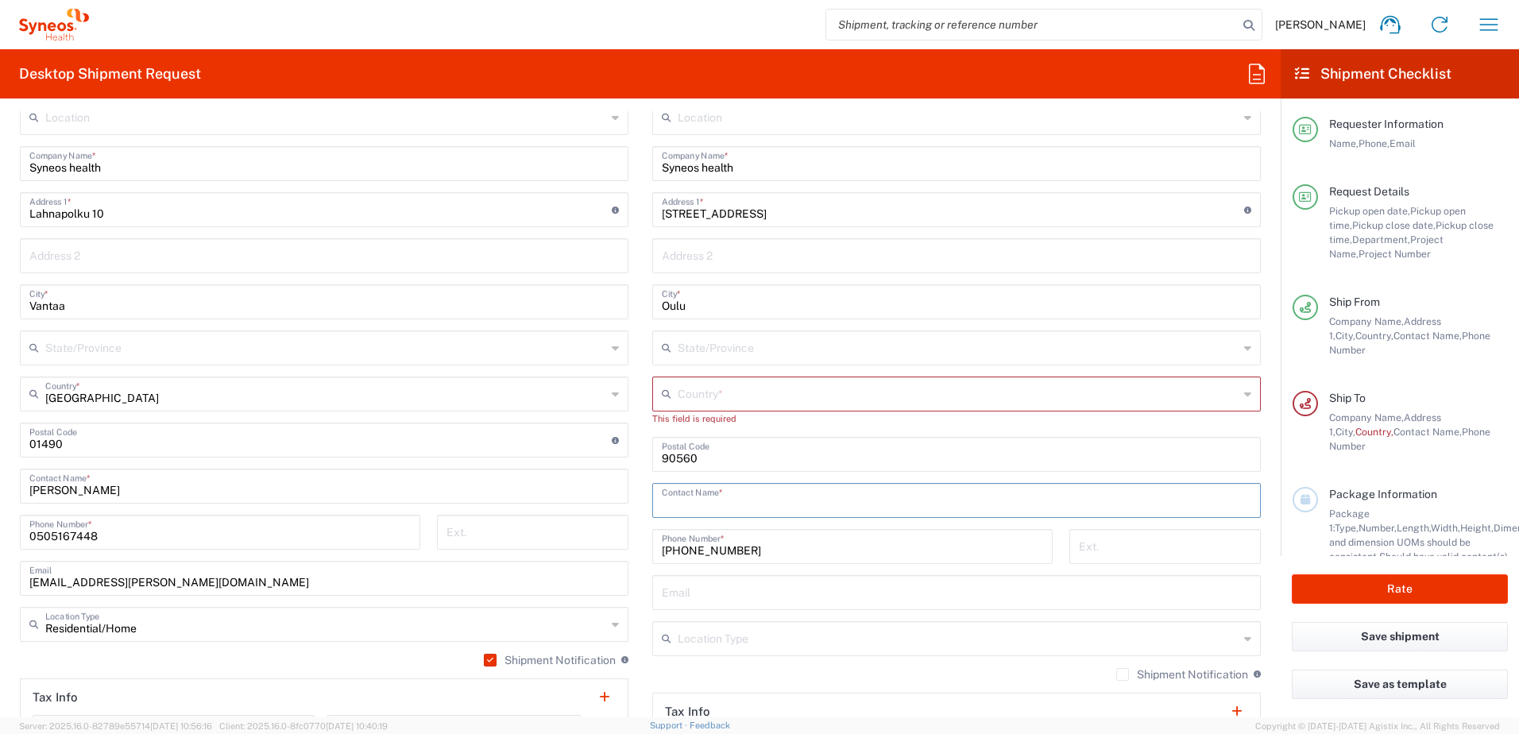
click at [724, 488] on input "text" at bounding box center [957, 499] width 590 height 28
drag, startPoint x: 660, startPoint y: 501, endPoint x: 838, endPoint y: 528, distance: 180.7
click at [662, 501] on input "text" at bounding box center [957, 499] width 590 height 28
paste input "Kristiina Bucht"
type input "Kristiina Bucht"
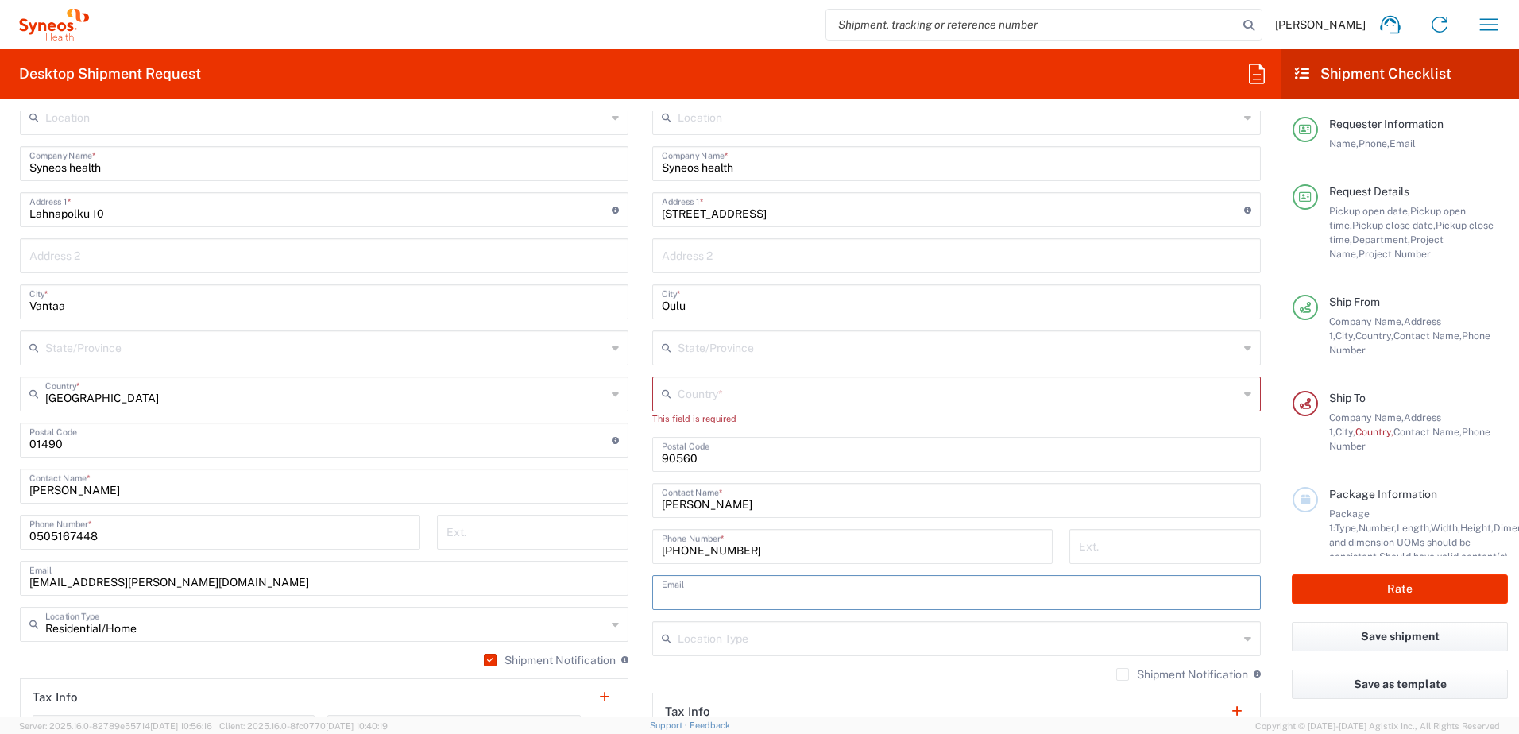
drag, startPoint x: 698, startPoint y: 591, endPoint x: 1449, endPoint y: 562, distance: 750.7
click at [698, 591] on input "text" at bounding box center [957, 592] width 590 height 28
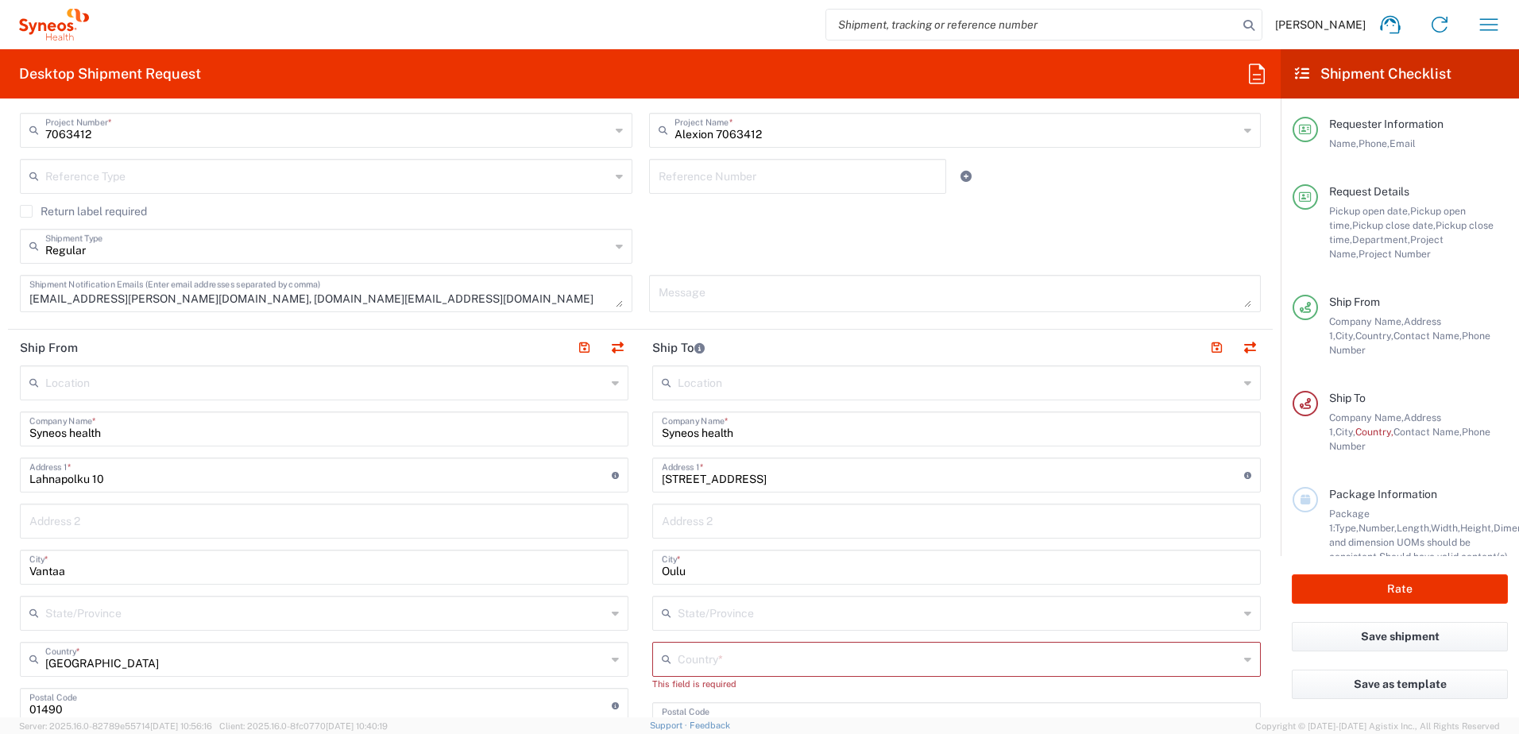
scroll to position [397, 0]
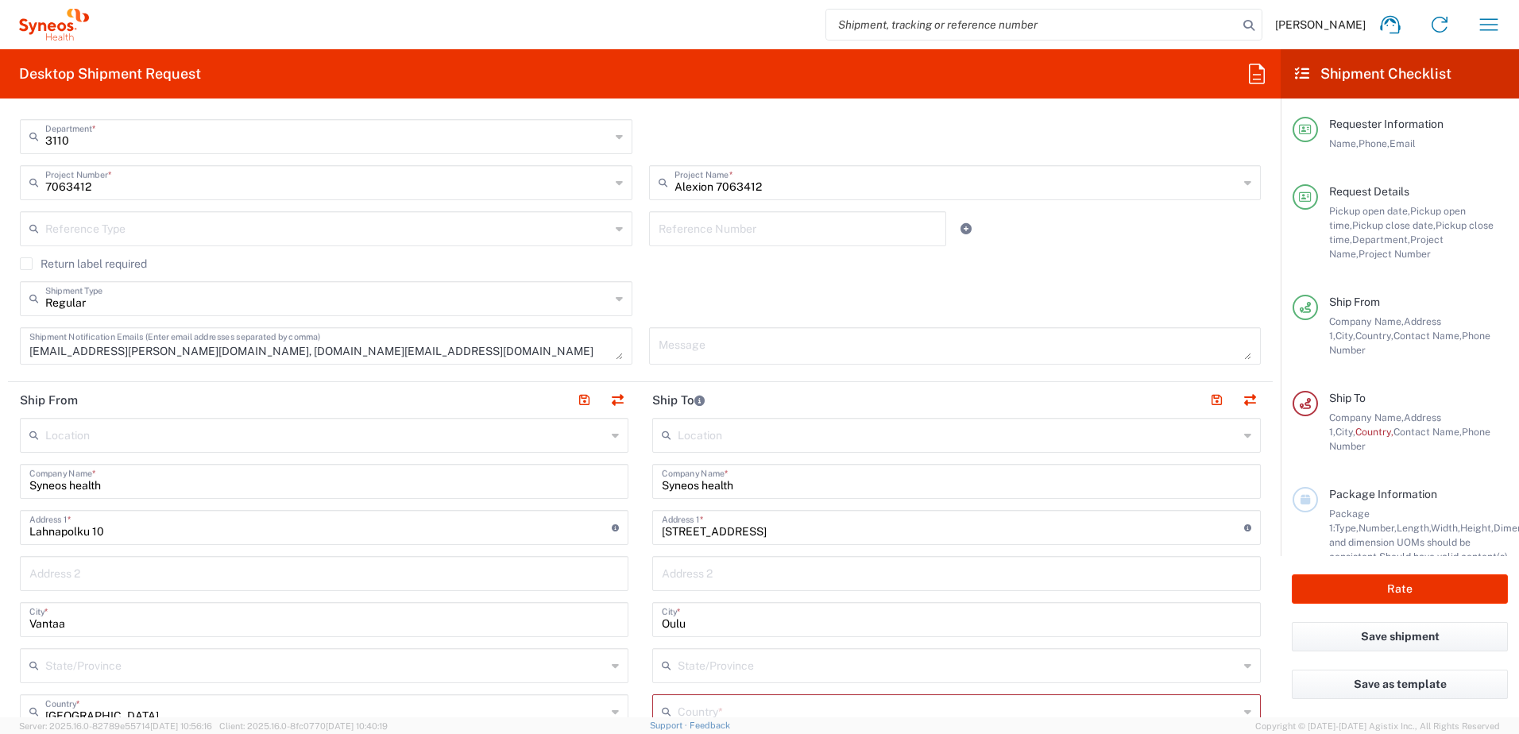
drag, startPoint x: 375, startPoint y: 352, endPoint x: 262, endPoint y: 339, distance: 113.5
click at [375, 352] on textarea "liisa.murray@syneoshealth.com, kristiina.bucht@syneoshealth.com" at bounding box center [326, 346] width 594 height 28
drag, startPoint x: 262, startPoint y: 339, endPoint x: 211, endPoint y: 345, distance: 51.2
click at [211, 345] on textarea "liisa.murray@syneoshealth.com, kristiina.bucht@syneoshealth.com" at bounding box center [326, 346] width 594 height 28
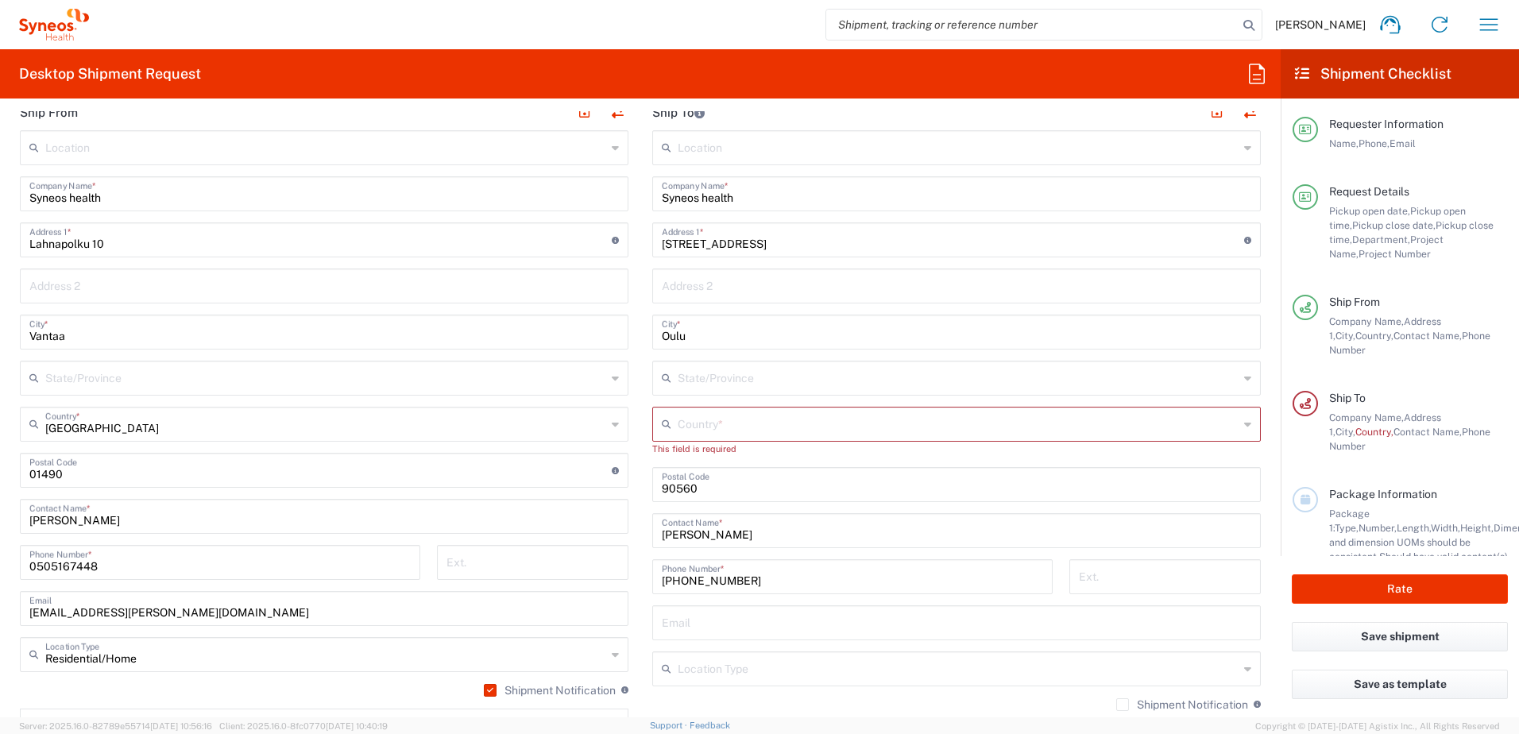
scroll to position [715, 0]
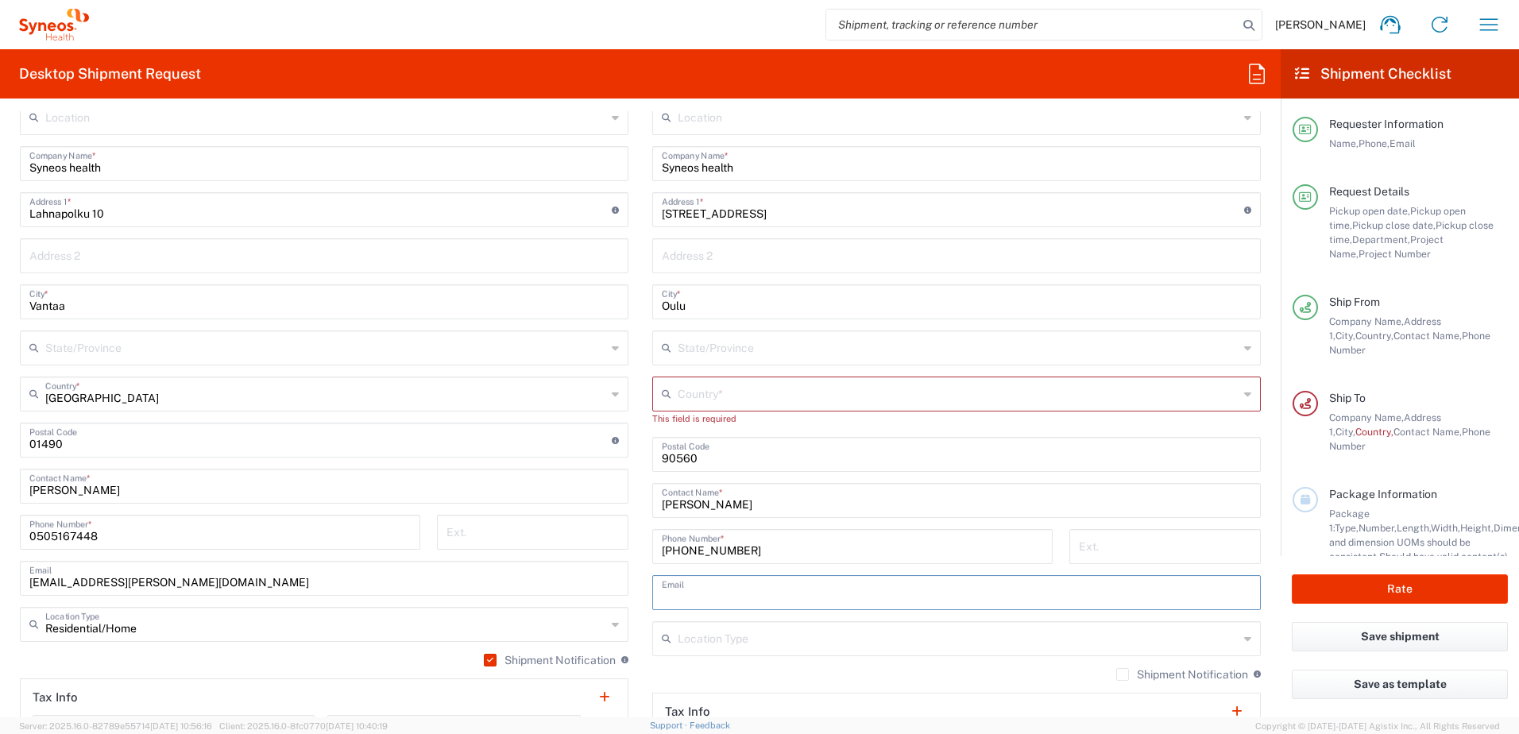
click at [738, 591] on input "text" at bounding box center [957, 592] width 590 height 28
paste input "kristiina.bucht@syneoshealth.com"
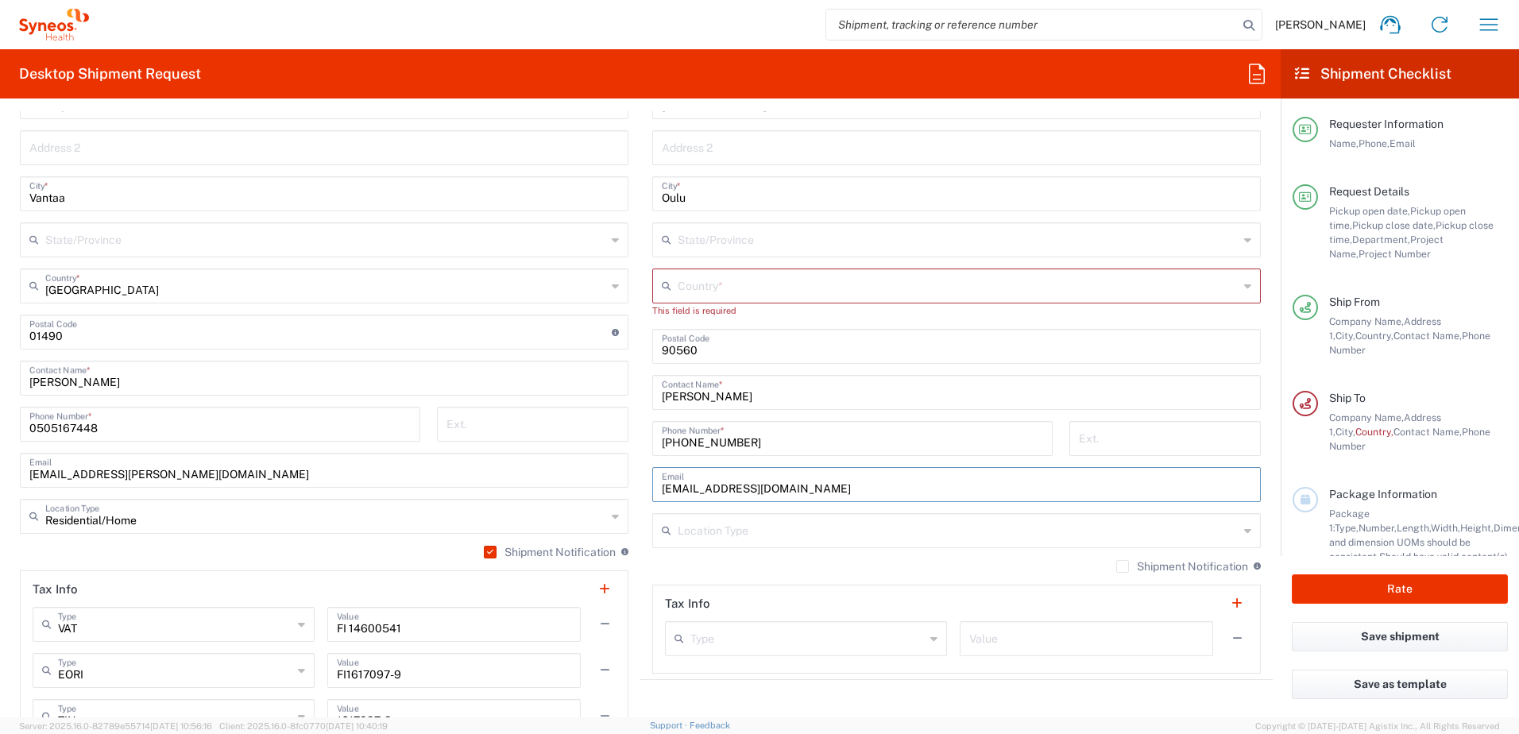
scroll to position [874, 0]
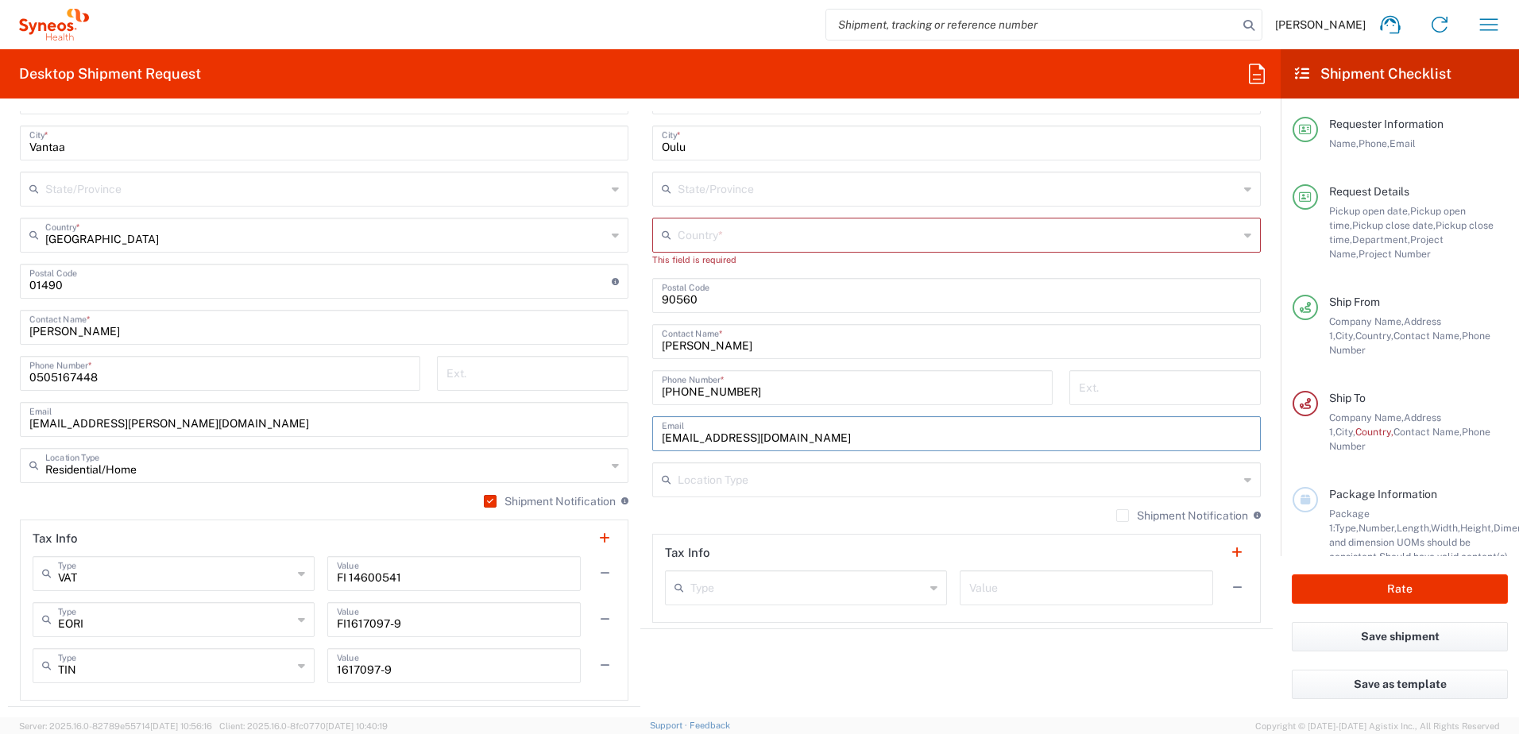
type input "kristiina.bucht@syneoshealth.com"
click at [708, 476] on input "text" at bounding box center [958, 479] width 561 height 28
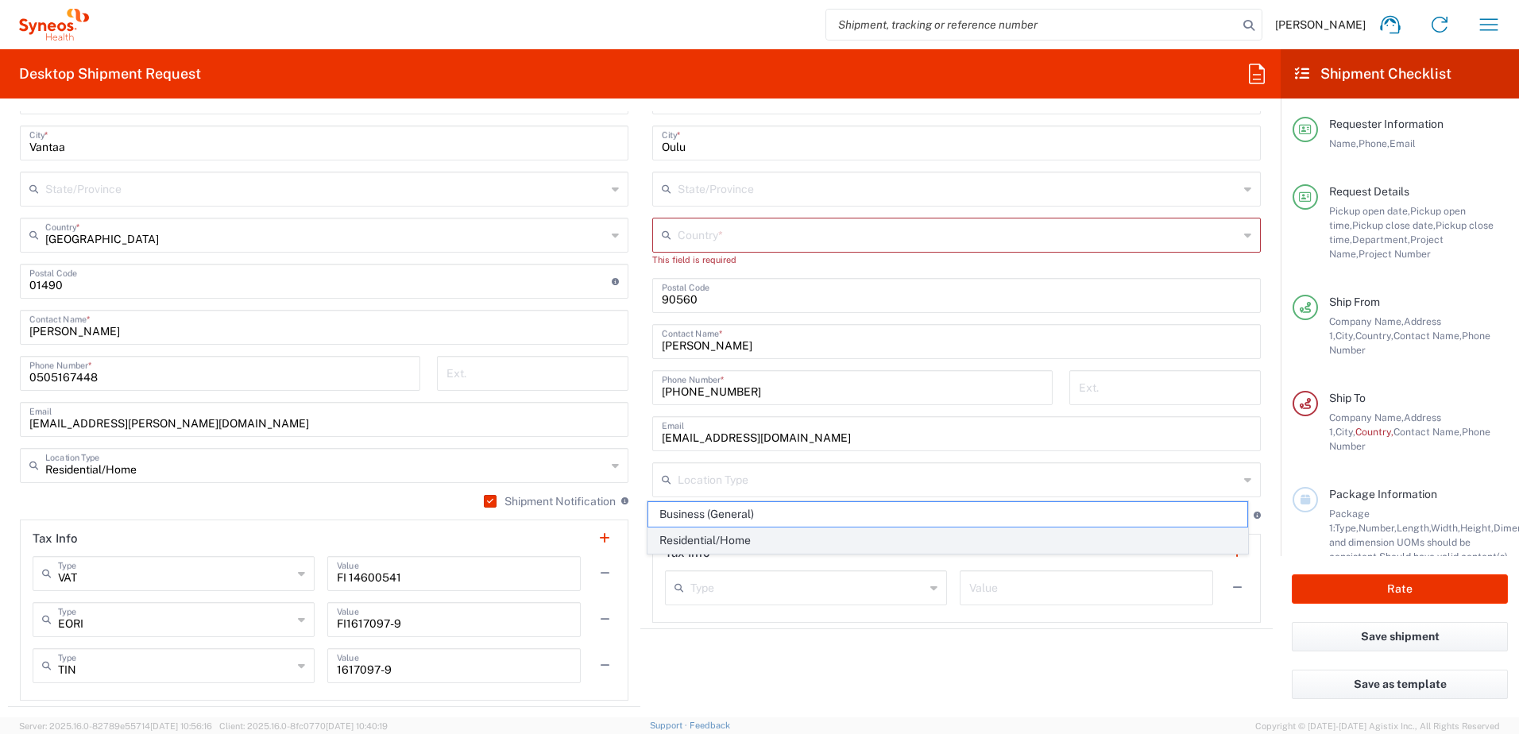
click at [733, 547] on span "Residential/Home" at bounding box center [948, 540] width 600 height 25
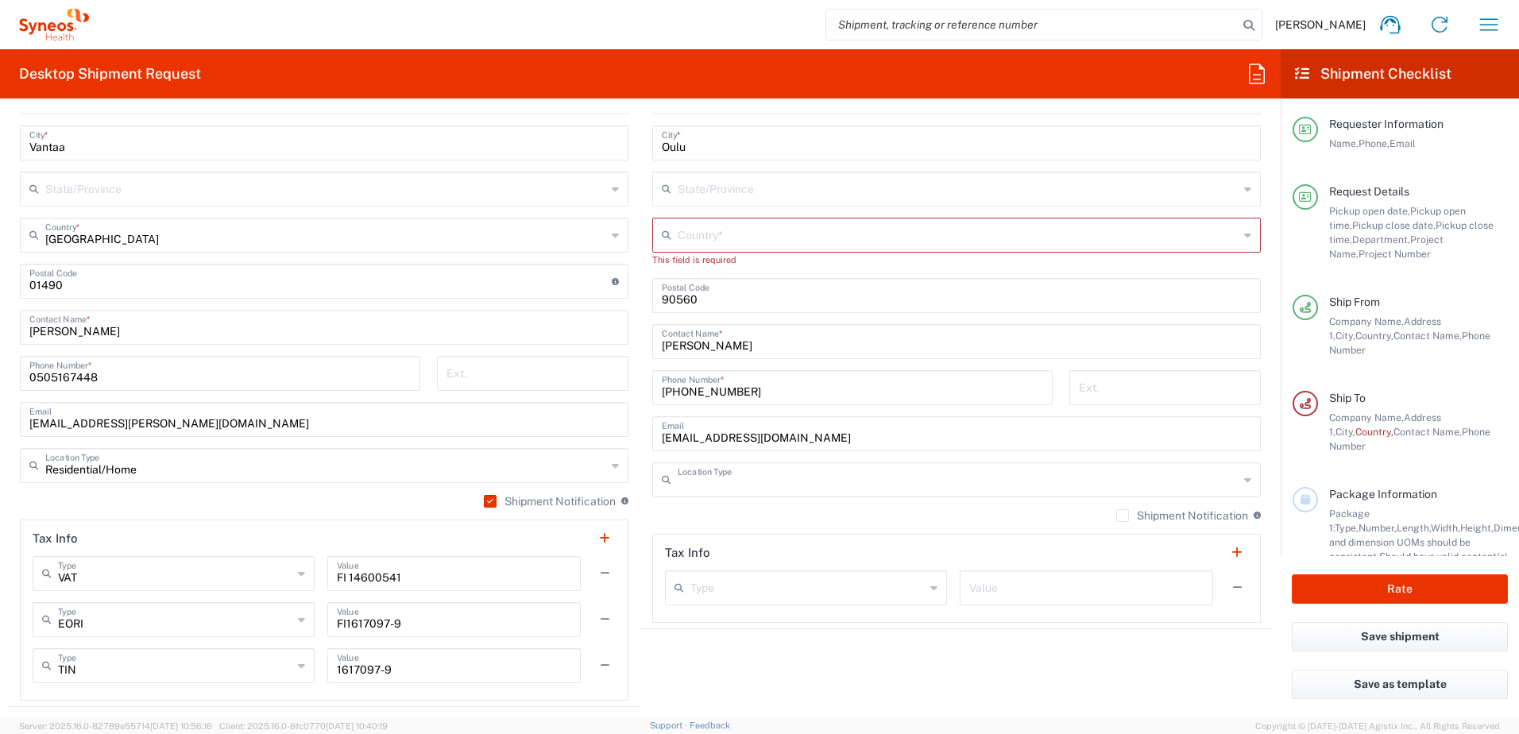
type input "Residential/Home"
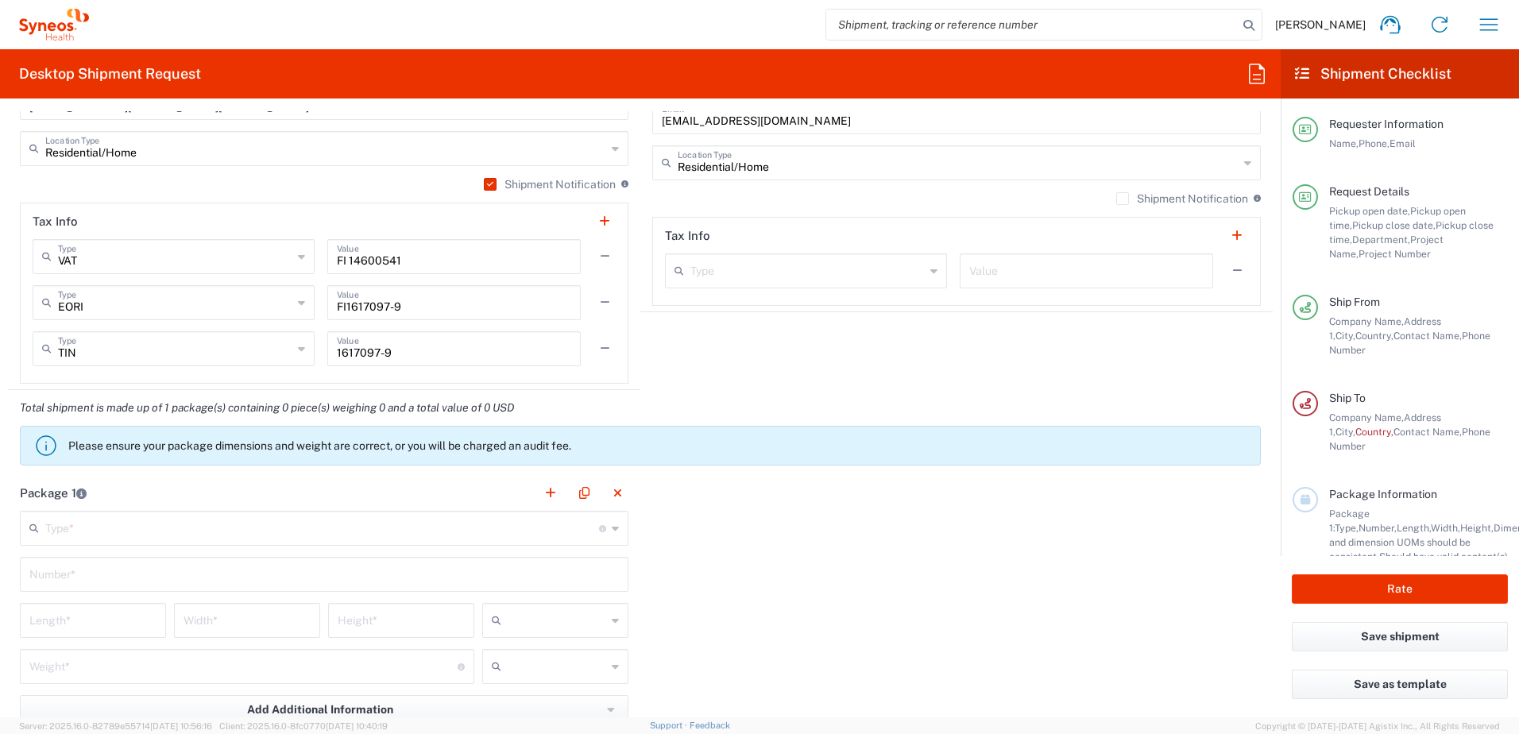
scroll to position [1271, 0]
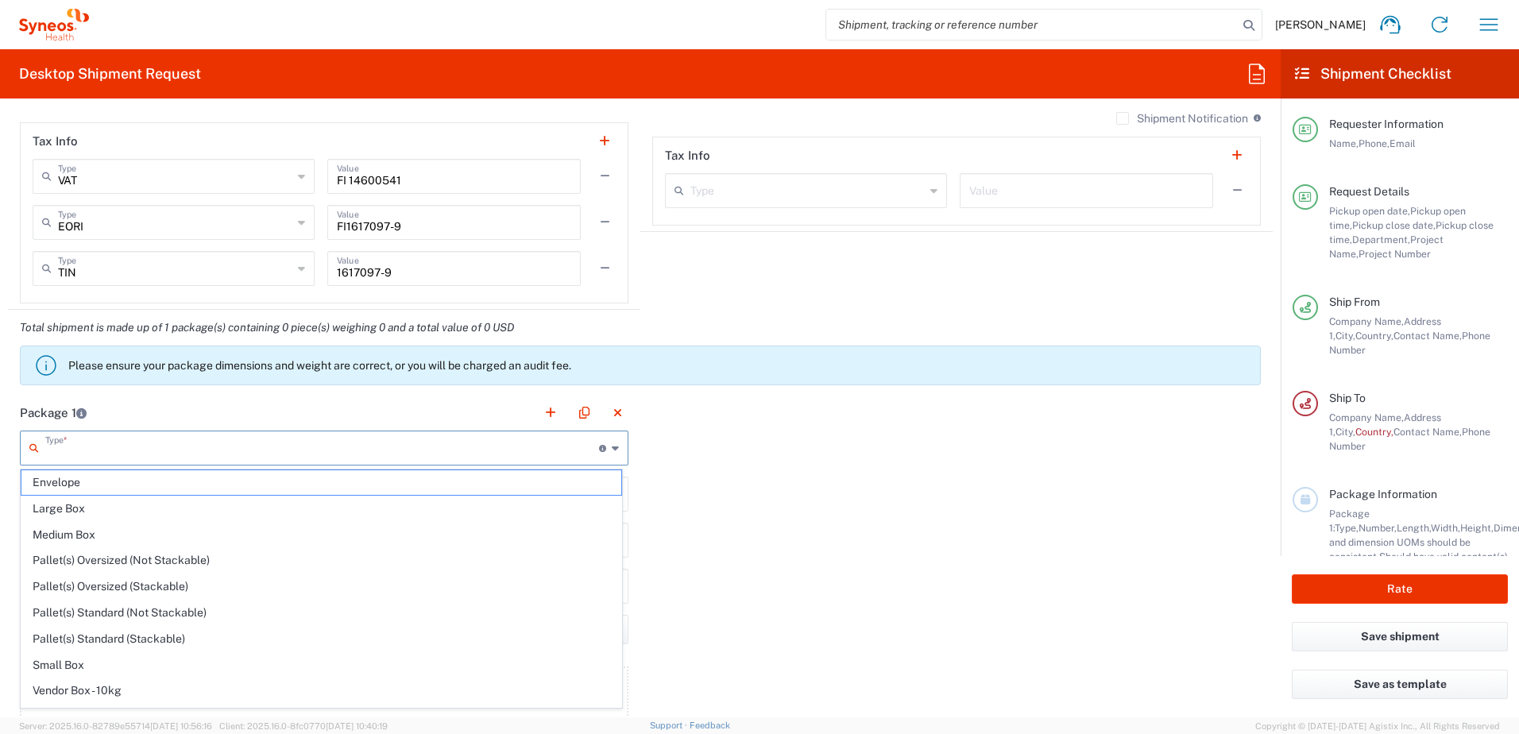
click at [99, 442] on input "text" at bounding box center [322, 447] width 554 height 28
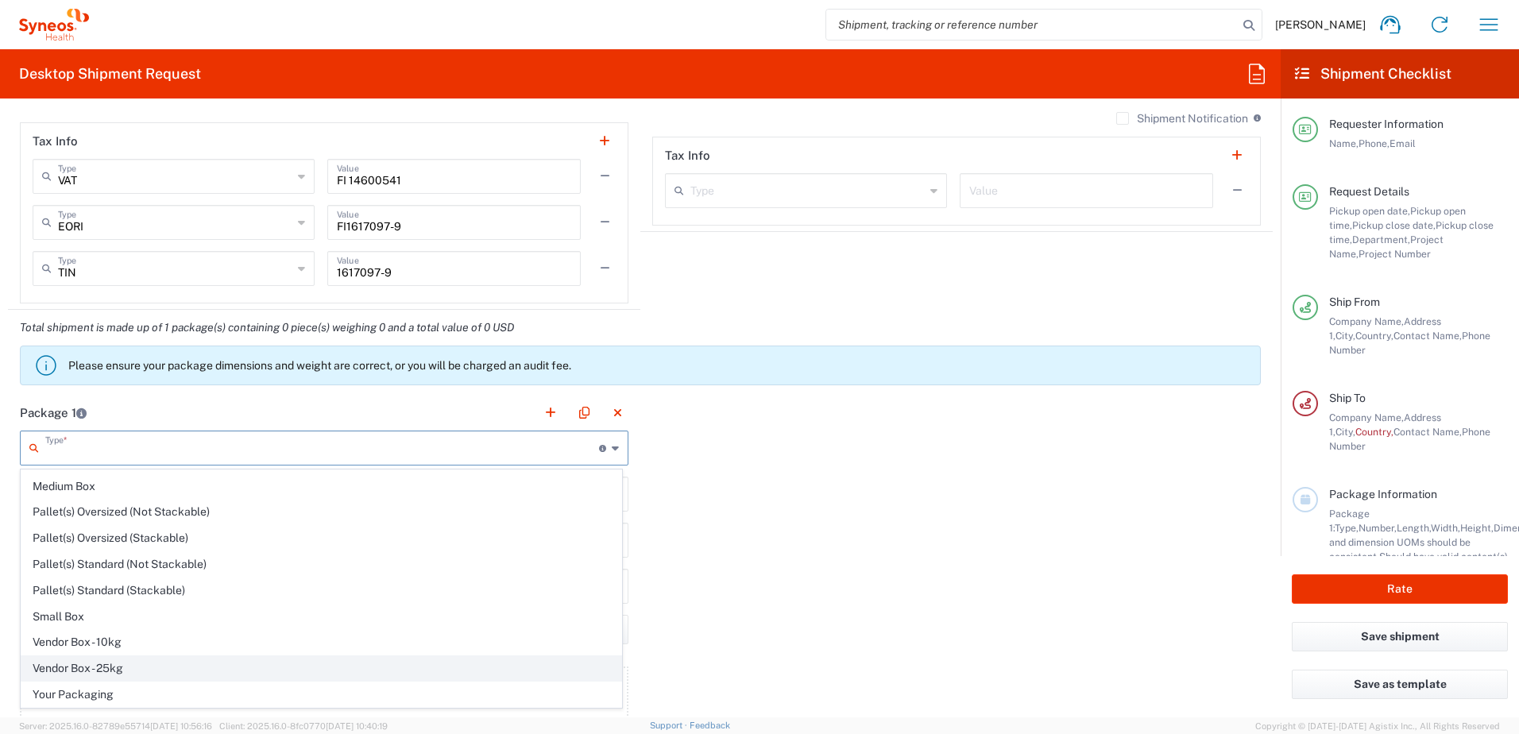
scroll to position [0, 0]
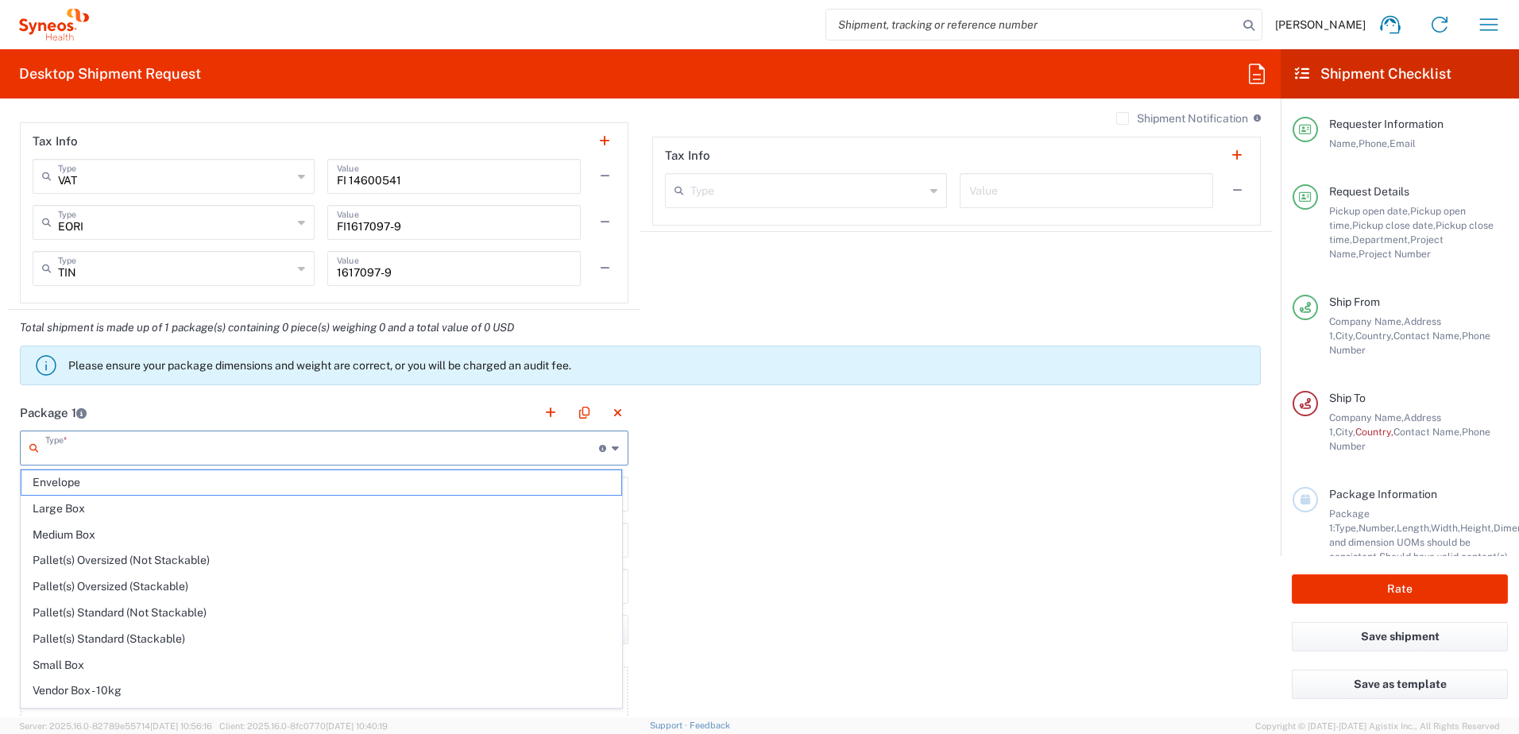
click at [710, 545] on div "Package 1 Type * Material used to package goods Envelope Large Box Medium Box P…" at bounding box center [640, 569] width 1265 height 349
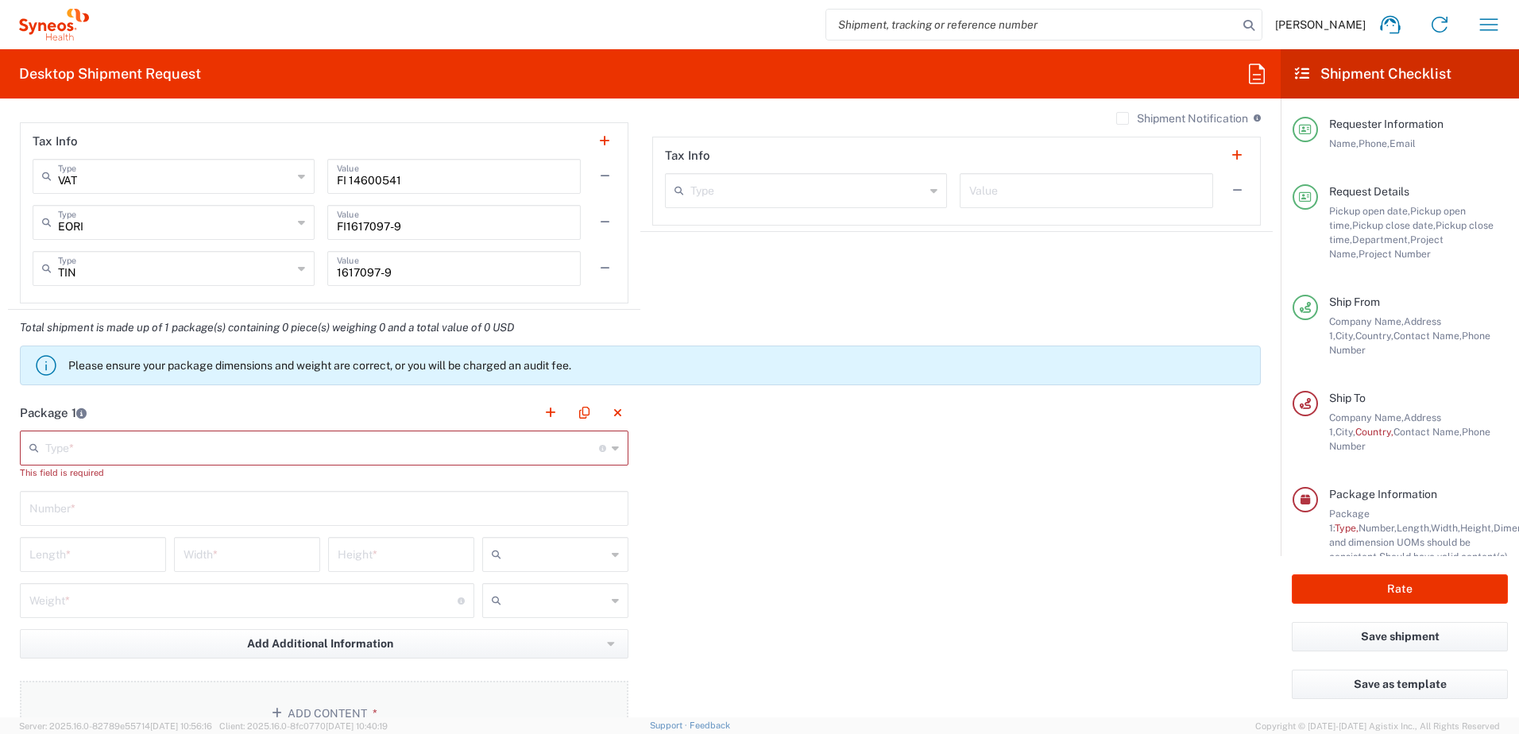
click at [356, 707] on button "Add Content *" at bounding box center [324, 713] width 609 height 65
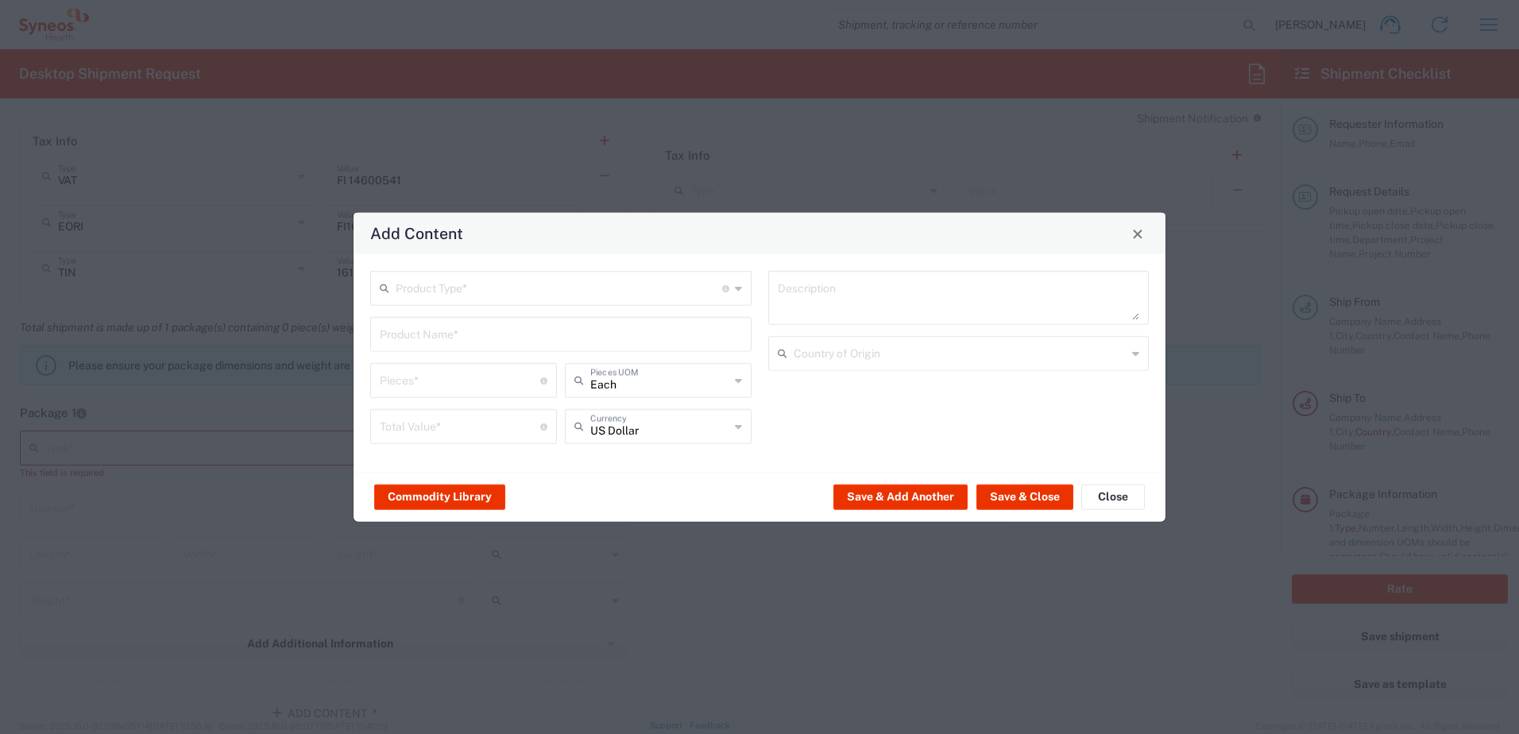
click at [470, 293] on input "text" at bounding box center [559, 287] width 327 height 28
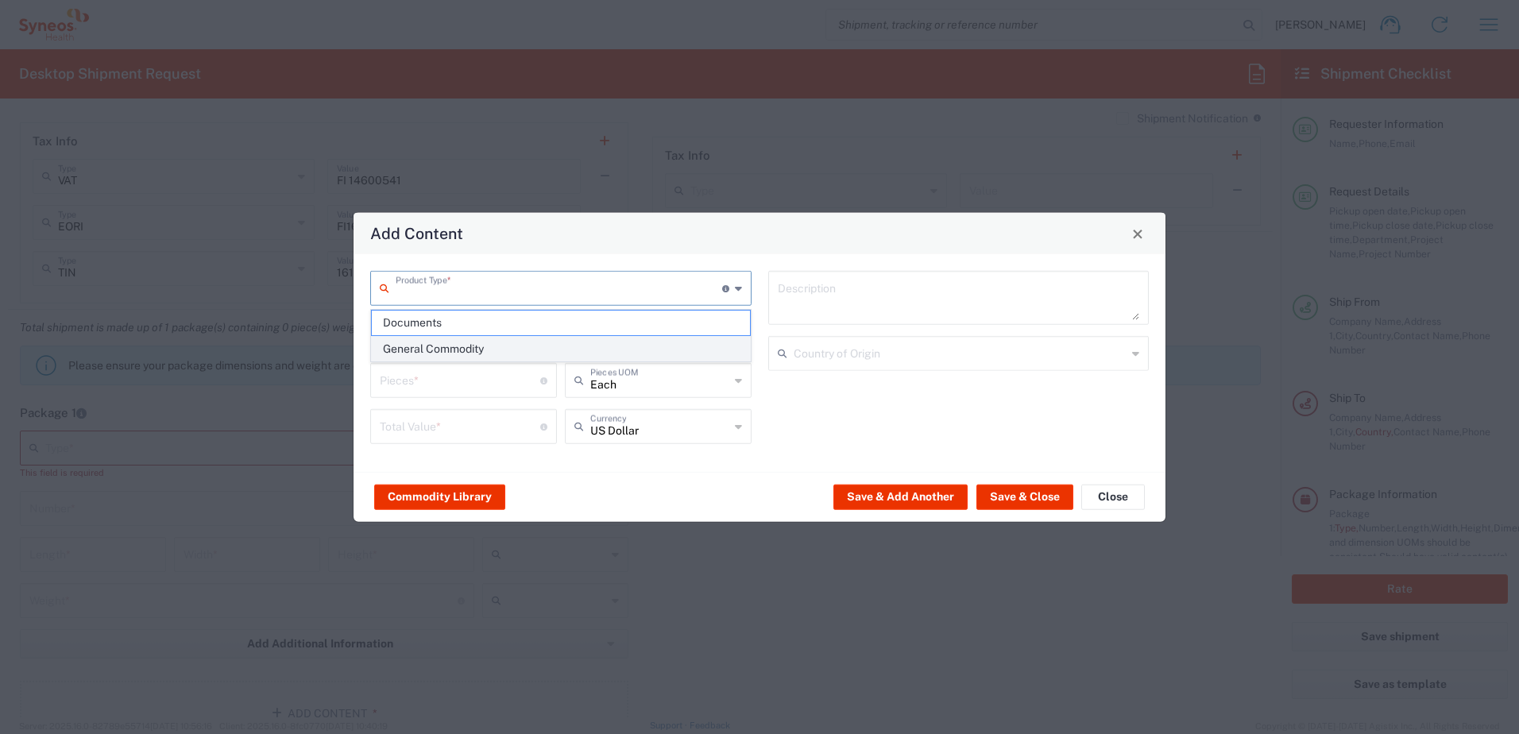
click at [466, 359] on span "General Commodity" at bounding box center [561, 349] width 378 height 25
type input "General Commodity"
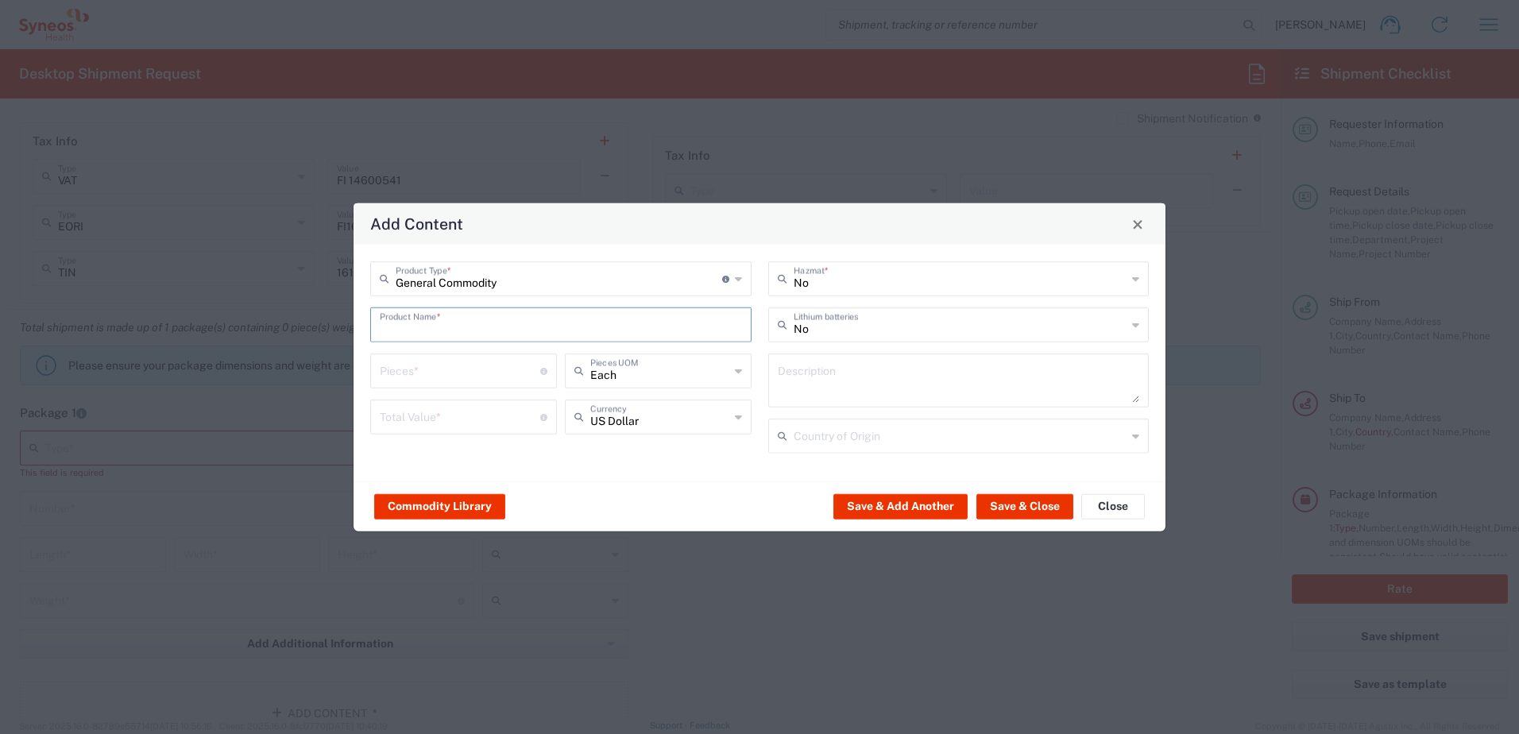
click at [470, 324] on input "text" at bounding box center [561, 324] width 362 height 28
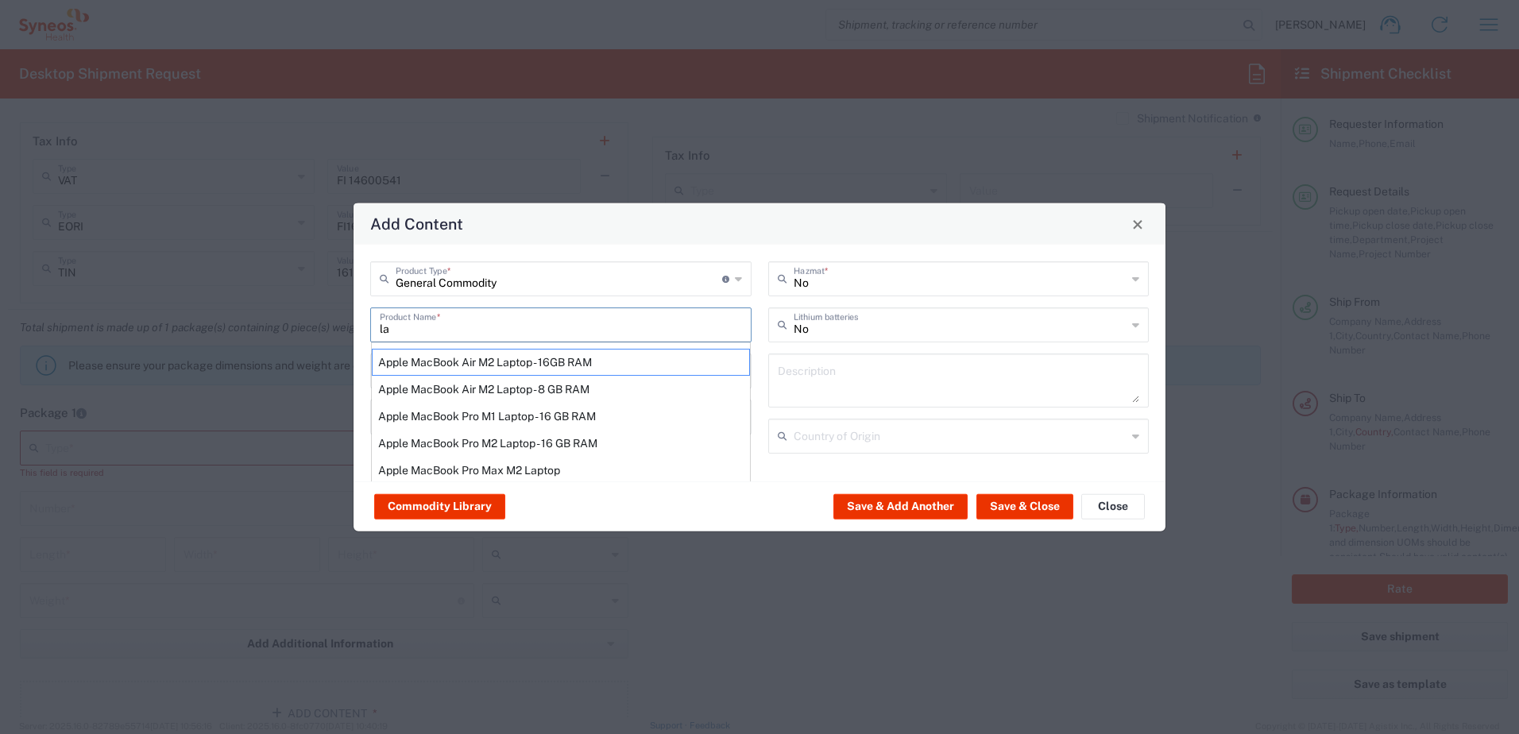
type input "l"
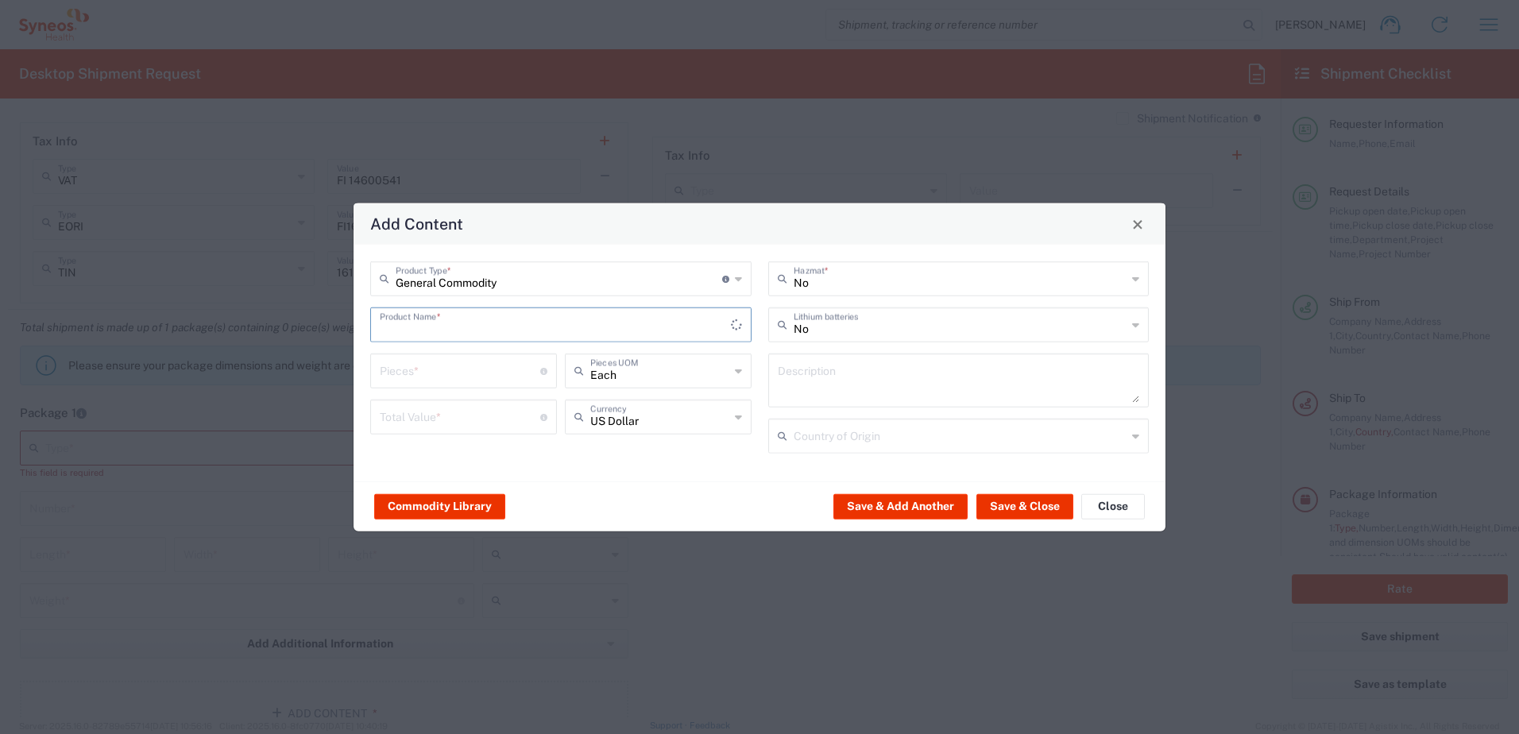
drag, startPoint x: 410, startPoint y: 327, endPoint x: 374, endPoint y: 331, distance: 36.1
click at [374, 331] on div "Product Name *" at bounding box center [560, 325] width 381 height 35
click at [465, 360] on div "Lenovo T15 Laptop" at bounding box center [561, 362] width 378 height 27
type input "Lenovo T15 Laptop"
type textarea "Lenovo T15 Laptop"
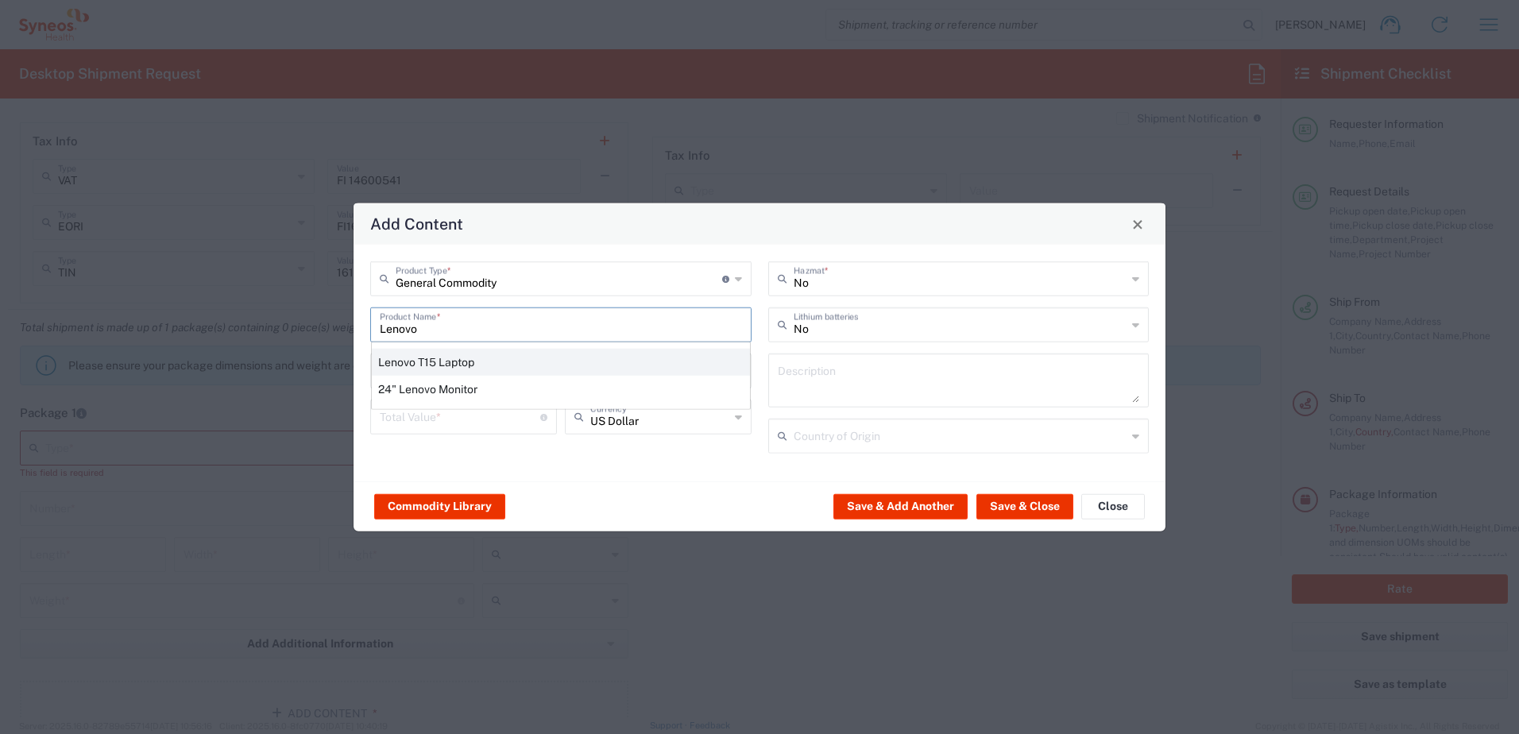
type input "China"
type input "Yes"
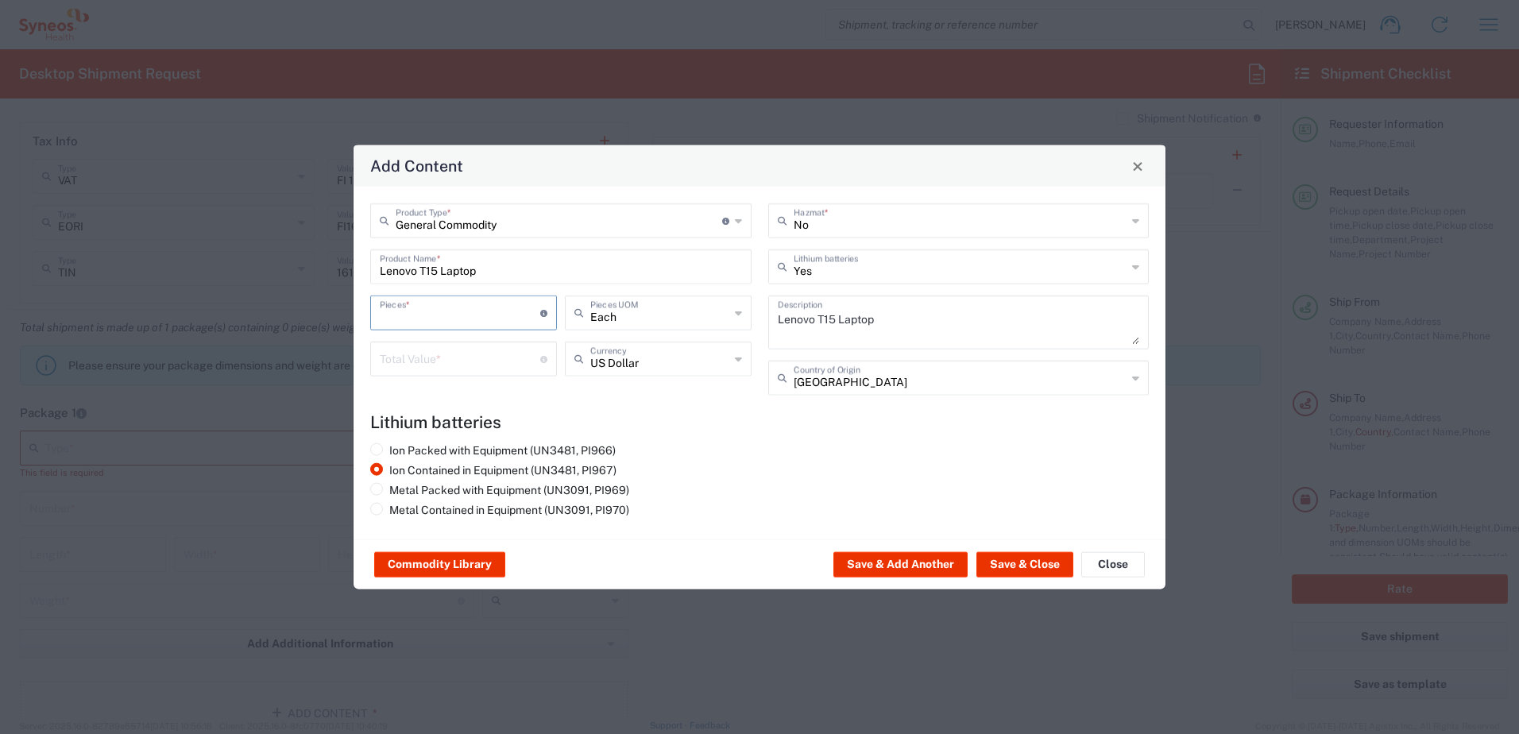
click at [431, 315] on input "number" at bounding box center [460, 312] width 161 height 28
type input "1"
click at [490, 372] on div "Total Value * Total value of all the pieces" at bounding box center [463, 359] width 187 height 35
click at [734, 448] on div "Ion Packed with Equipment (UN3481, PI966) Ion Contained in Equipment (UN3481, P…" at bounding box center [561, 482] width 398 height 79
drag, startPoint x: 421, startPoint y: 363, endPoint x: 384, endPoint y: 363, distance: 37.3
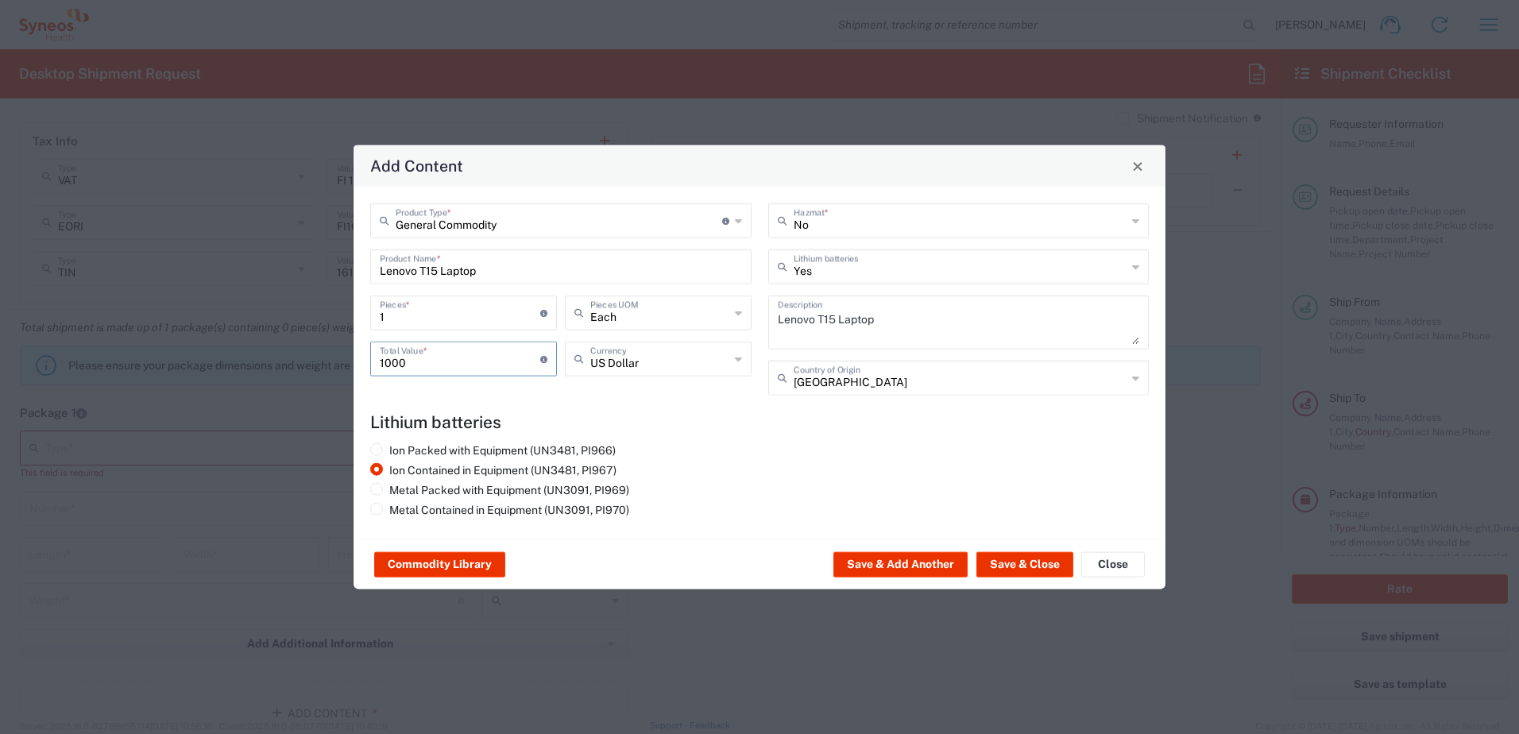
click at [384, 363] on input "1000" at bounding box center [460, 358] width 161 height 28
type input "1800"
click at [729, 362] on div "US Dollar Currency" at bounding box center [658, 359] width 187 height 35
click at [624, 387] on span "Euro" at bounding box center [659, 393] width 184 height 25
type input "Euro"
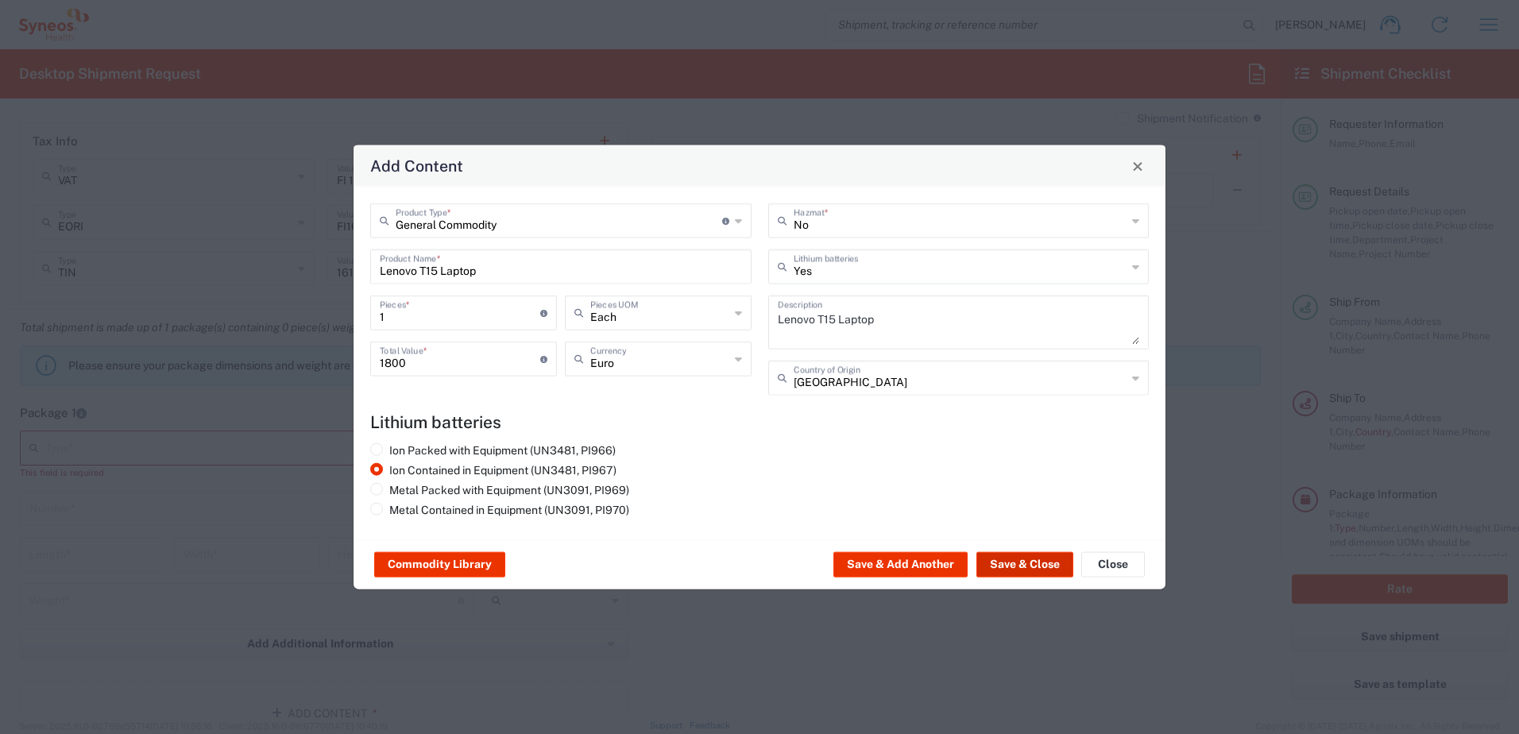
click at [1023, 558] on button "Save & Close" at bounding box center [1025, 564] width 97 height 25
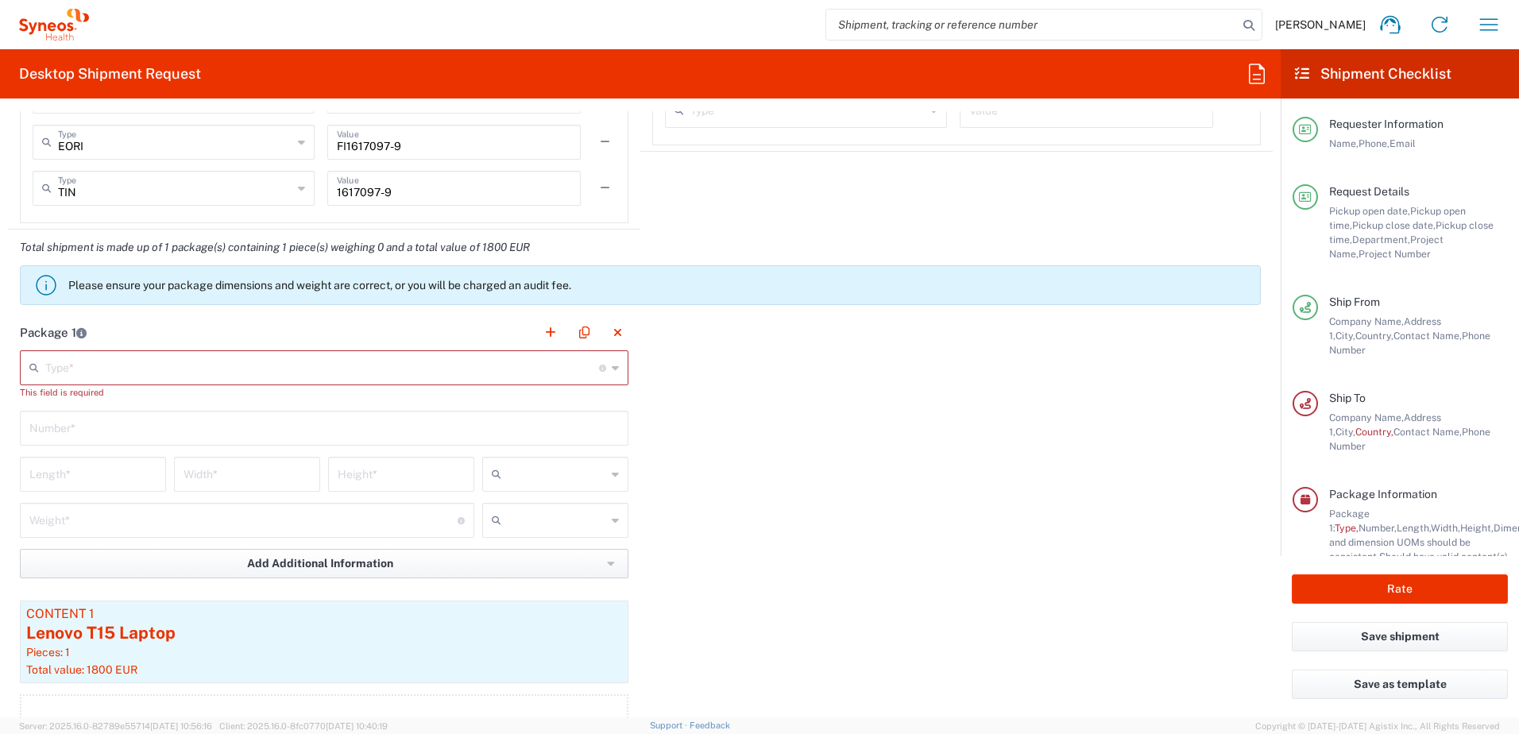
scroll to position [1351, 0]
click at [612, 370] on icon at bounding box center [615, 368] width 7 height 25
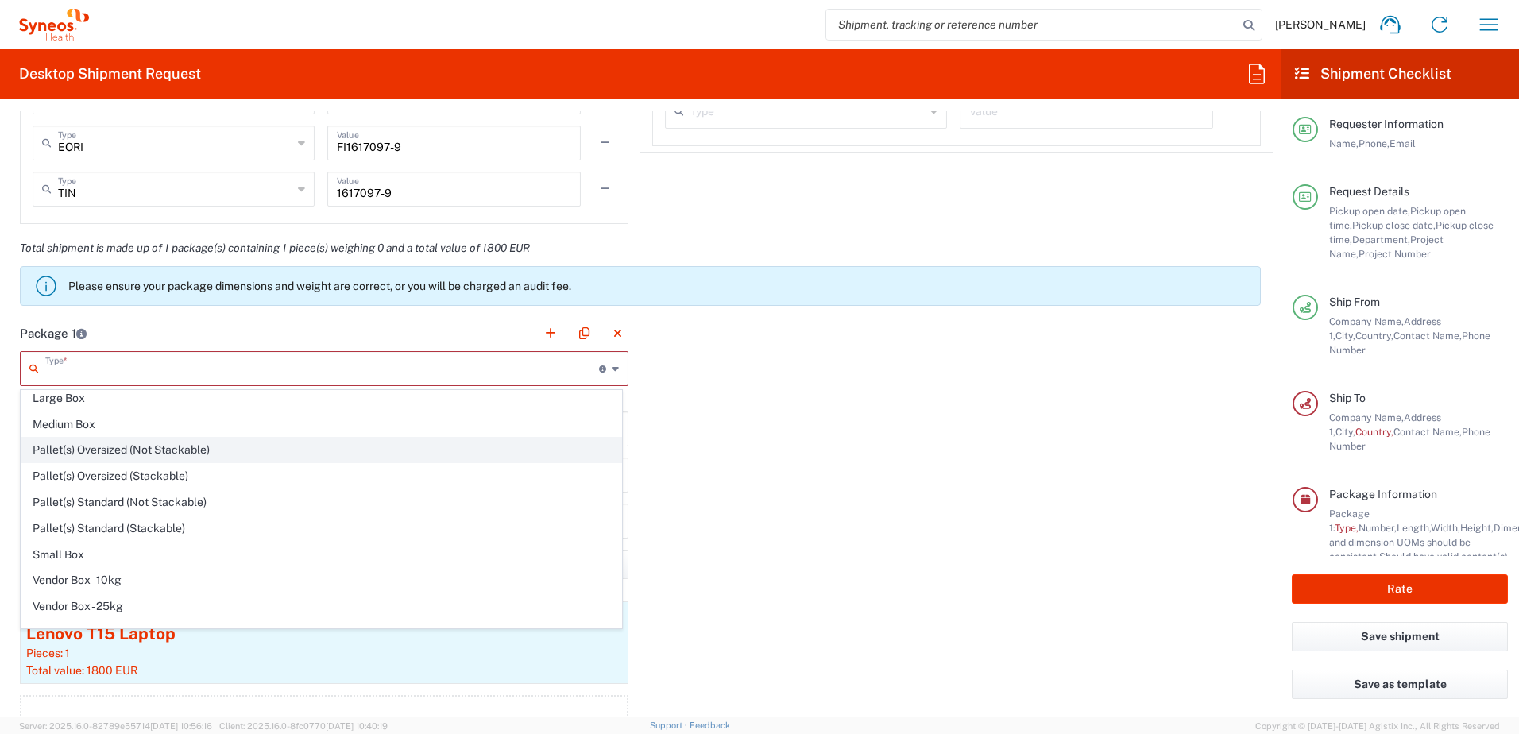
scroll to position [48, 0]
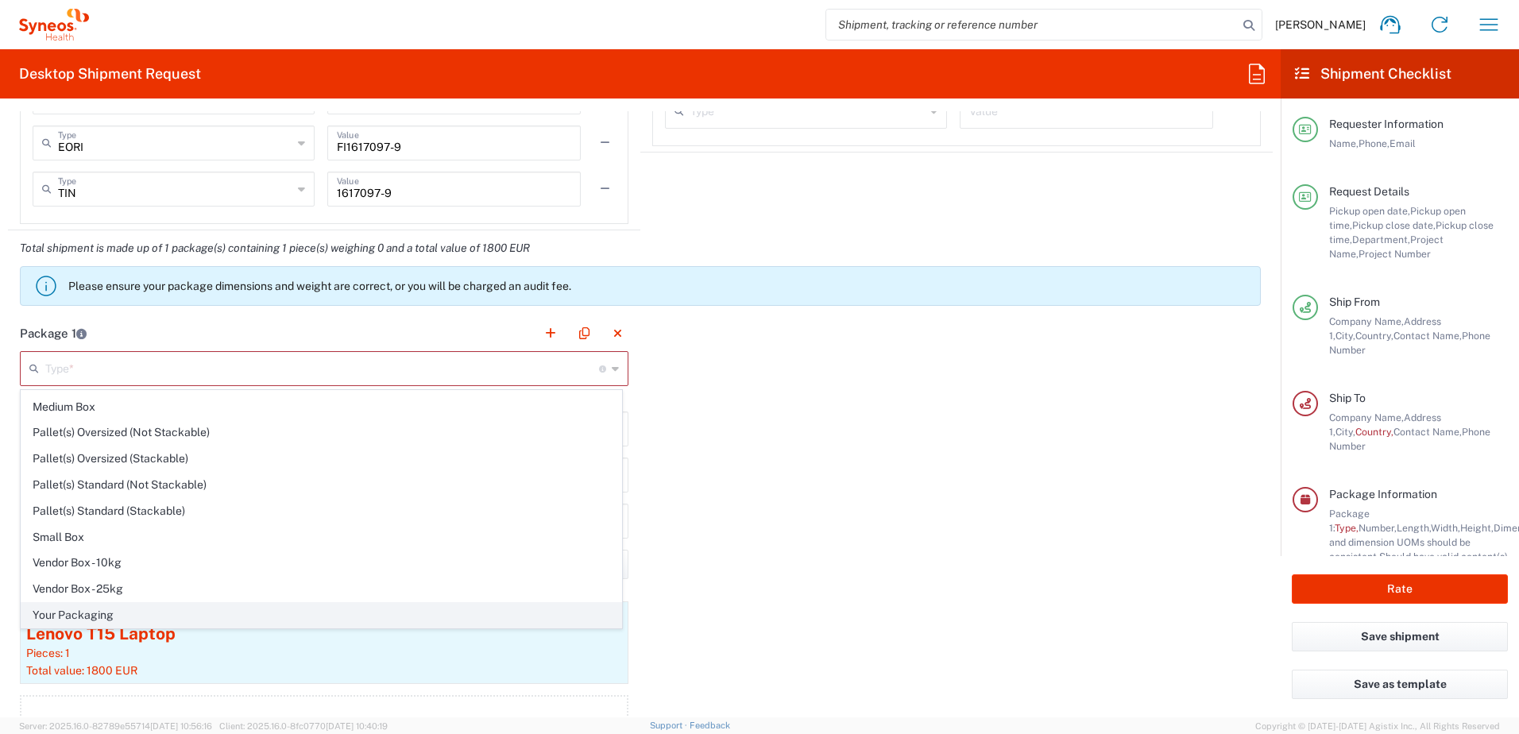
click at [167, 611] on span "Your Packaging" at bounding box center [321, 615] width 600 height 25
type input "Your Packaging"
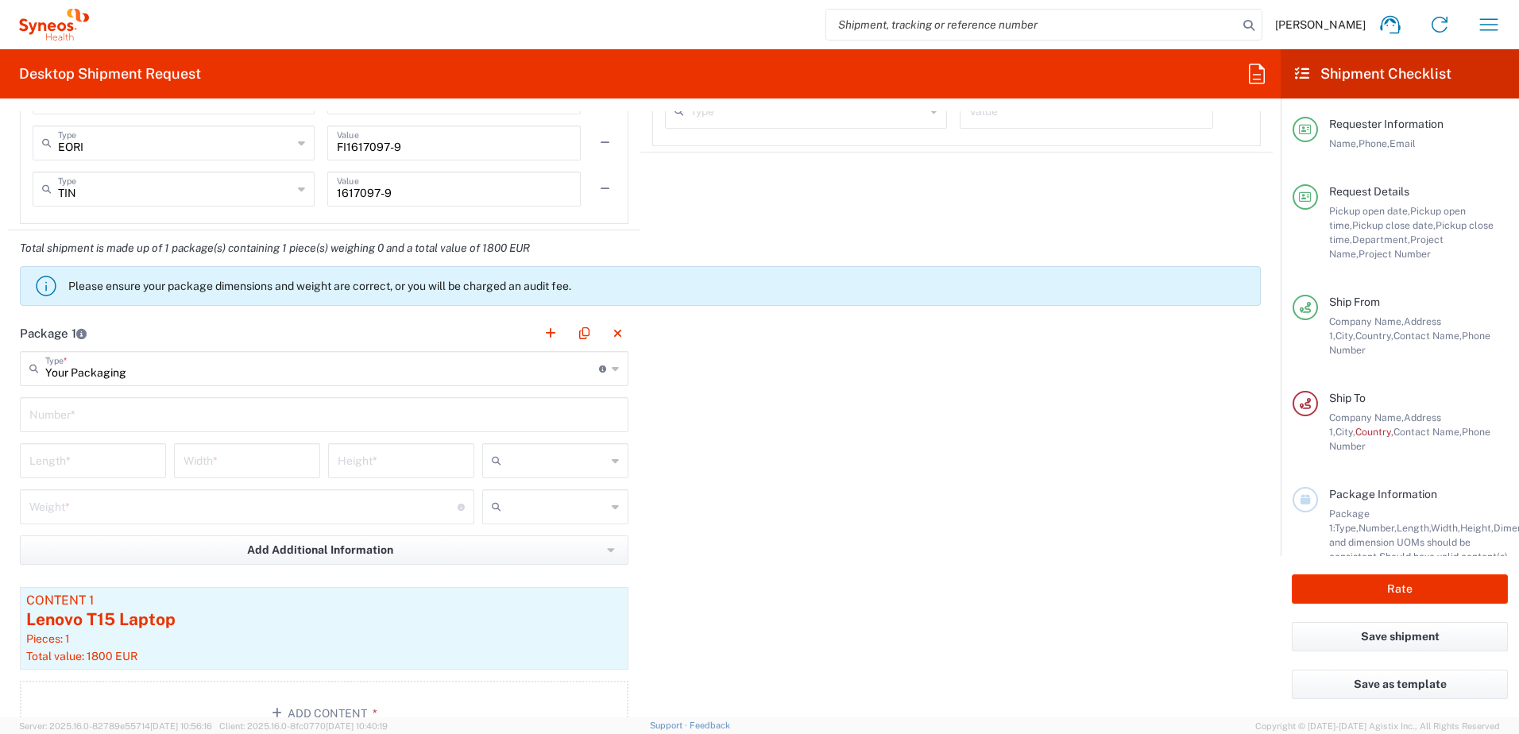
click at [170, 422] on input "text" at bounding box center [324, 414] width 590 height 28
click at [128, 506] on input "number" at bounding box center [243, 506] width 428 height 28
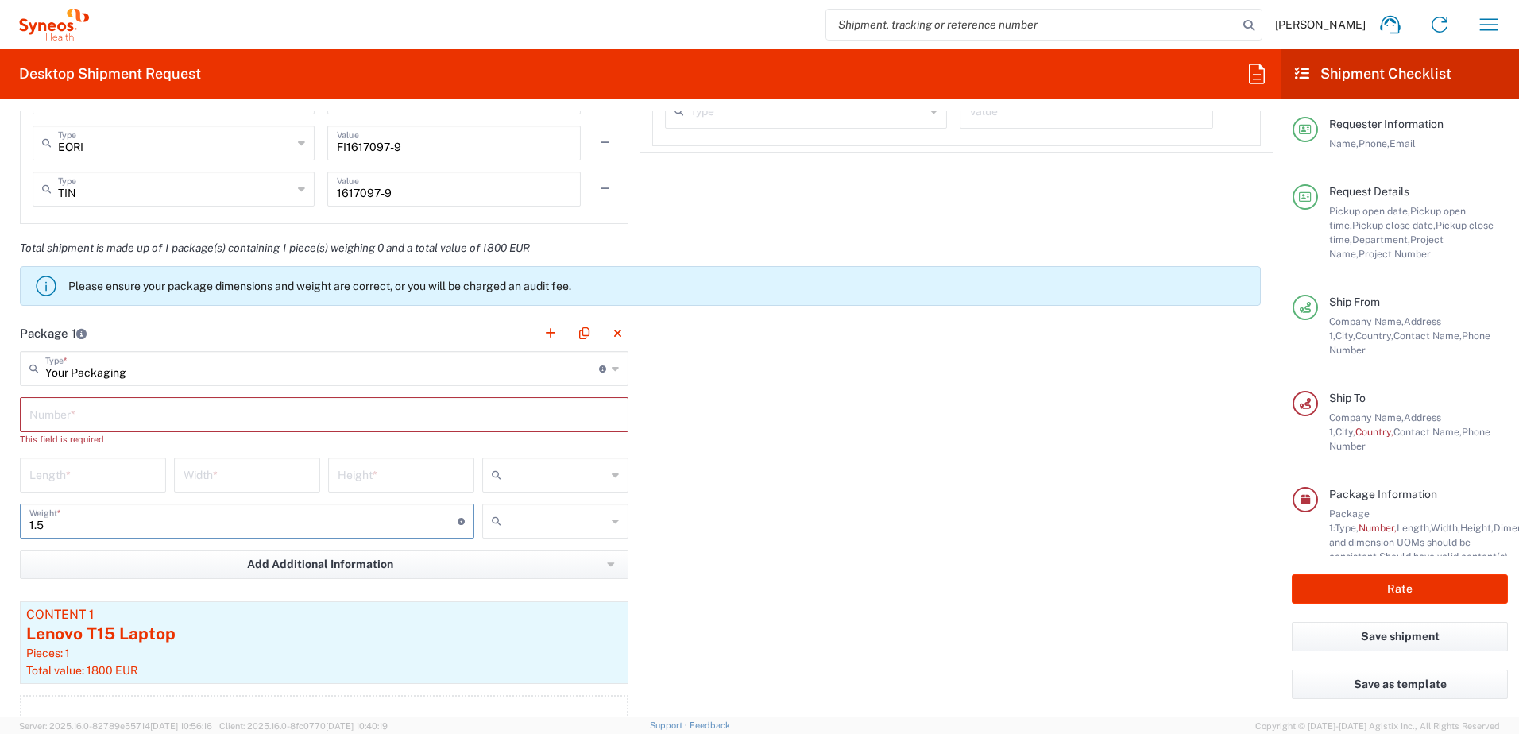
click at [234, 536] on div "1.5 Weight * Total weight of package(s) in pounds or kilograms" at bounding box center [247, 521] width 455 height 35
type input "1.5"
click at [613, 520] on icon at bounding box center [615, 521] width 7 height 25
click at [563, 522] on input "text" at bounding box center [557, 521] width 99 height 25
click at [505, 557] on span "kgs" at bounding box center [549, 556] width 141 height 25
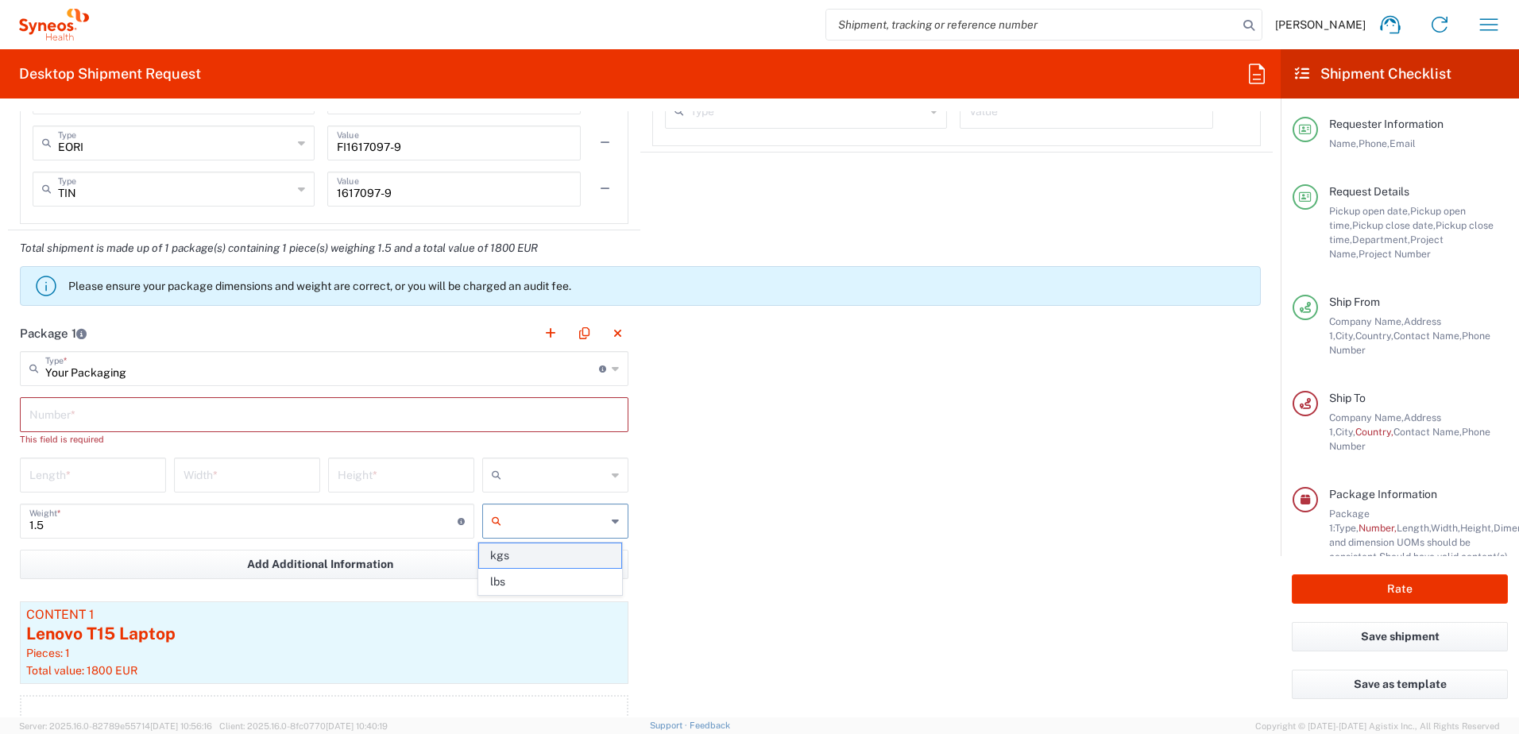
type input "kgs"
click at [99, 474] on input "number" at bounding box center [92, 474] width 127 height 28
type input "18"
click at [246, 480] on input "number" at bounding box center [247, 474] width 127 height 28
type input "320"
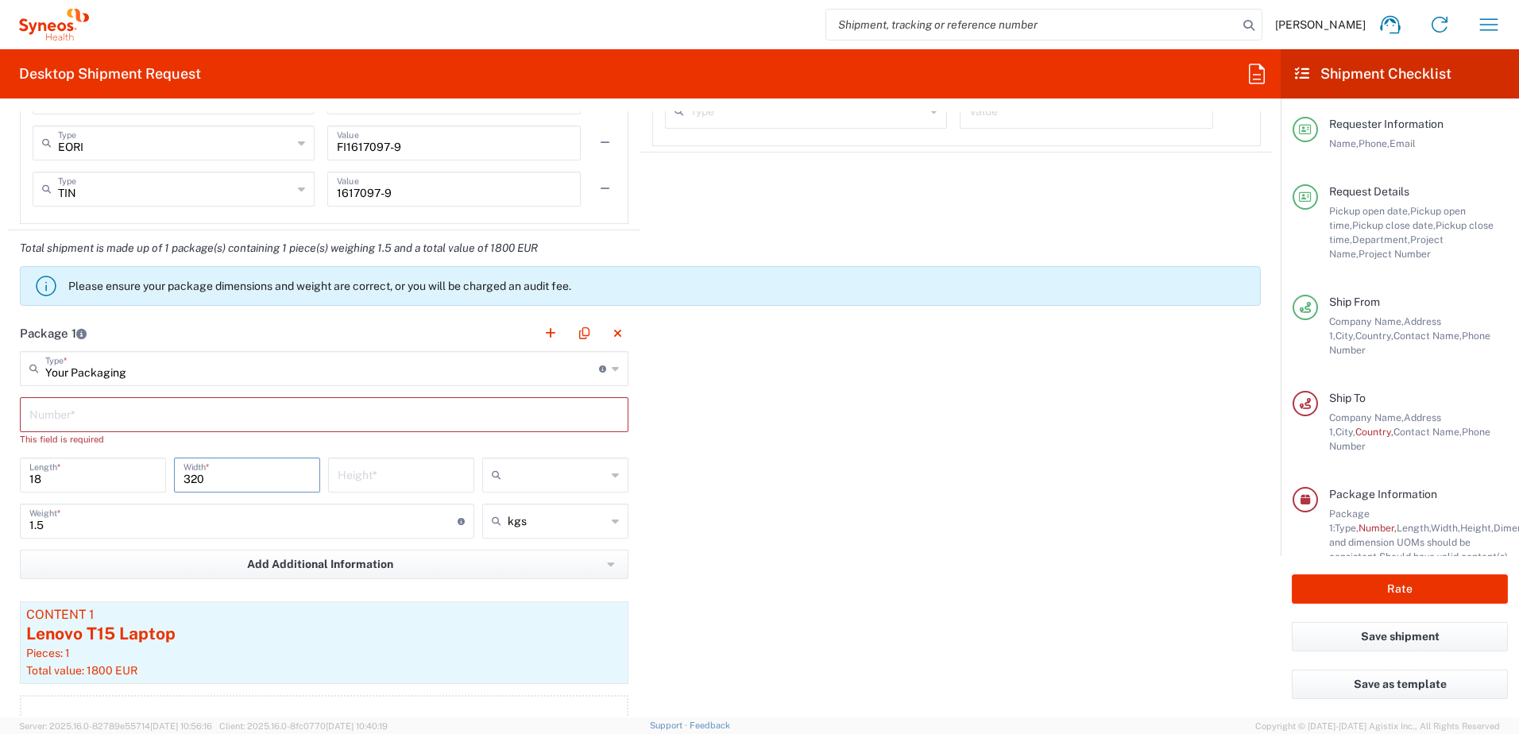
click at [375, 477] on input "number" at bounding box center [401, 474] width 127 height 28
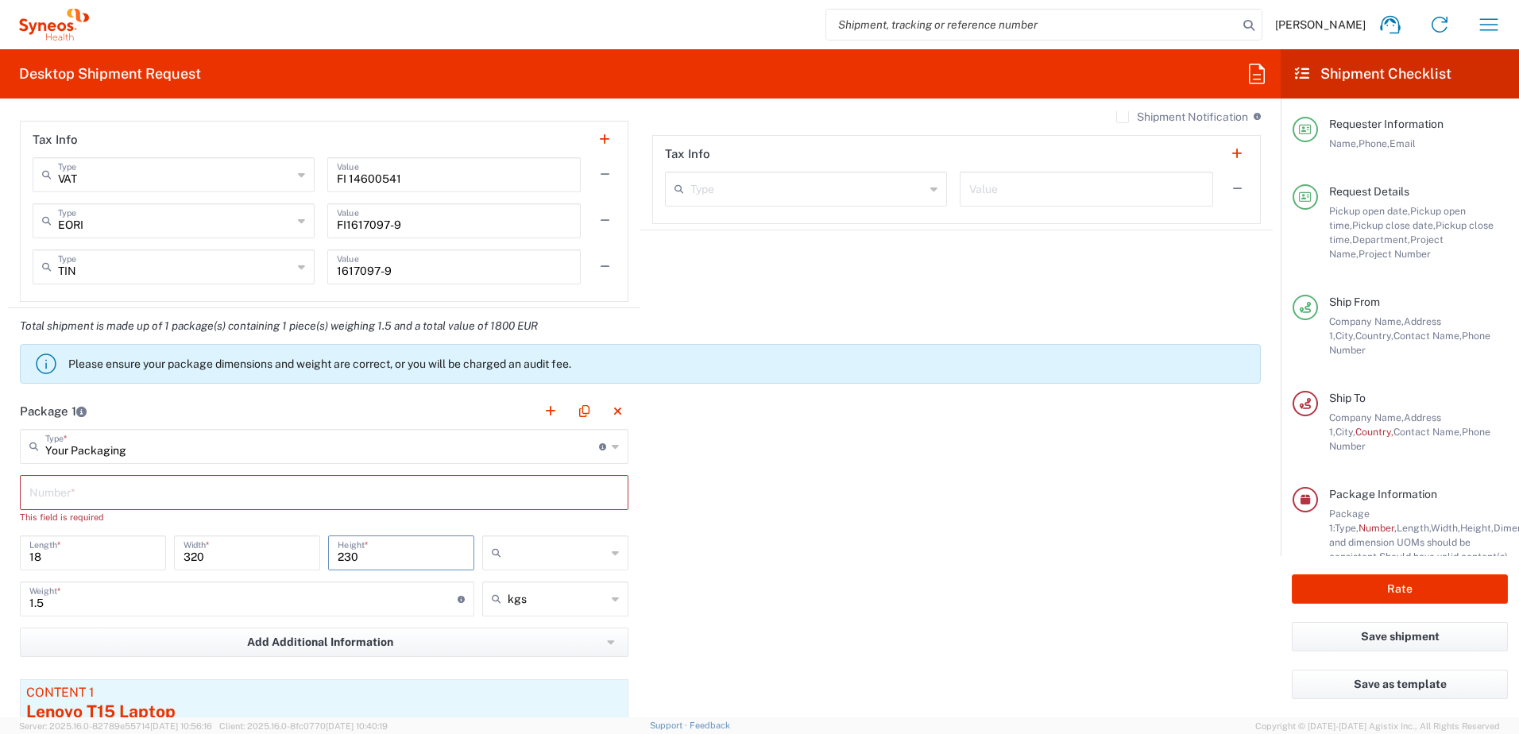
scroll to position [1271, 0]
type input "230"
click at [612, 552] on icon at bounding box center [615, 554] width 7 height 25
click at [559, 591] on span "cm" at bounding box center [549, 589] width 141 height 25
type input "cm"
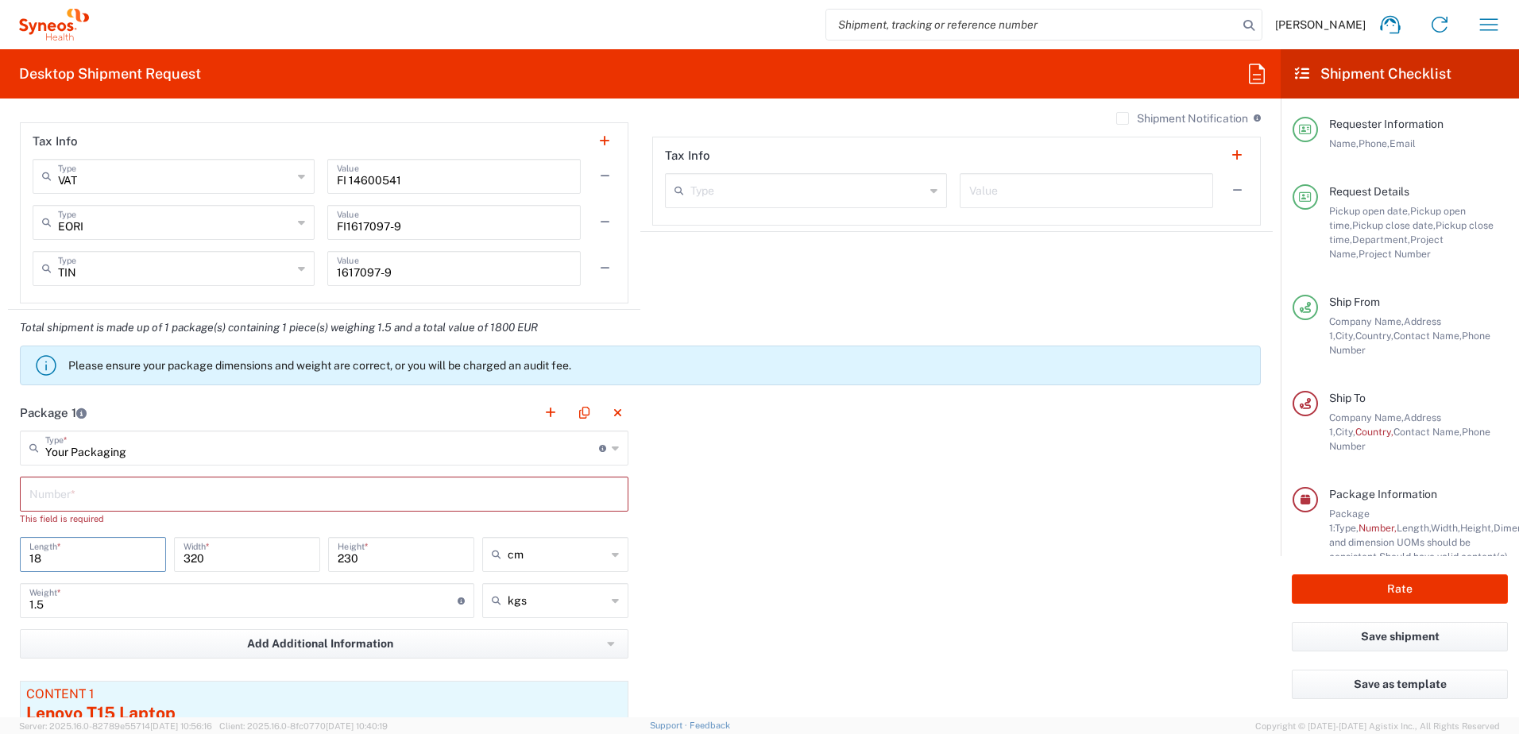
click at [32, 558] on input "18" at bounding box center [92, 554] width 127 height 28
type input "1.8"
click at [193, 559] on input "320" at bounding box center [247, 554] width 127 height 28
click at [253, 561] on input "32.0" at bounding box center [247, 554] width 127 height 28
type input "32"
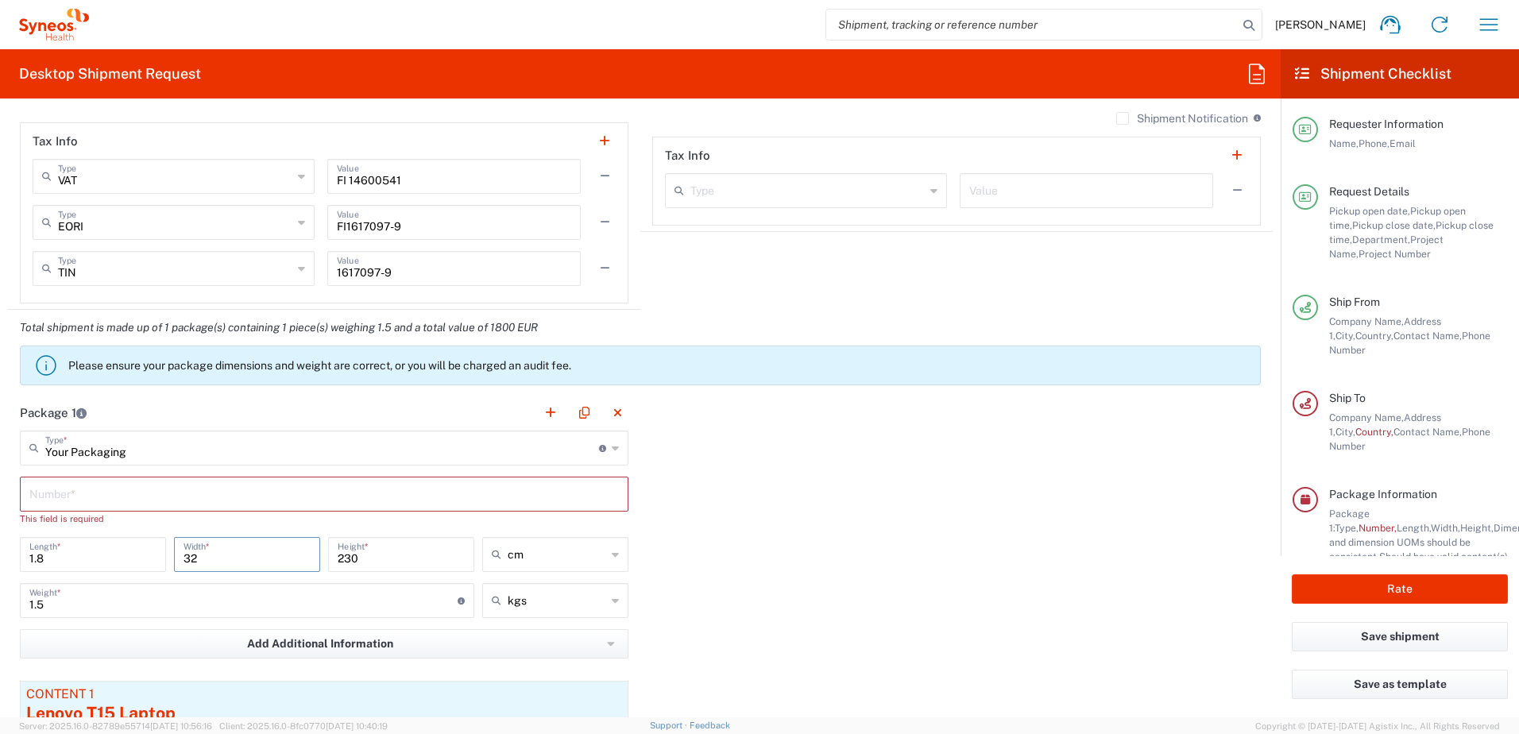
click at [361, 567] on input "230" at bounding box center [401, 554] width 127 height 28
type input "23"
click at [199, 499] on input "text" at bounding box center [324, 493] width 590 height 28
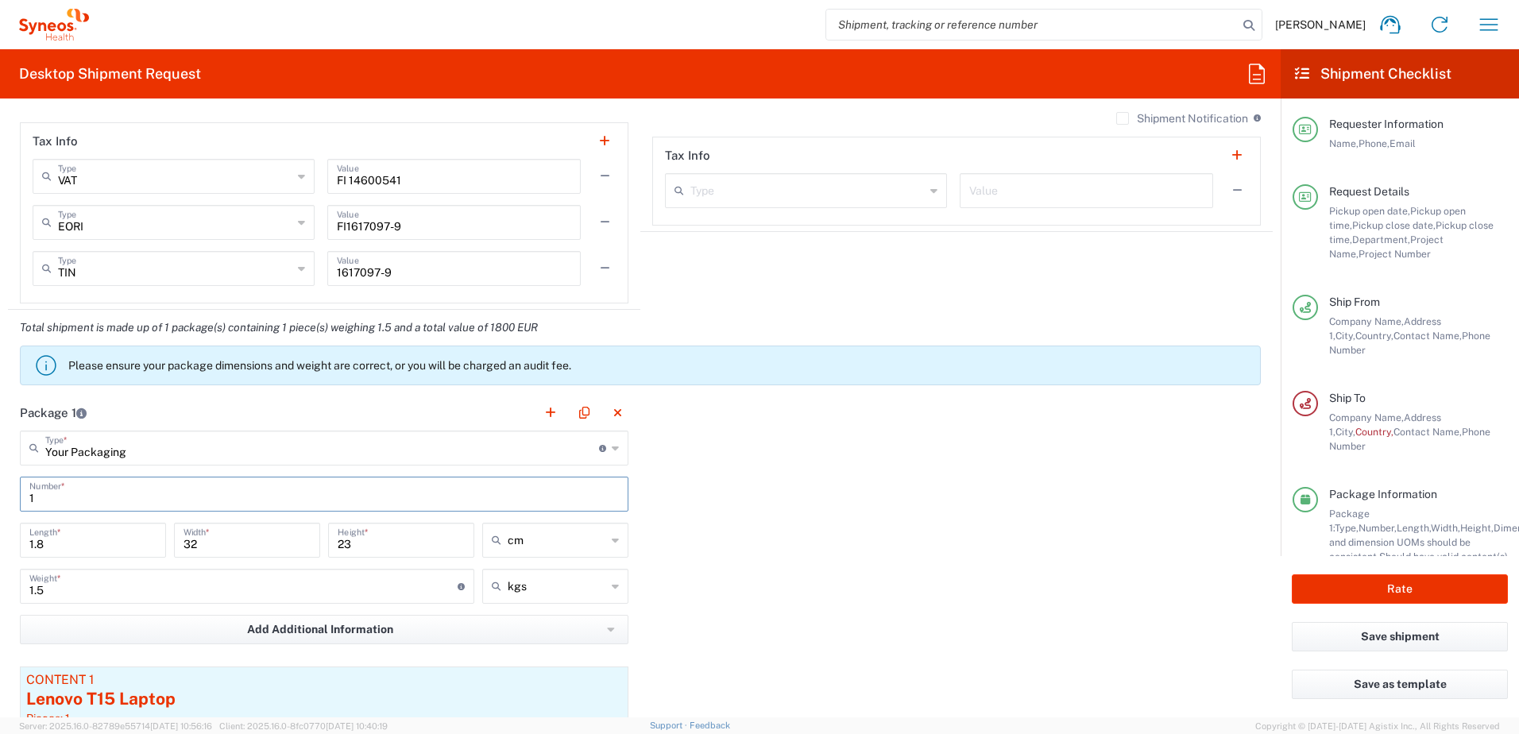
type input "1"
click at [791, 562] on div "Package 1 Your Packaging Type * Material used to package goods Envelope Large B…" at bounding box center [640, 616] width 1265 height 443
click at [599, 451] on icon at bounding box center [602, 448] width 7 height 7
type input "Your Packaging"
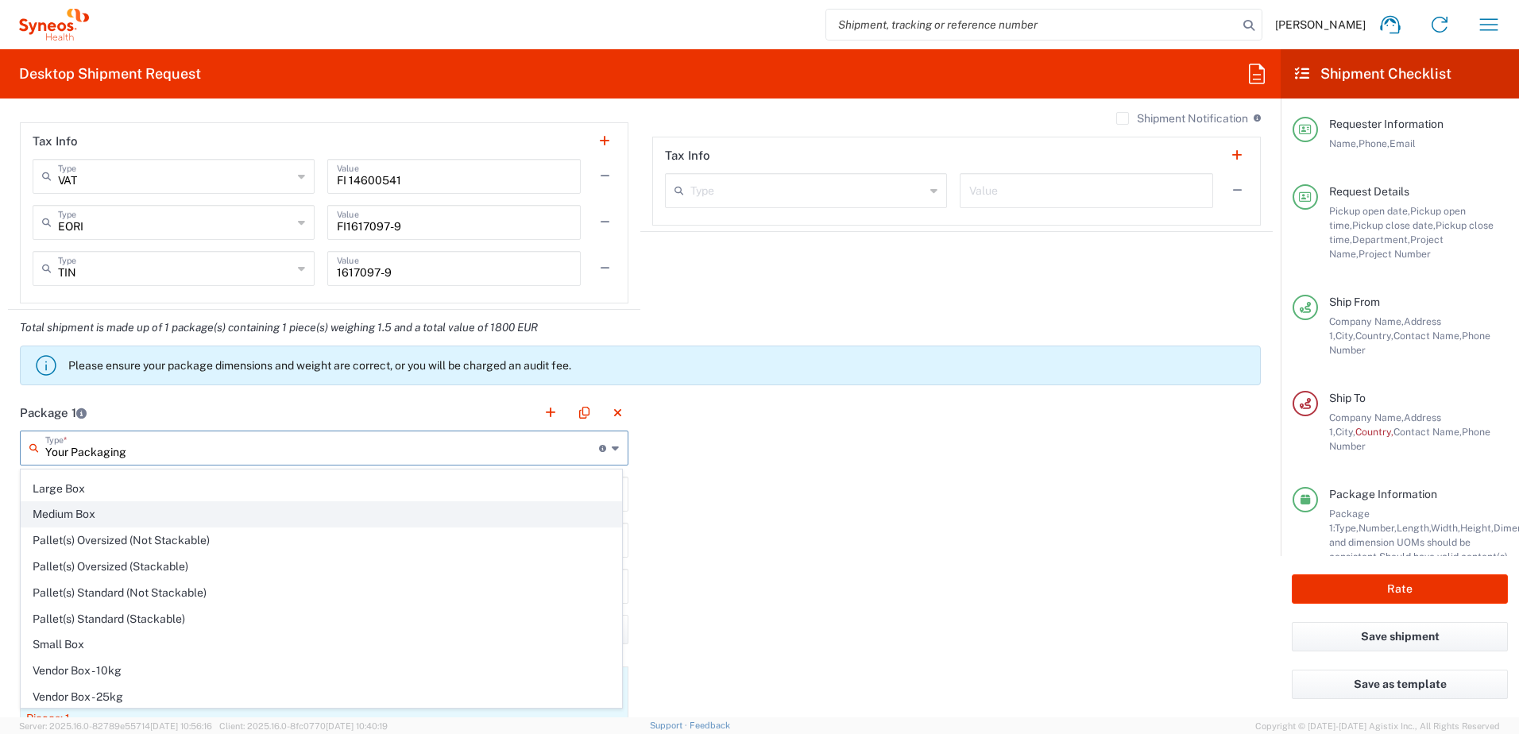
scroll to position [48, 0]
click at [706, 604] on div "Package 1 Your Packaging Type * Material used to package goods Your Packaging E…" at bounding box center [640, 616] width 1265 height 443
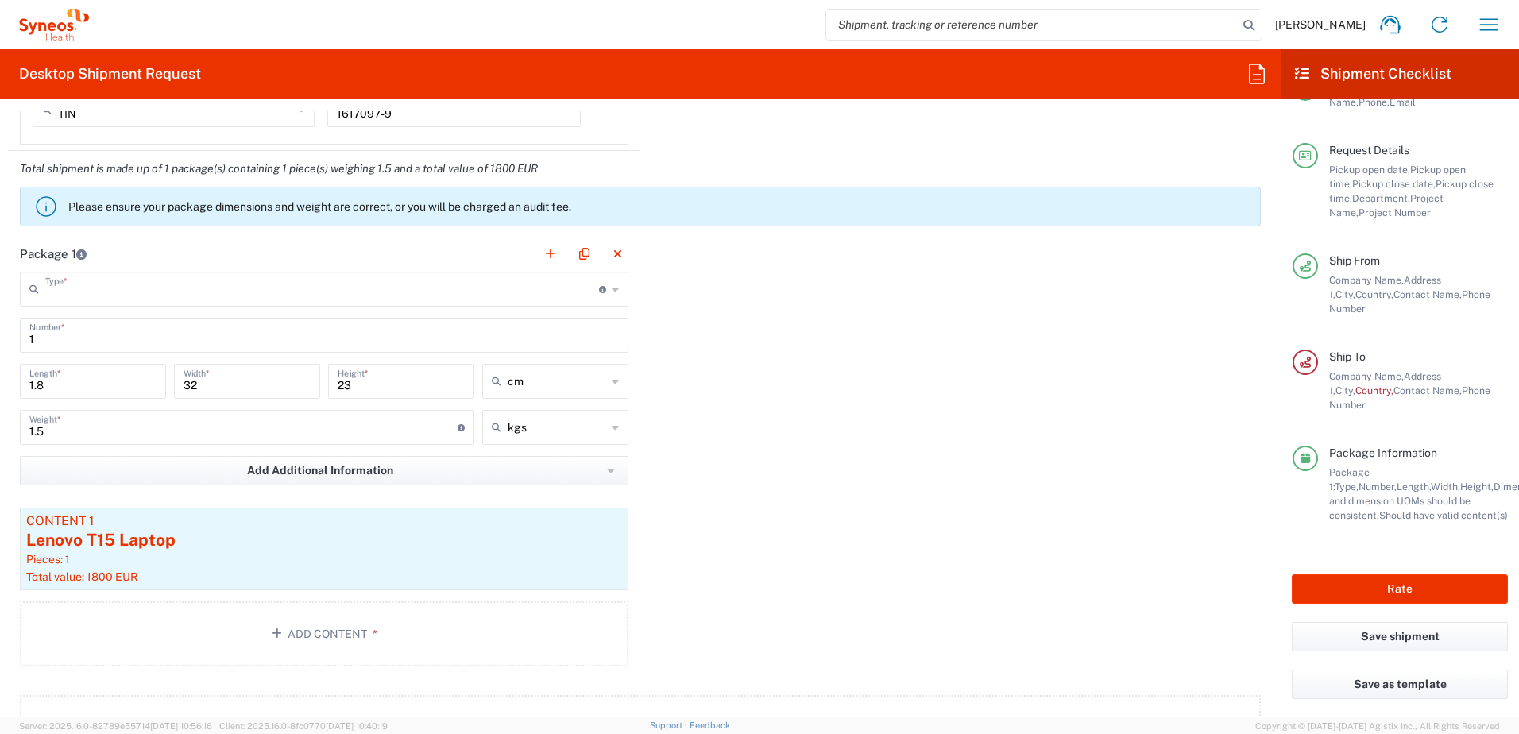
scroll to position [0, 0]
click at [172, 292] on input "text" at bounding box center [322, 288] width 554 height 28
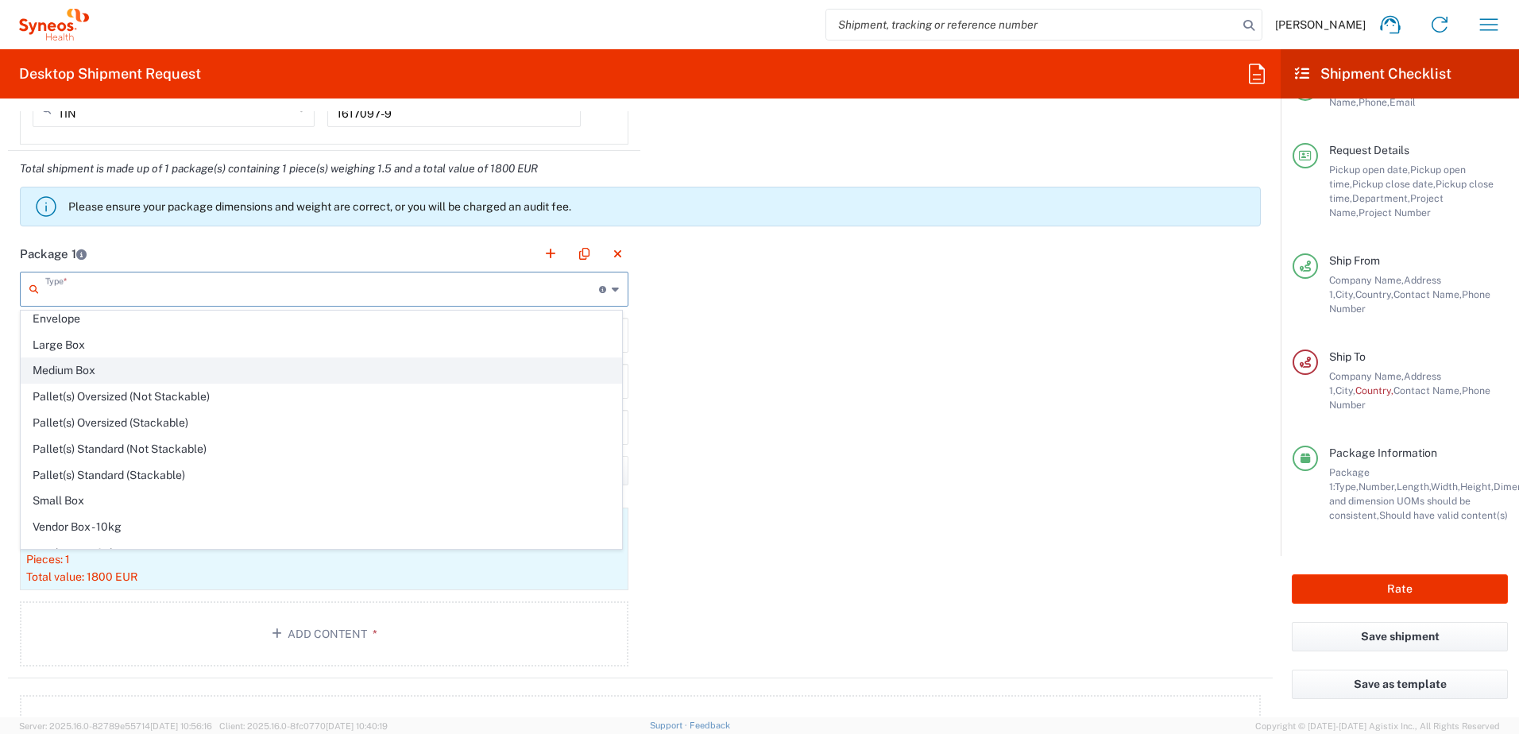
scroll to position [48, 0]
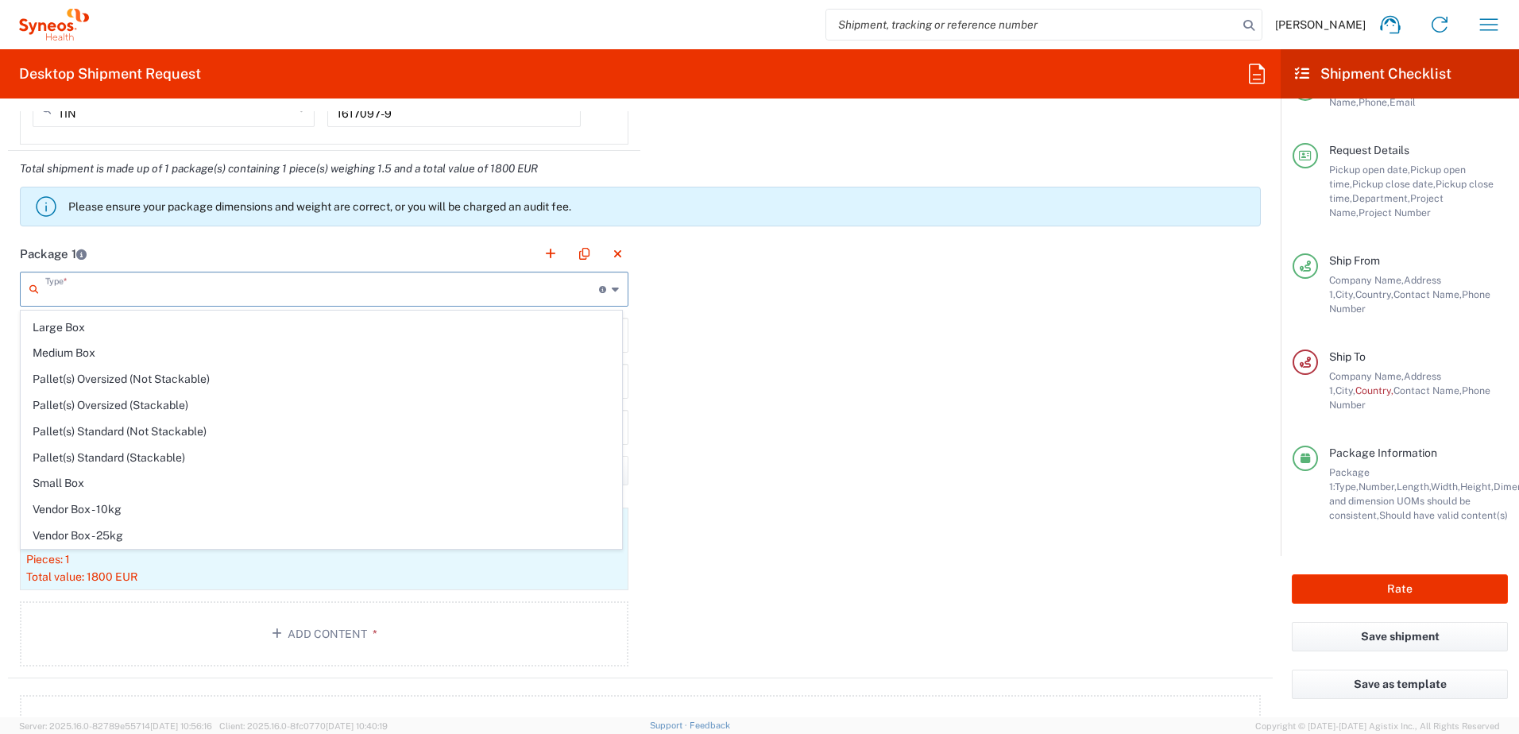
click at [835, 452] on div "Package 1 Type * Material used to package goods Your Packaging Envelope Large B…" at bounding box center [640, 457] width 1265 height 443
click at [786, 428] on div "Package 1 Type * Material used to package goods Your Packaging Envelope Large B…" at bounding box center [640, 457] width 1265 height 443
type input "Your Packaging"
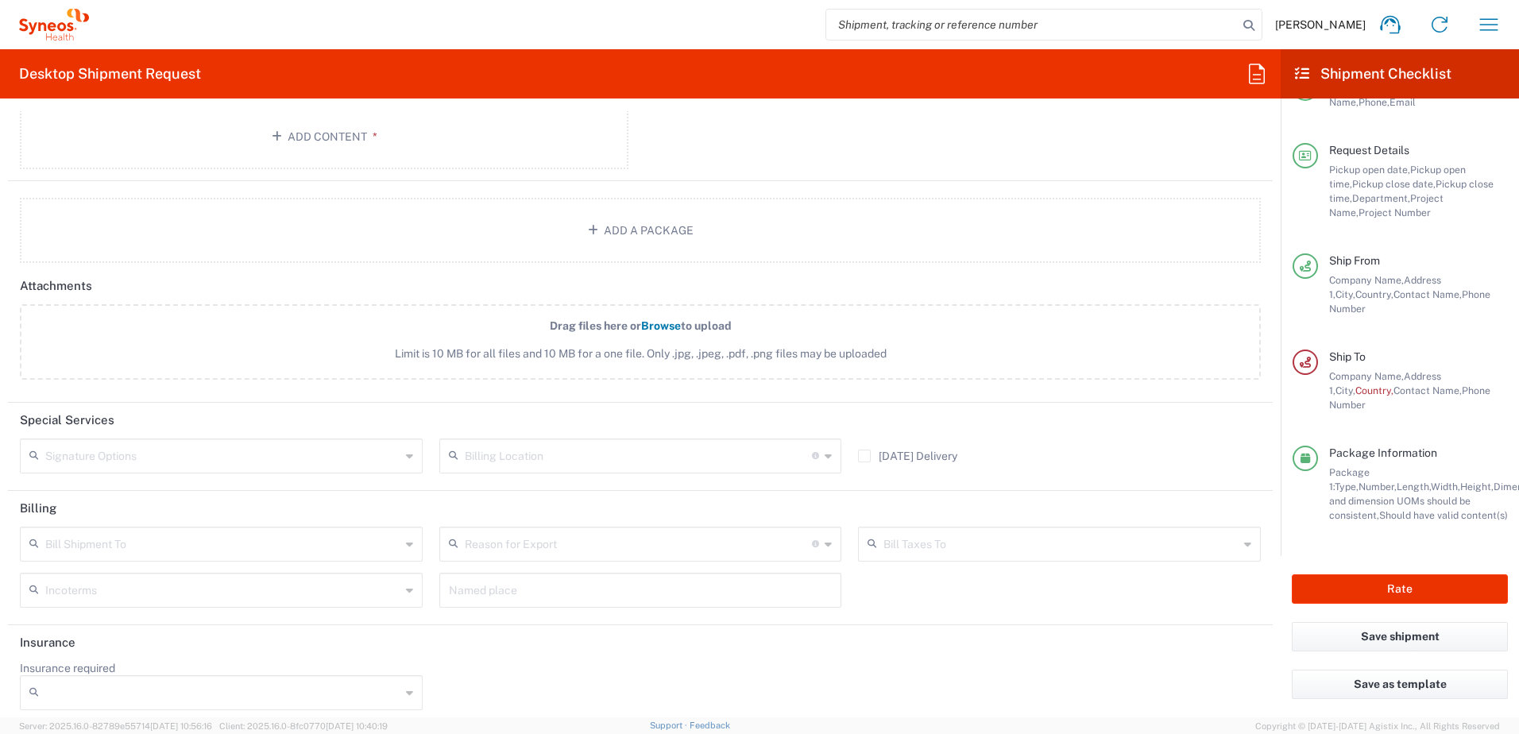
scroll to position [1938, 0]
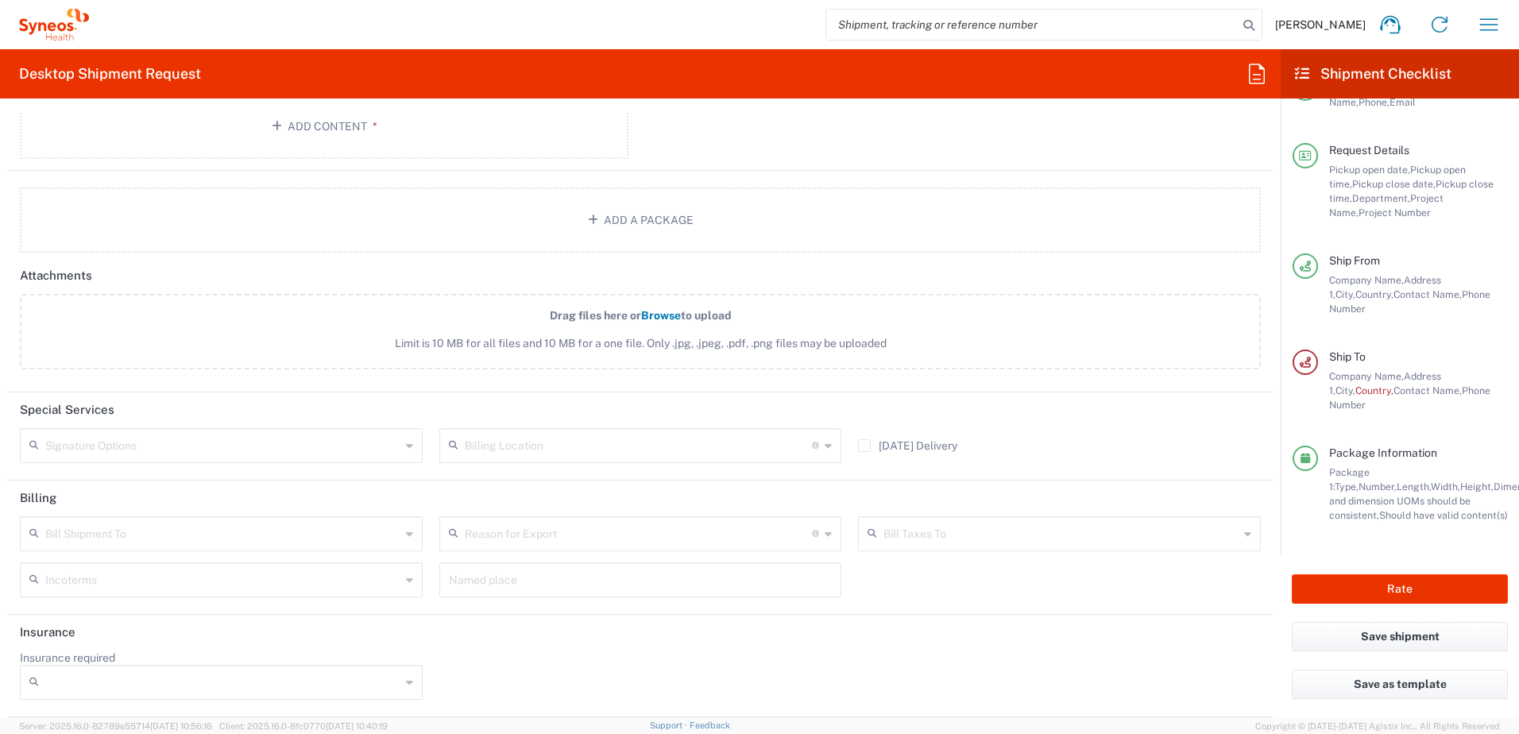
click at [406, 683] on icon at bounding box center [409, 682] width 7 height 25
click at [485, 660] on div "Insurance required No Yes" at bounding box center [641, 681] width 1258 height 60
